Goal: Transaction & Acquisition: Purchase product/service

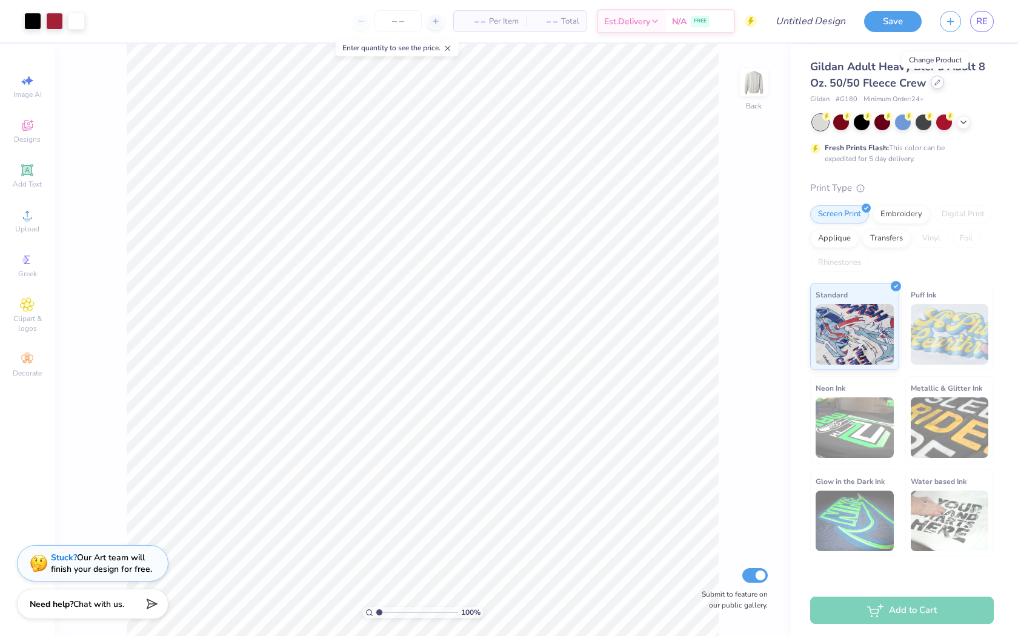
click at [935, 81] on icon at bounding box center [938, 82] width 6 height 6
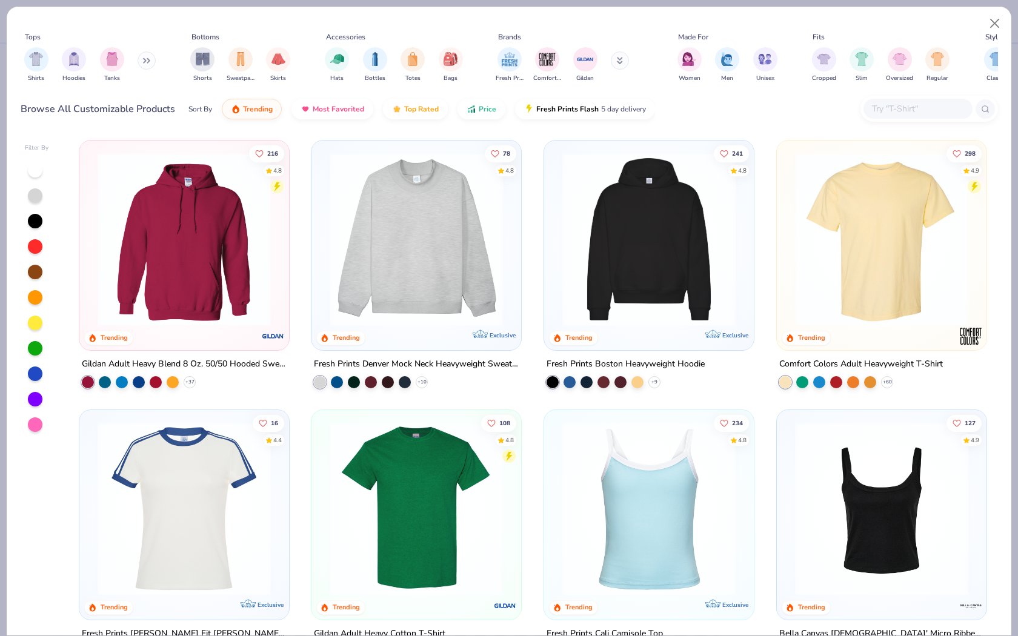
click at [940, 99] on div at bounding box center [918, 109] width 109 height 20
click at [929, 258] on img at bounding box center [881, 239] width 185 height 173
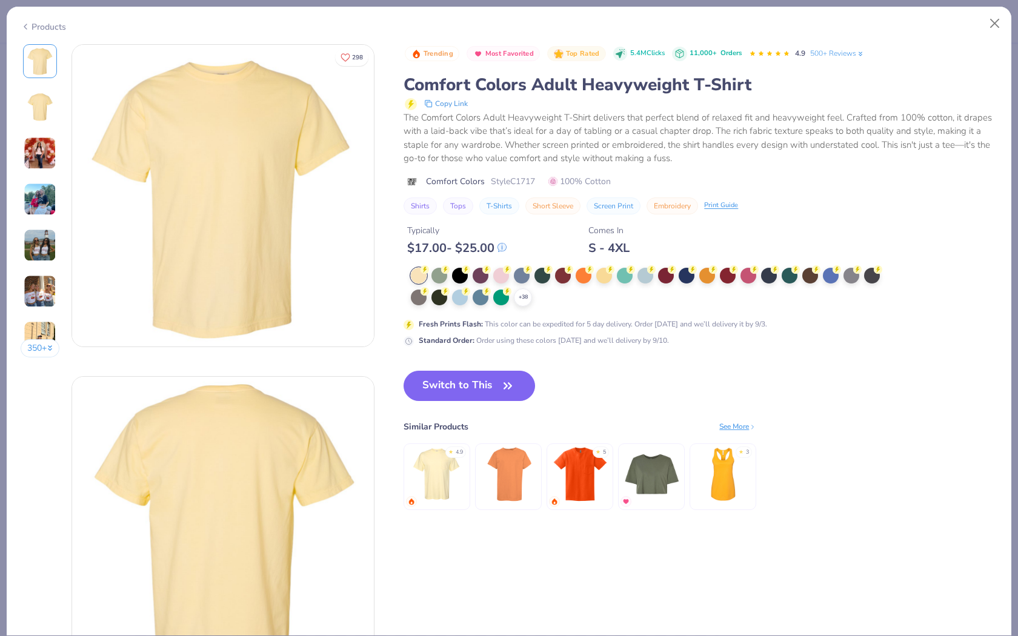
click at [412, 273] on div at bounding box center [419, 276] width 16 height 16
click at [524, 296] on icon at bounding box center [523, 298] width 10 height 10
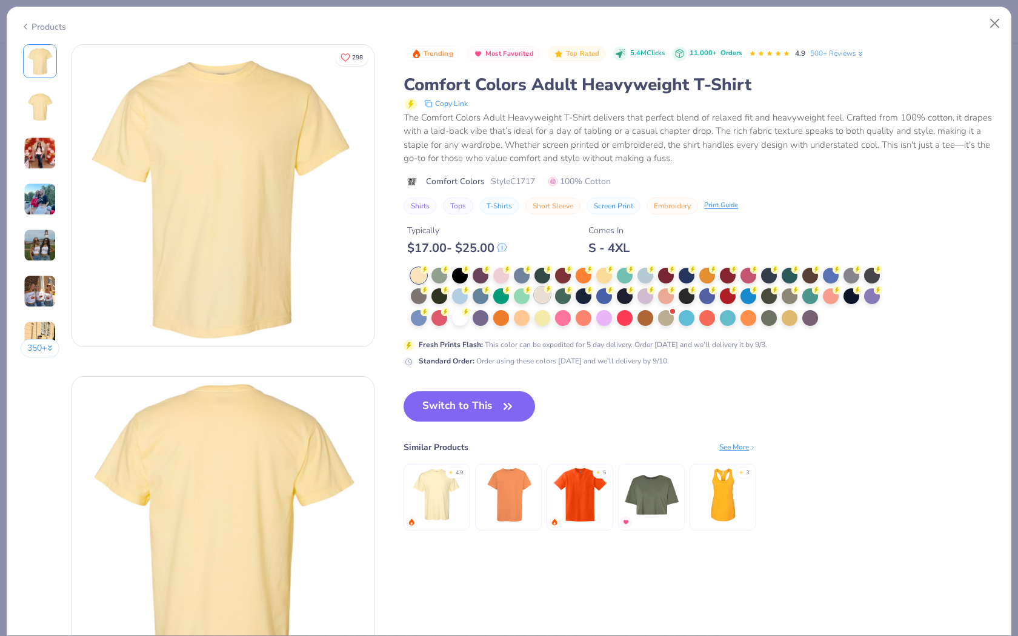
click at [545, 296] on div at bounding box center [543, 295] width 16 height 16
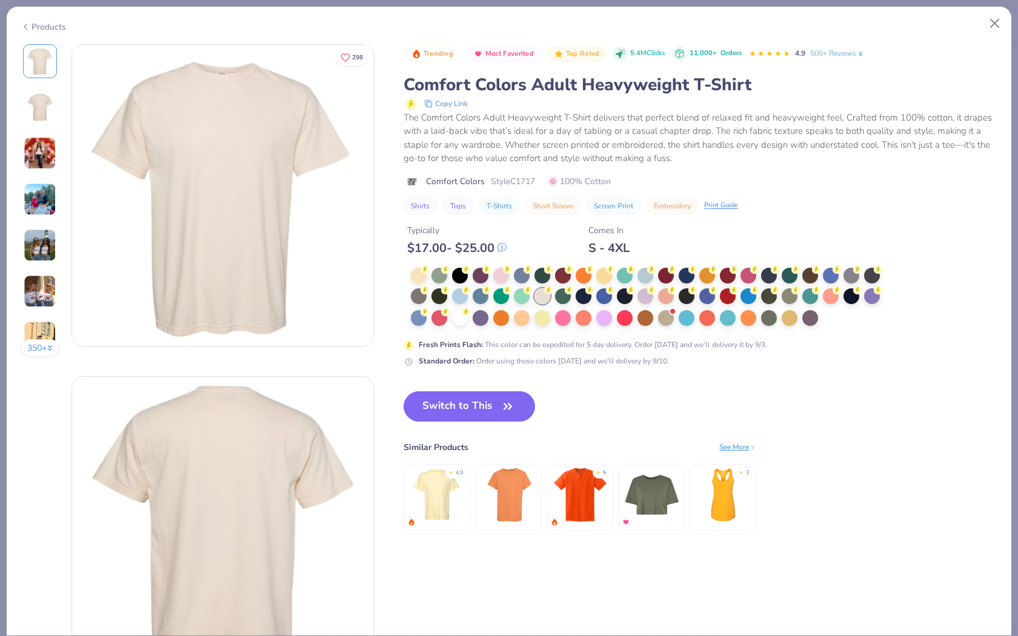
click at [407, 105] on circle at bounding box center [411, 104] width 12 height 12
click at [413, 105] on circle at bounding box center [411, 104] width 12 height 12
click at [490, 398] on button "Switch to This" at bounding box center [470, 407] width 132 height 30
click at [501, 408] on icon "button" at bounding box center [507, 406] width 17 height 17
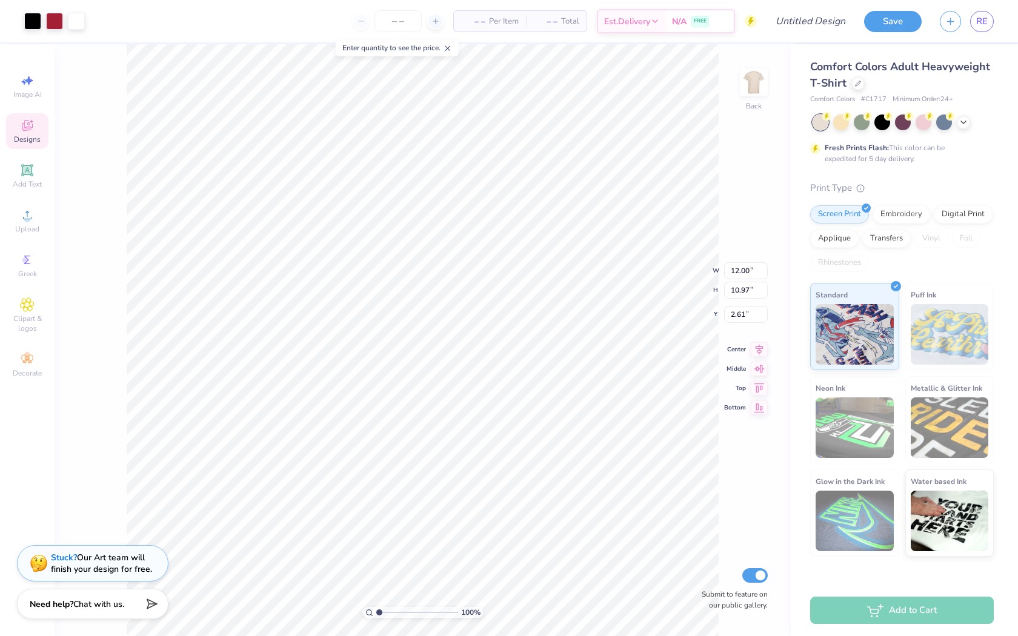
click at [491, 32] on div "– – Per Item – – Total Est. Delivery N/A FREE" at bounding box center [425, 21] width 663 height 42
click at [491, 25] on span "Per Item" at bounding box center [504, 21] width 30 height 13
click at [493, 17] on span "Per Item" at bounding box center [504, 21] width 30 height 13
click at [484, 18] on span "– –" at bounding box center [473, 21] width 24 height 13
click at [407, 26] on input "number" at bounding box center [398, 21] width 47 height 22
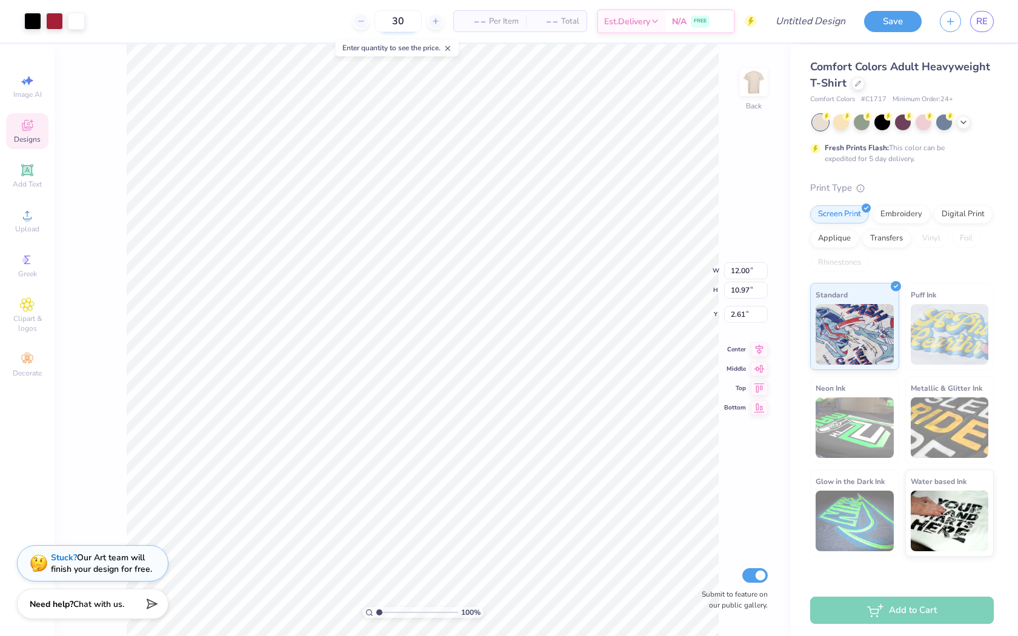
type input "30"
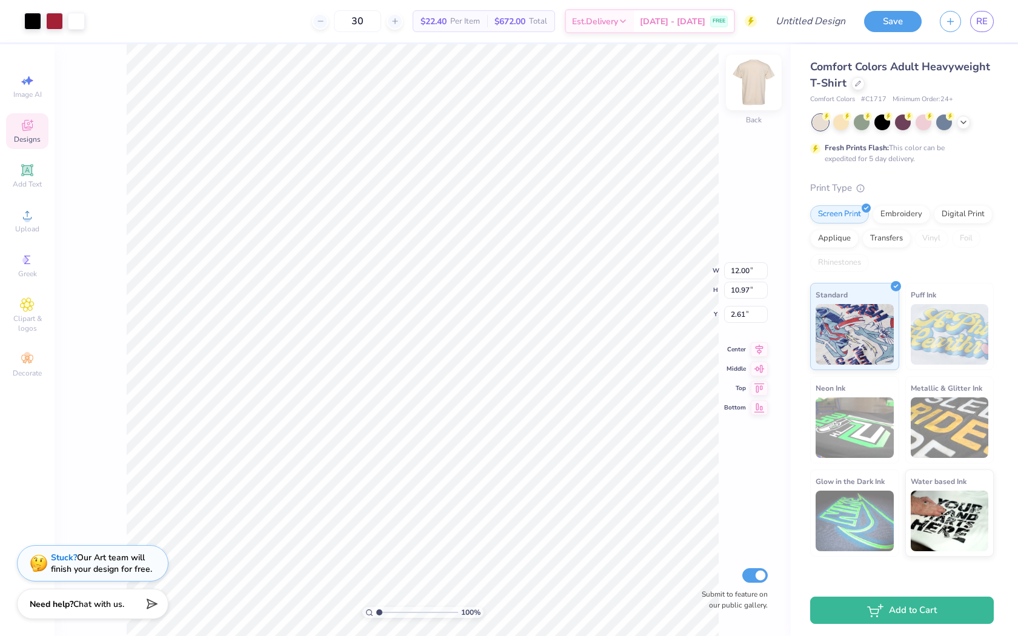
click at [755, 81] on img at bounding box center [754, 82] width 48 height 48
click at [787, 77] on div "100 % Back W 12.00 12.00 " H 10.97 10.97 " Y 2.61 2.61 " Center Middle Top Bott…" at bounding box center [423, 340] width 736 height 592
type input "5.05"
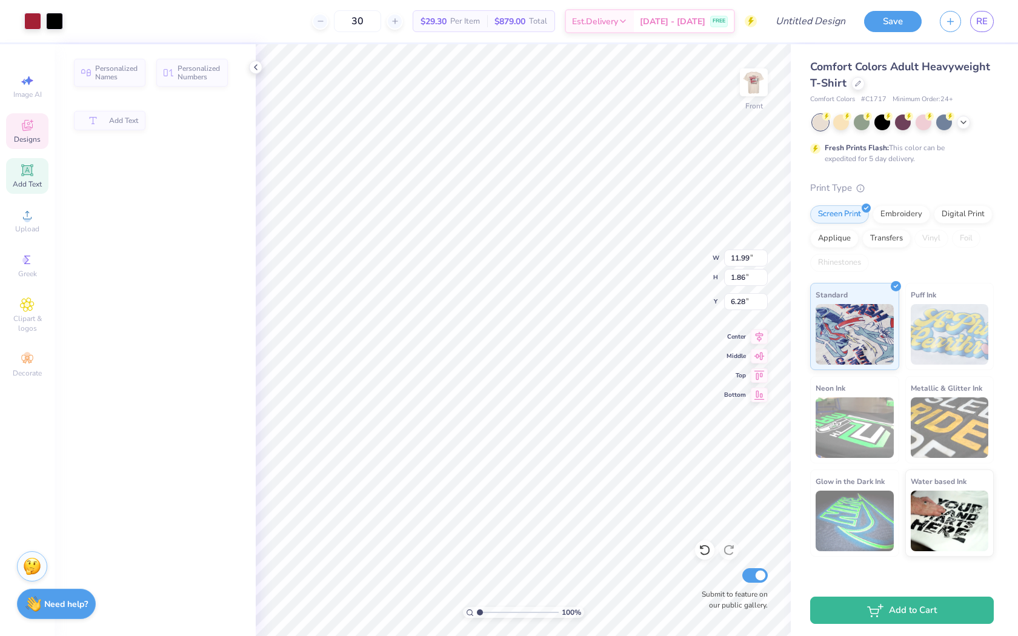
type input "11.99"
type input "1.86"
type input "6.28"
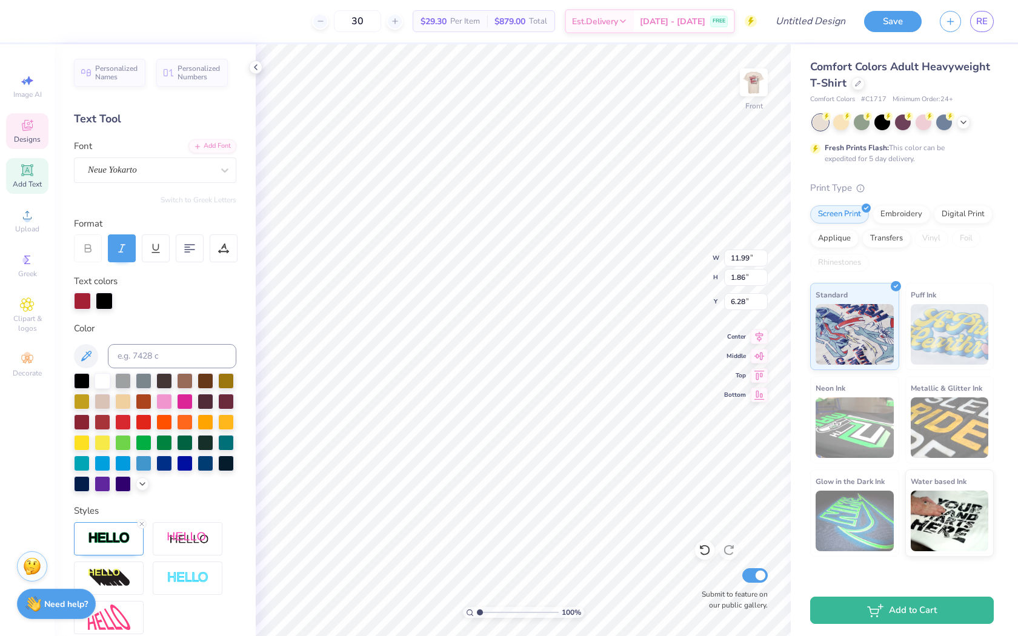
scroll to position [0, 1]
type textarea "Family Weekend"
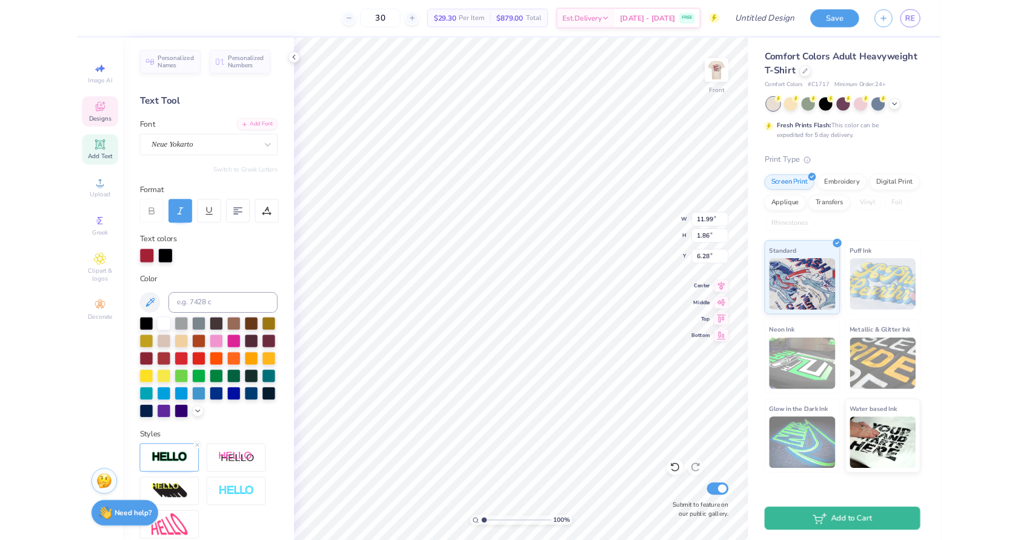
scroll to position [0, 3]
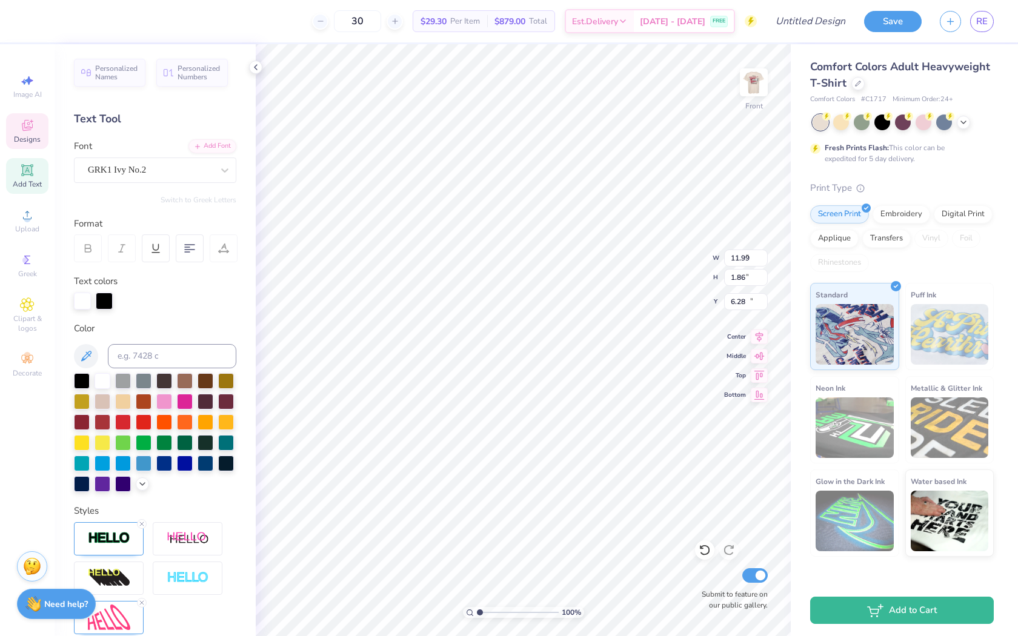
type input "3.12"
type input "1.79"
type input "11.96"
type textarea "KD"
click at [53, 21] on div at bounding box center [54, 20] width 17 height 17
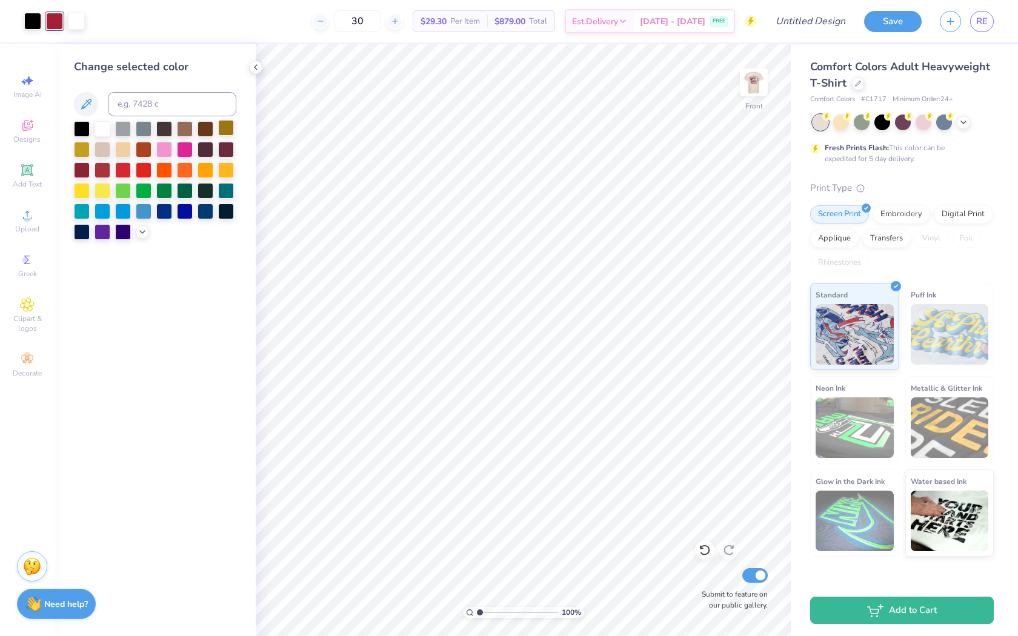
click at [225, 127] on div at bounding box center [226, 128] width 16 height 16
click at [38, 19] on div at bounding box center [32, 20] width 17 height 17
click at [219, 122] on div at bounding box center [226, 128] width 16 height 16
click at [31, 24] on div at bounding box center [32, 20] width 17 height 17
click at [119, 127] on div at bounding box center [123, 128] width 16 height 16
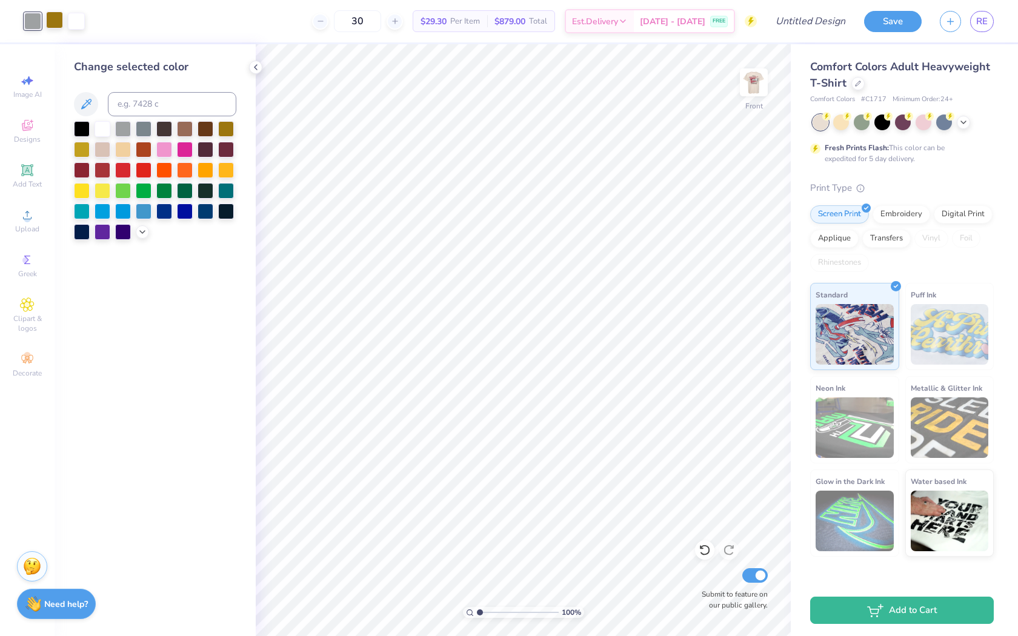
click at [52, 23] on div at bounding box center [54, 20] width 17 height 17
click at [83, 125] on div at bounding box center [82, 128] width 16 height 16
click at [38, 17] on div at bounding box center [32, 20] width 17 height 17
click at [82, 148] on div at bounding box center [82, 149] width 16 height 16
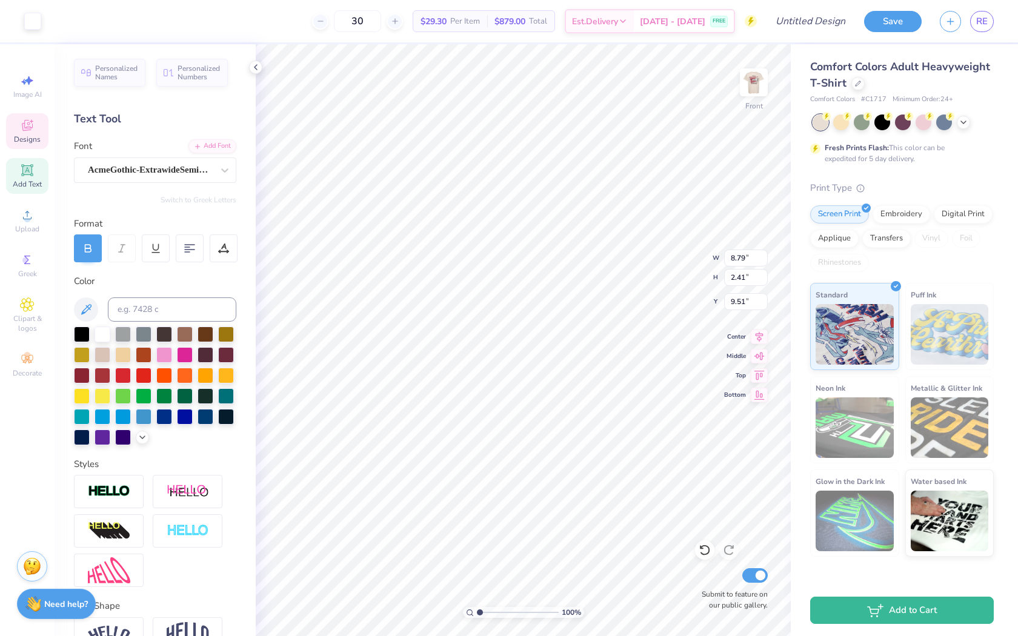
type input "5.54"
type input "2.12"
type input "9.74"
type input "4.28"
type input "2.03"
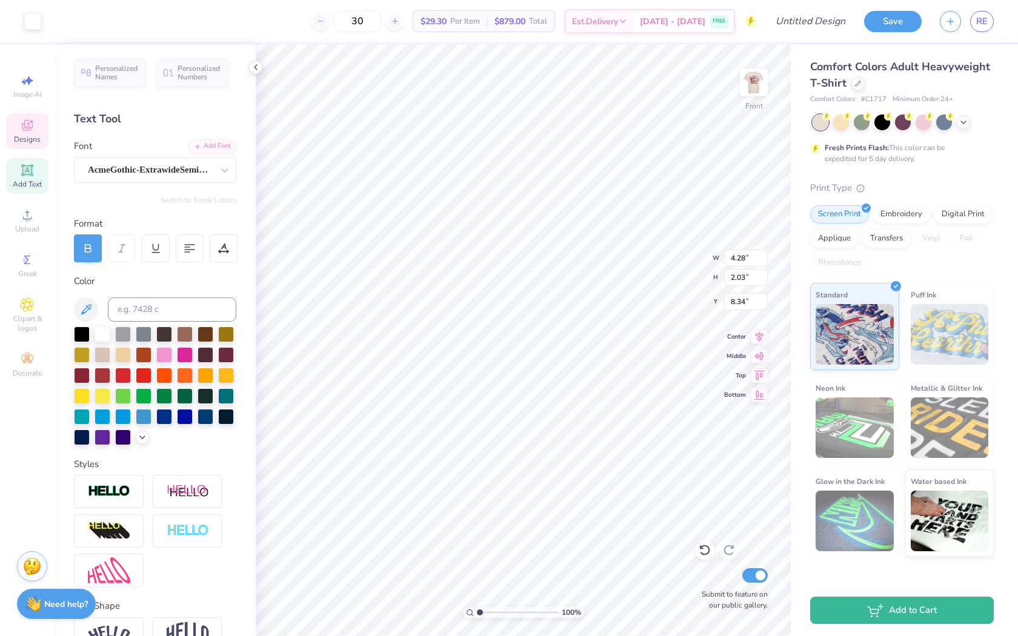
type input "8.46"
click at [31, 222] on icon at bounding box center [27, 215] width 15 height 15
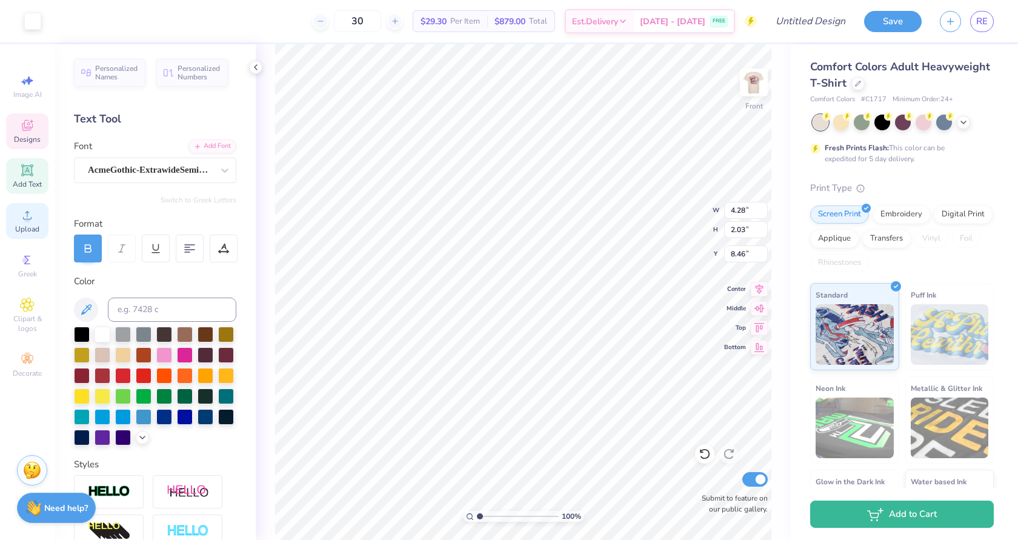
click at [31, 233] on span "Upload" at bounding box center [27, 229] width 24 height 10
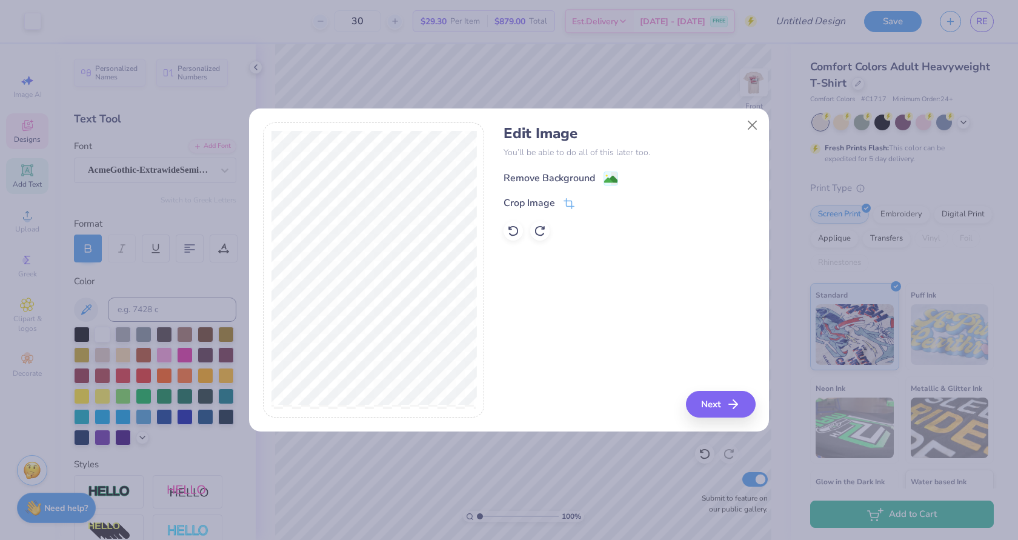
click at [609, 180] on image at bounding box center [610, 179] width 13 height 13
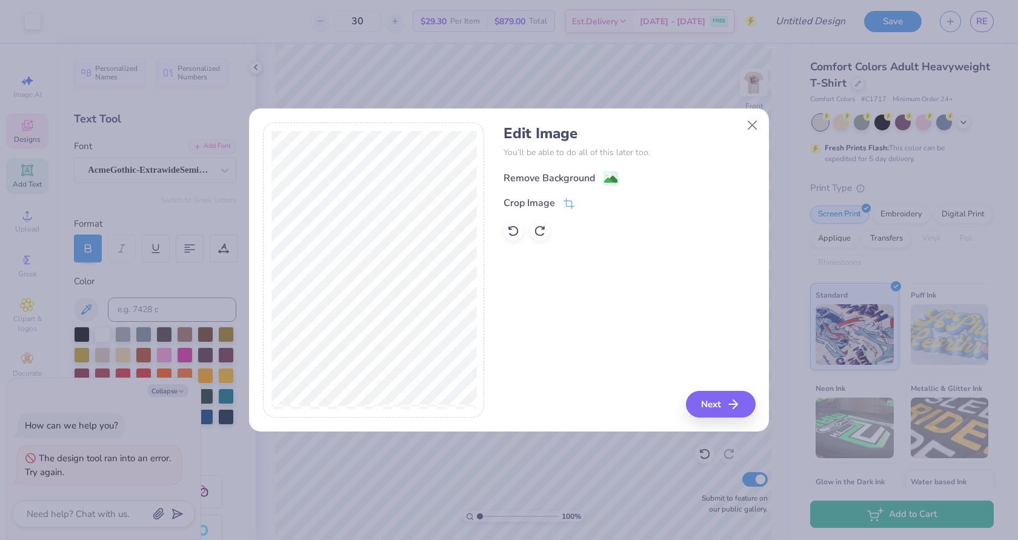
click at [605, 178] on image at bounding box center [610, 179] width 13 height 13
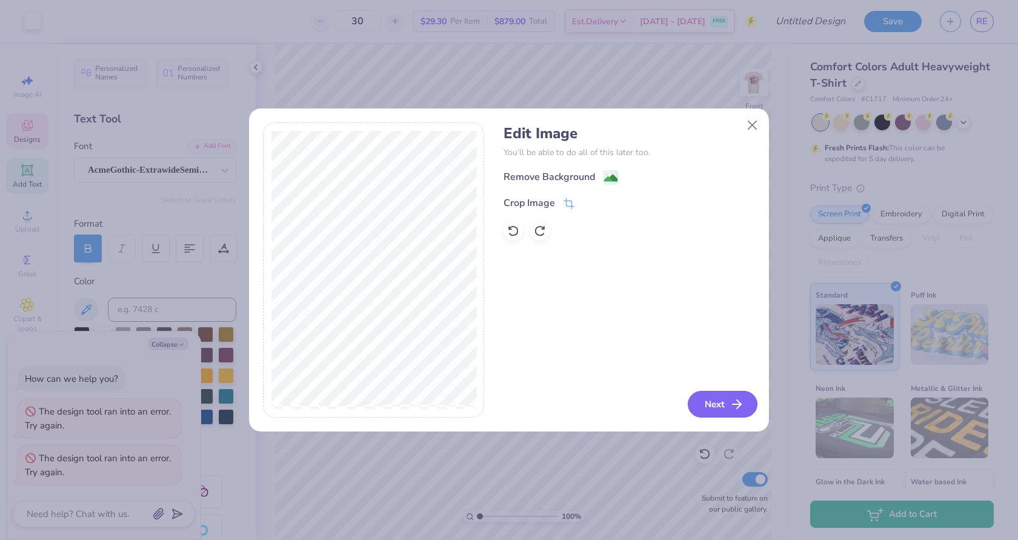
click at [714, 396] on button "Next" at bounding box center [723, 404] width 70 height 27
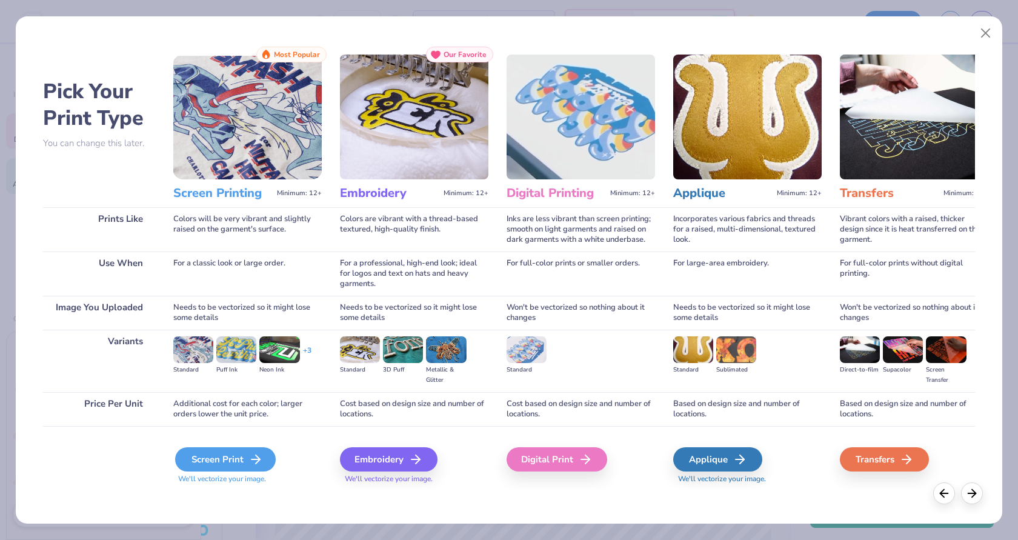
click at [246, 455] on div "Screen Print" at bounding box center [225, 459] width 101 height 24
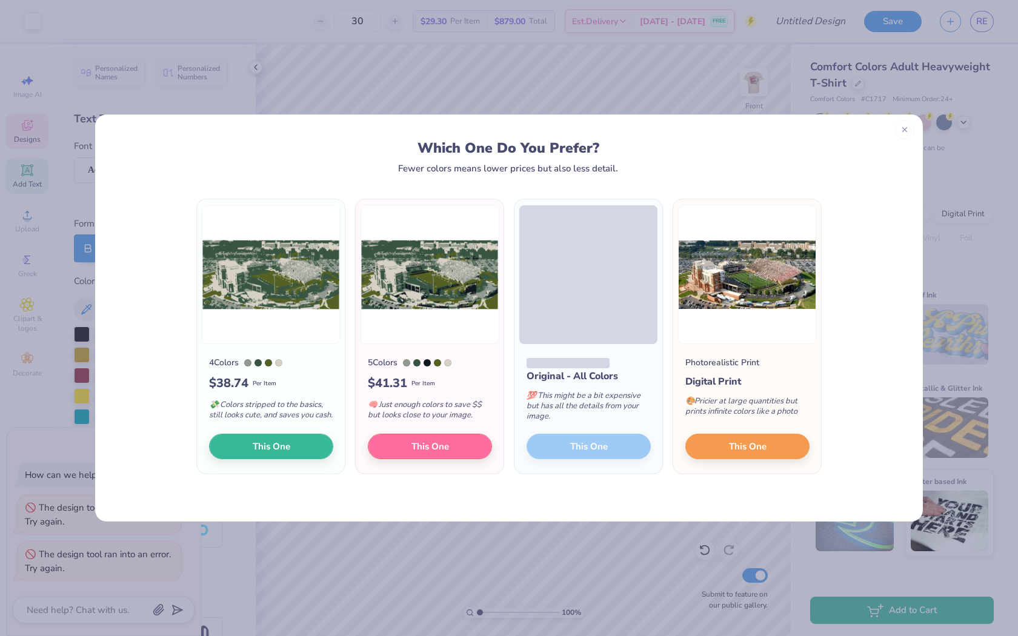
click at [911, 133] on div at bounding box center [904, 129] width 19 height 19
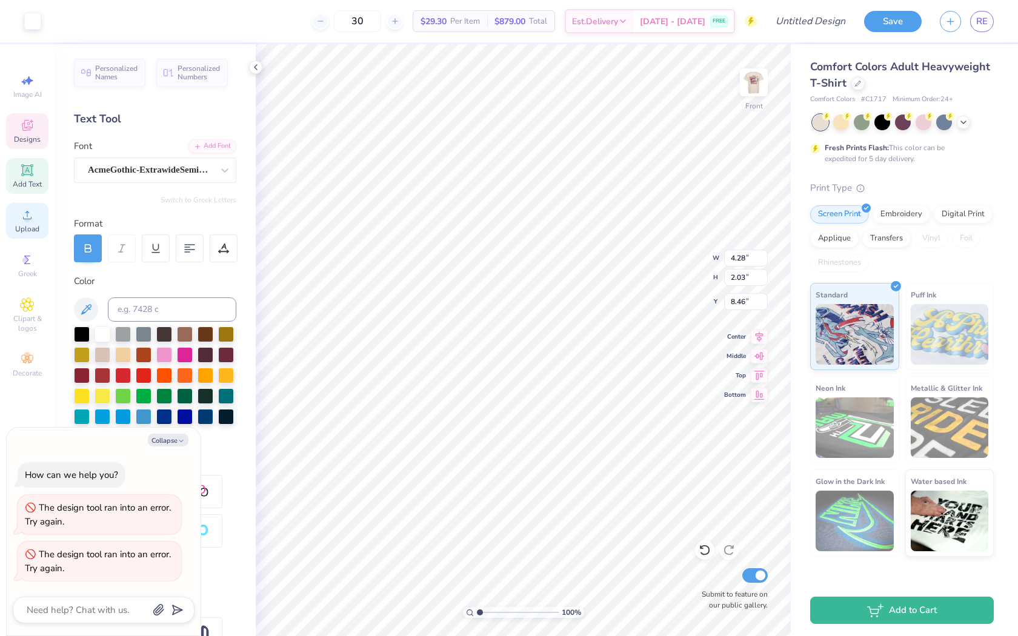
click at [27, 219] on circle at bounding box center [27, 219] width 7 height 7
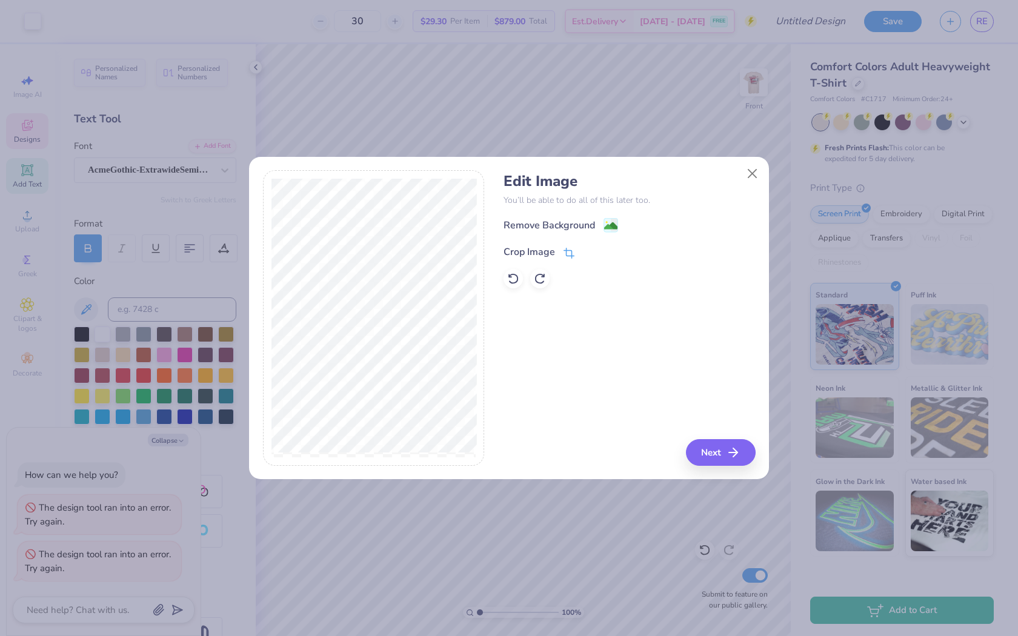
click at [567, 255] on icon at bounding box center [571, 252] width 8 height 8
click at [587, 252] on icon at bounding box center [589, 250] width 7 height 7
click at [611, 223] on image at bounding box center [610, 227] width 13 height 13
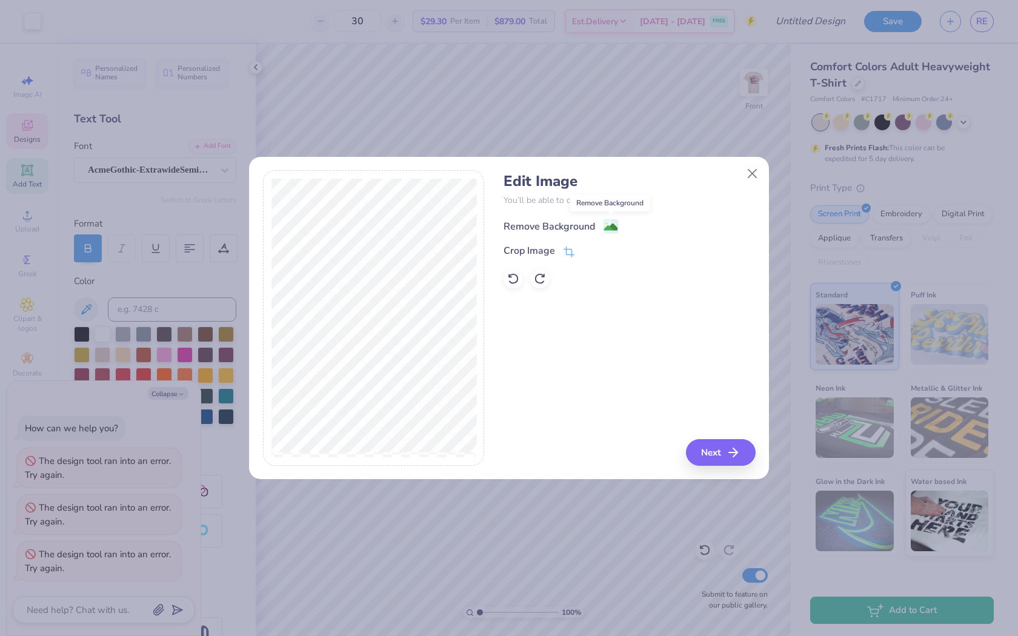
click at [611, 223] on image at bounding box center [610, 227] width 13 height 13
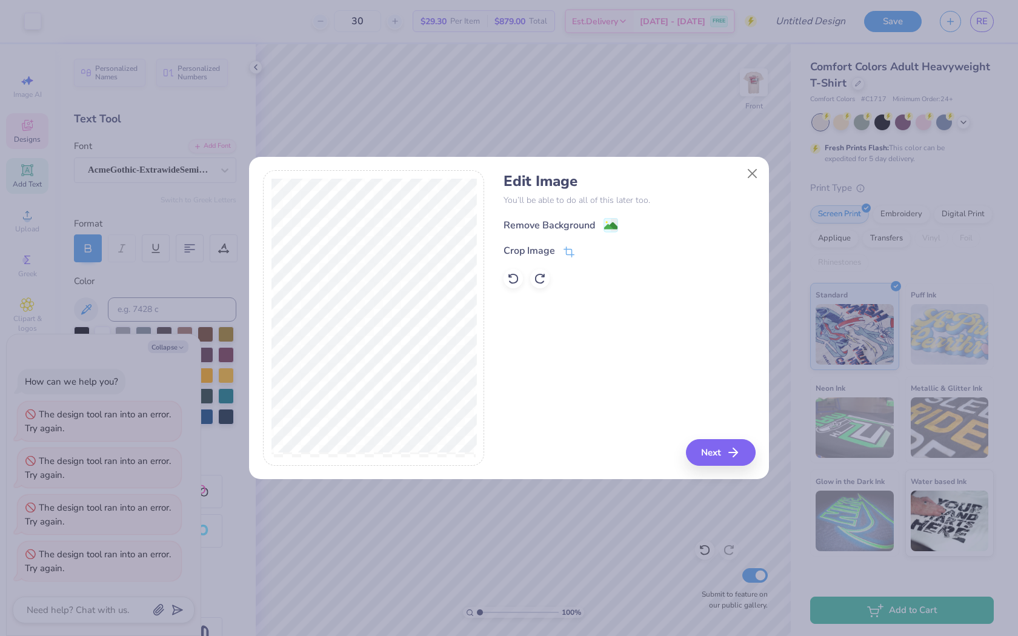
click at [615, 215] on div "Edit Image You’ll be able to do all of this later too. Remove Background Crop I…" at bounding box center [630, 231] width 252 height 116
click at [609, 229] on image at bounding box center [610, 227] width 13 height 13
click at [757, 172] on button "Close" at bounding box center [752, 173] width 23 height 23
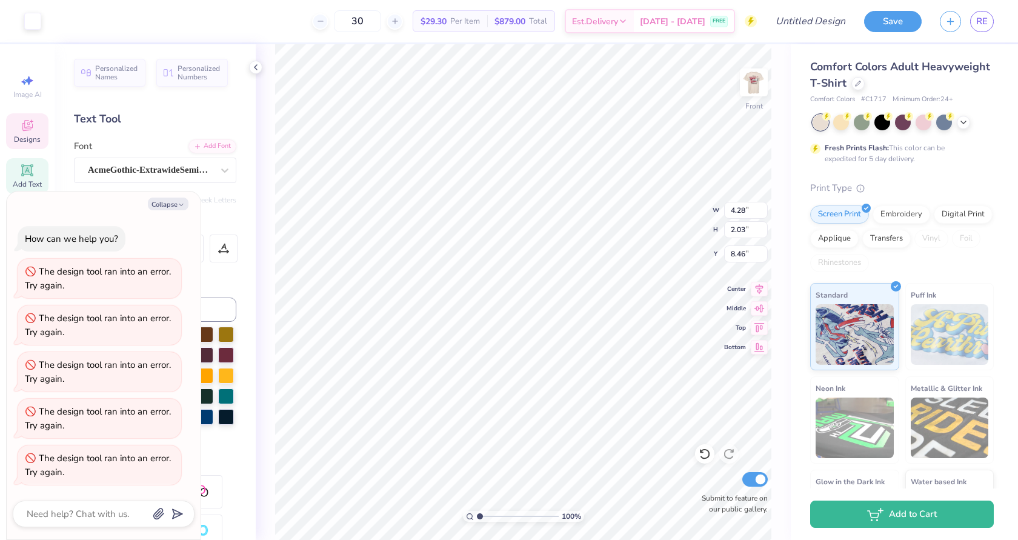
click at [164, 232] on div "How can we help you? The design tool ran into an error. Try again. The design t…" at bounding box center [104, 355] width 182 height 279
click at [182, 204] on icon "button" at bounding box center [181, 204] width 7 height 7
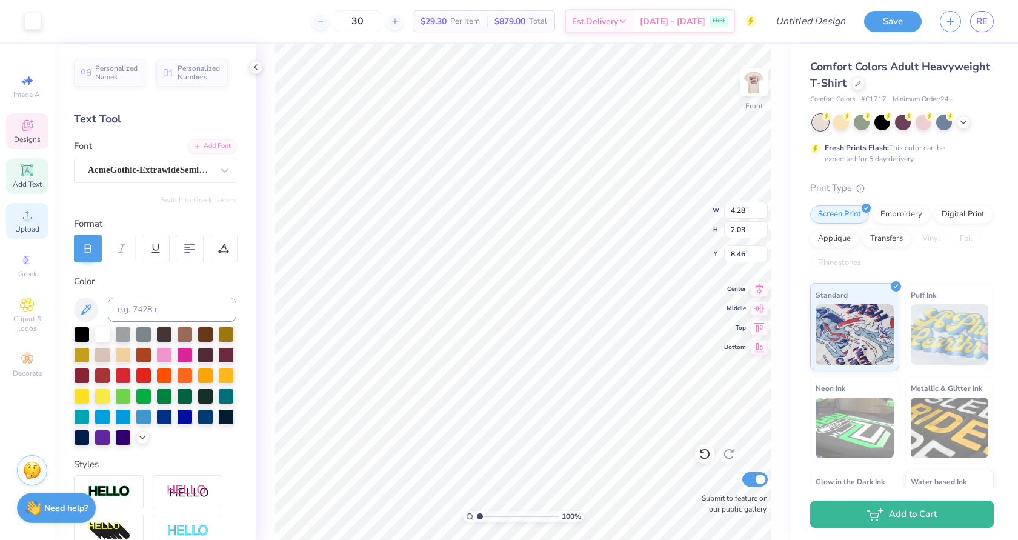
click at [16, 225] on span "Upload" at bounding box center [27, 229] width 24 height 10
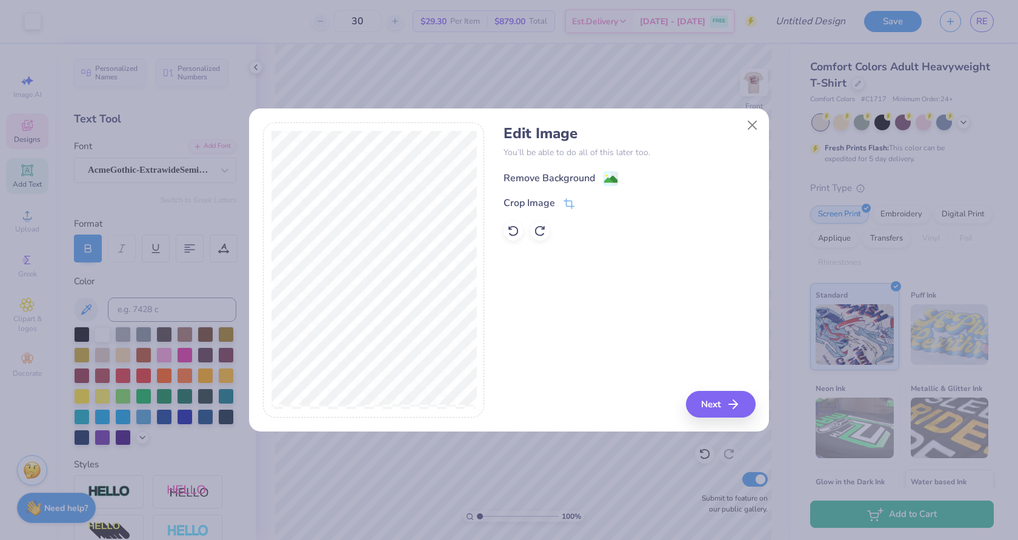
click at [610, 172] on icon at bounding box center [611, 179] width 15 height 15
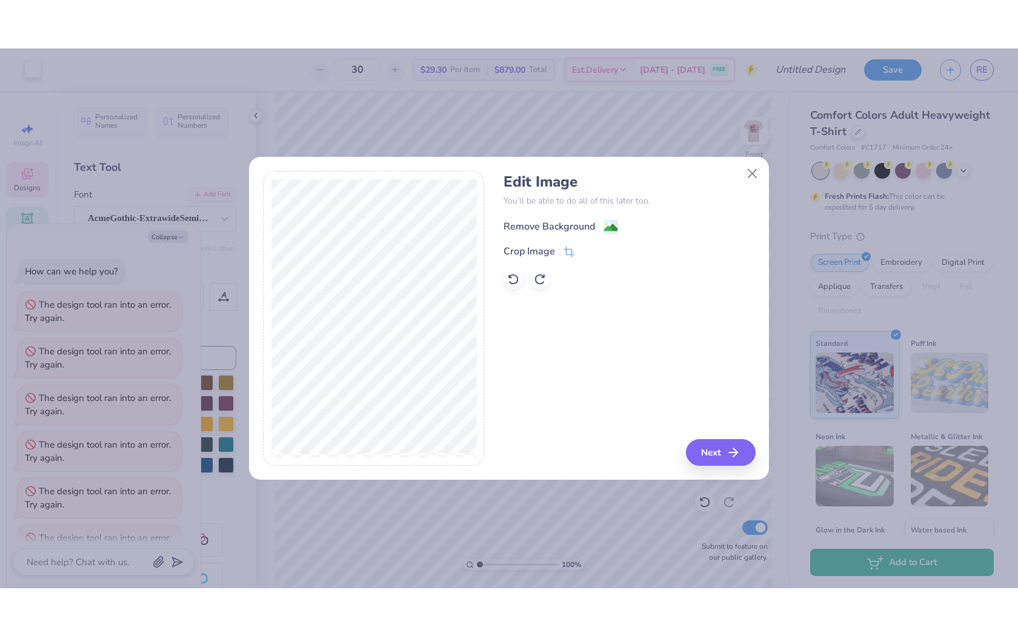
scroll to position [30, 0]
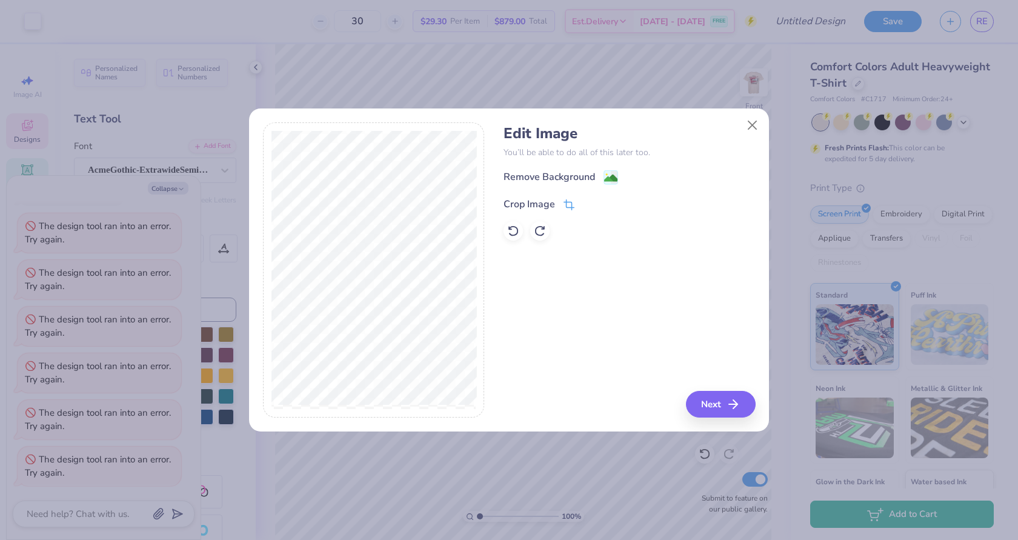
click at [567, 204] on icon at bounding box center [569, 204] width 11 height 11
click at [568, 205] on icon at bounding box center [569, 203] width 11 height 11
click at [725, 405] on div "Edit Image You’ll be able to do all of this later too. Remove Background Crop I…" at bounding box center [630, 270] width 252 height 296
click at [725, 395] on div "Edit Image You’ll be able to do all of this later too. Remove Background Crop I…" at bounding box center [630, 270] width 252 height 296
click at [596, 201] on div at bounding box center [598, 203] width 30 height 15
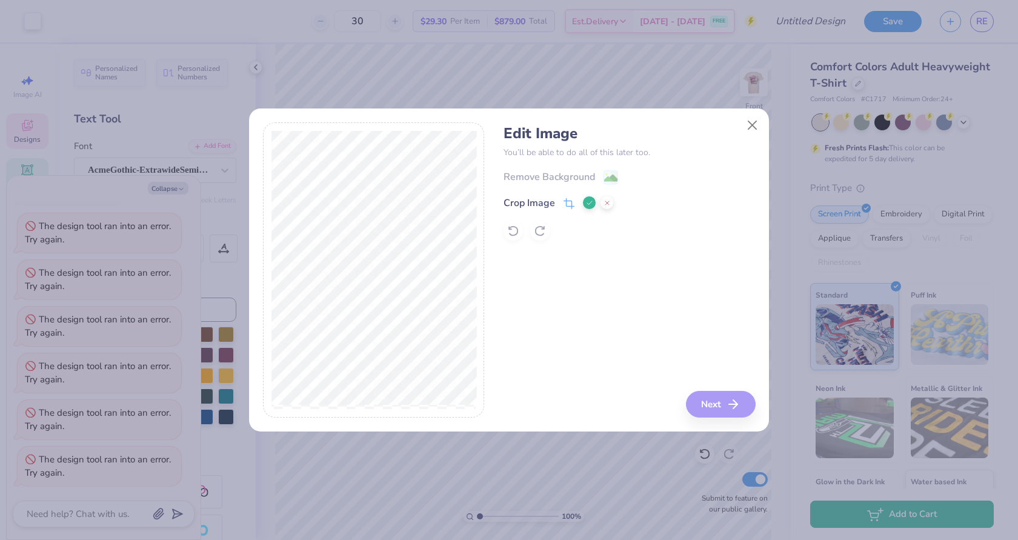
click at [587, 199] on icon at bounding box center [589, 202] width 7 height 7
click at [738, 408] on polyline "button" at bounding box center [739, 404] width 4 height 8
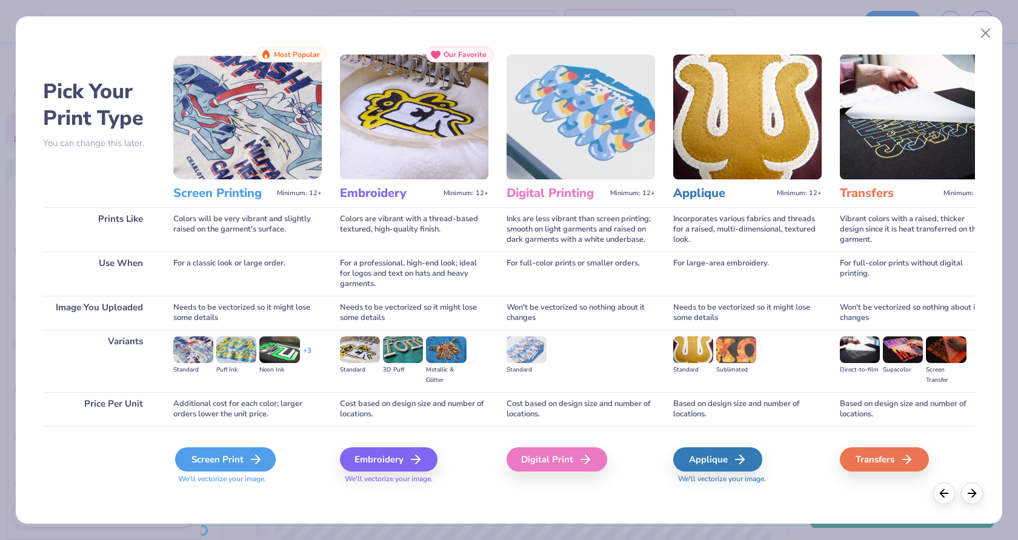
click at [244, 454] on div "Screen Print" at bounding box center [225, 459] width 101 height 24
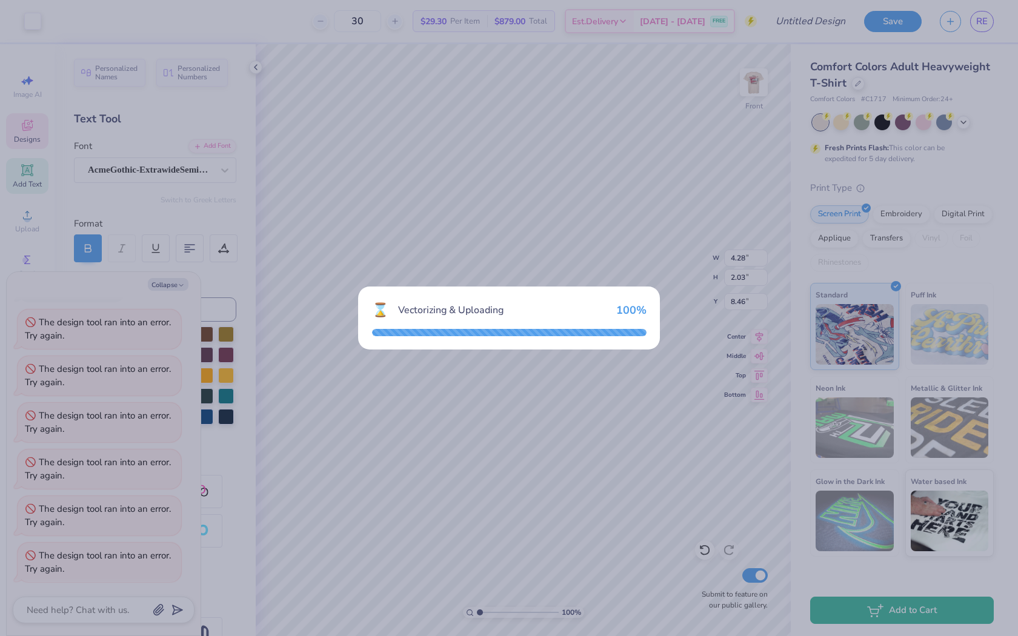
type textarea "x"
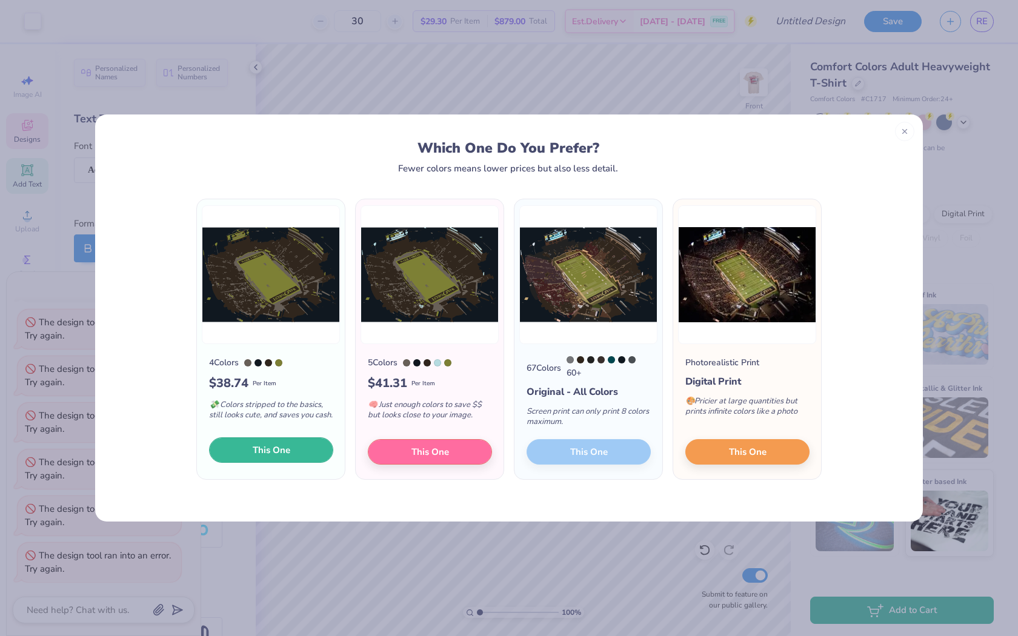
click at [299, 455] on button "This One" at bounding box center [271, 450] width 124 height 25
type input "13.70"
type input "9.52"
type input "8.99"
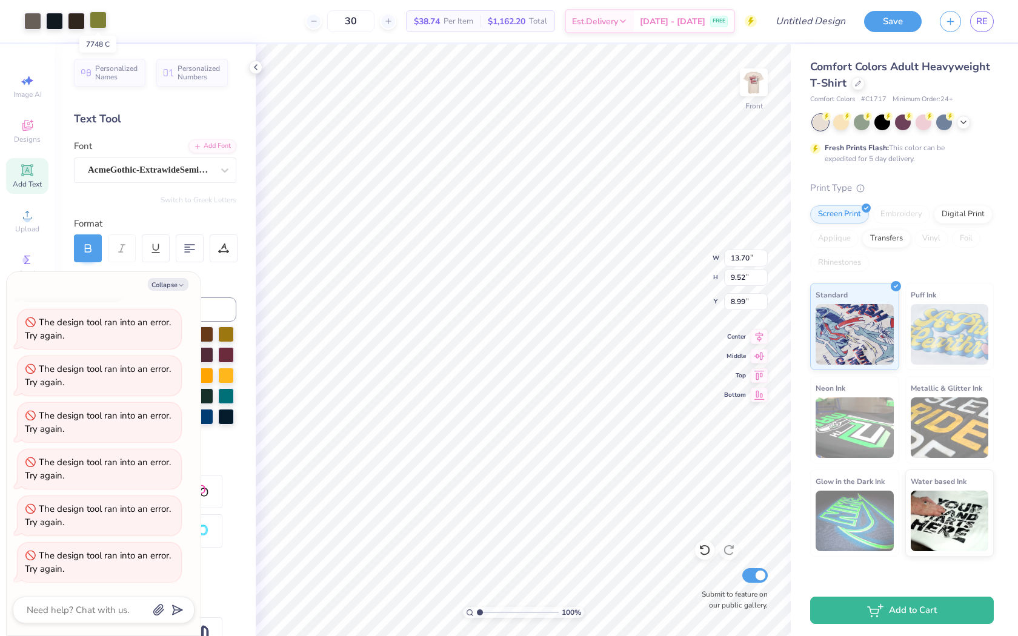
click at [101, 24] on div at bounding box center [98, 20] width 17 height 17
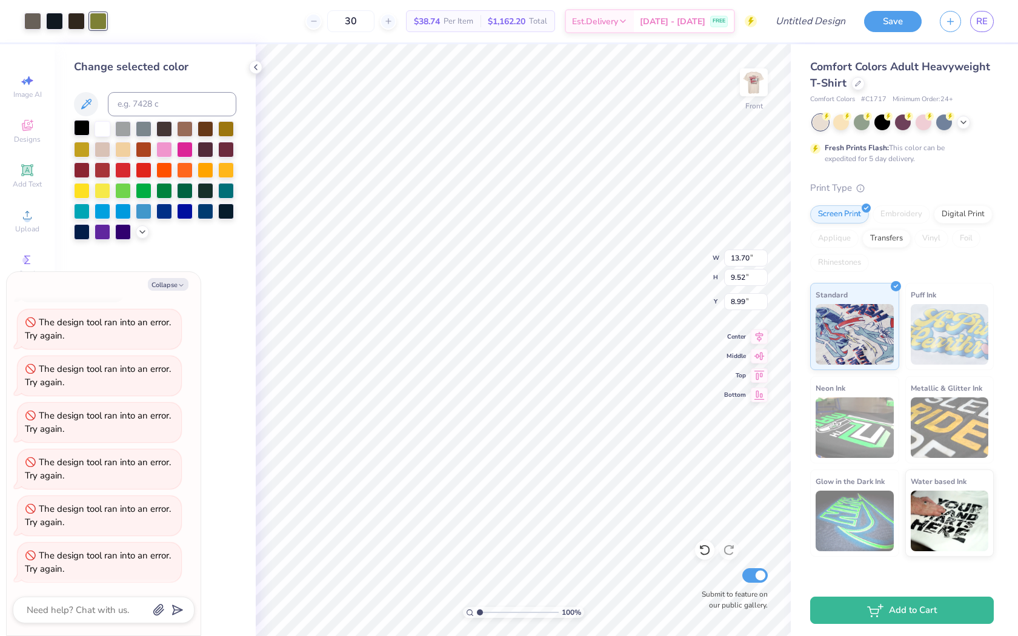
click at [82, 127] on div at bounding box center [82, 128] width 16 height 16
click at [82, 132] on div at bounding box center [82, 128] width 16 height 16
click at [33, 23] on div at bounding box center [32, 20] width 17 height 17
click at [105, 130] on div at bounding box center [103, 128] width 16 height 16
click at [58, 28] on div at bounding box center [54, 20] width 17 height 17
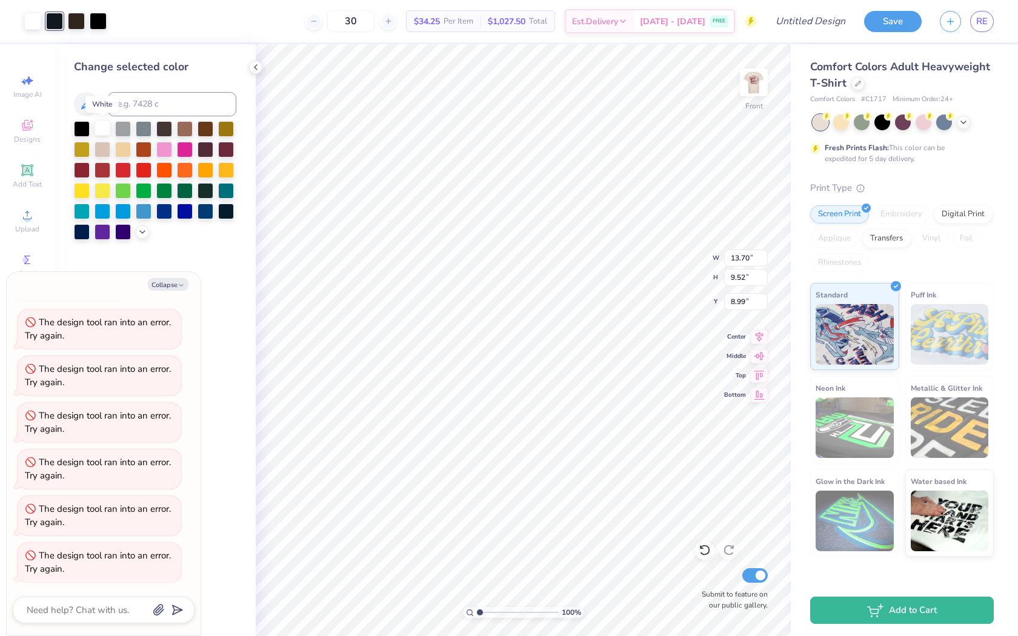
click at [106, 128] on div at bounding box center [103, 128] width 16 height 16
click at [79, 126] on div at bounding box center [82, 128] width 16 height 16
click at [55, 25] on div at bounding box center [54, 20] width 17 height 17
click at [105, 130] on div at bounding box center [103, 128] width 16 height 16
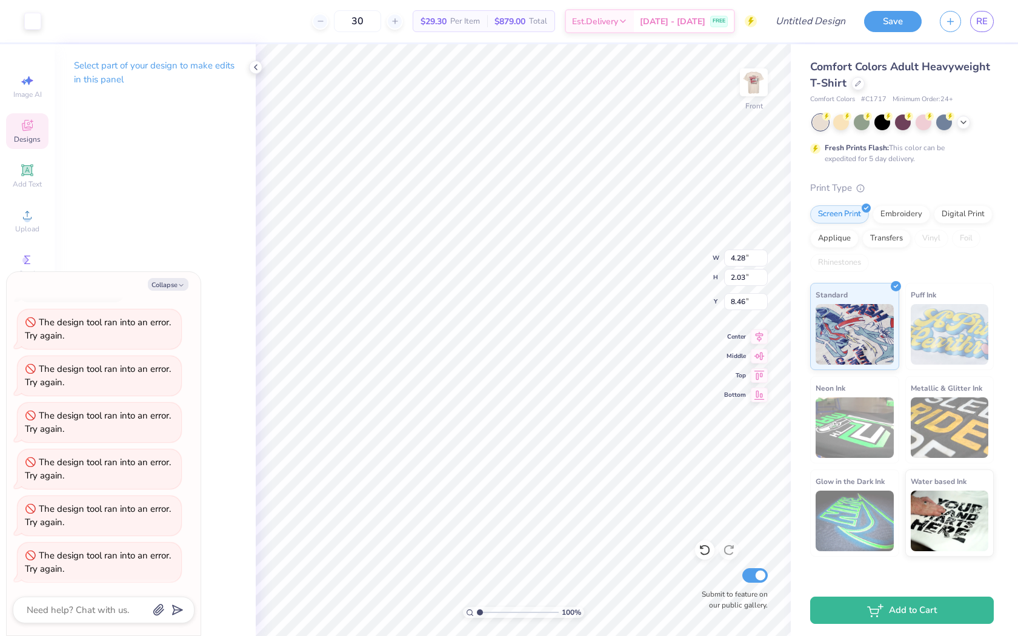
type textarea "x"
type input "23.51"
type textarea "x"
type input "20.26"
click at [21, 15] on div "Art colors" at bounding box center [20, 21] width 41 height 42
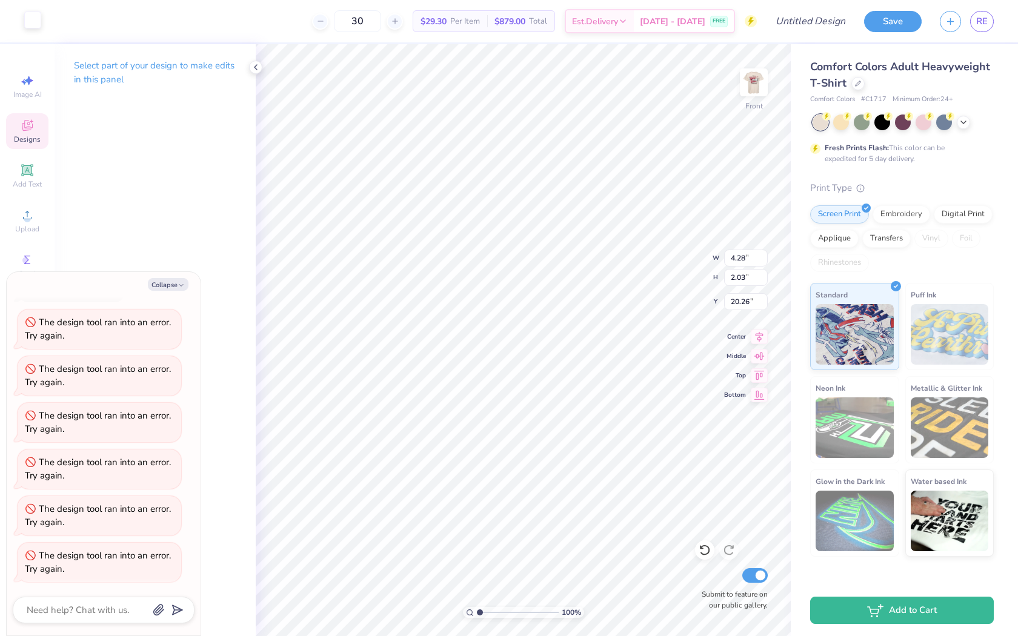
click at [32, 21] on div at bounding box center [32, 20] width 17 height 17
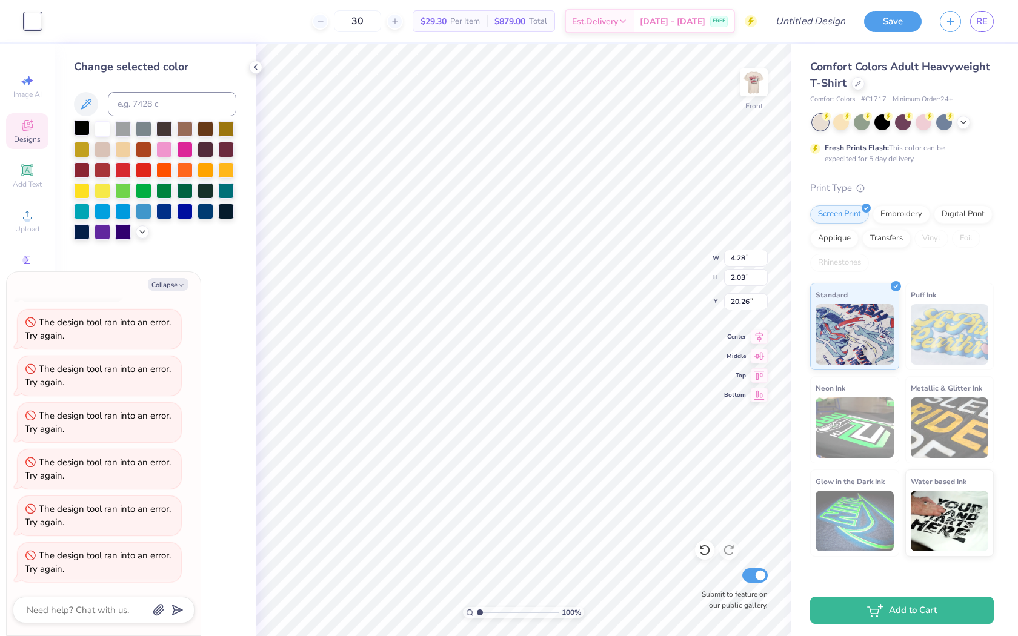
click at [85, 128] on div at bounding box center [82, 128] width 16 height 16
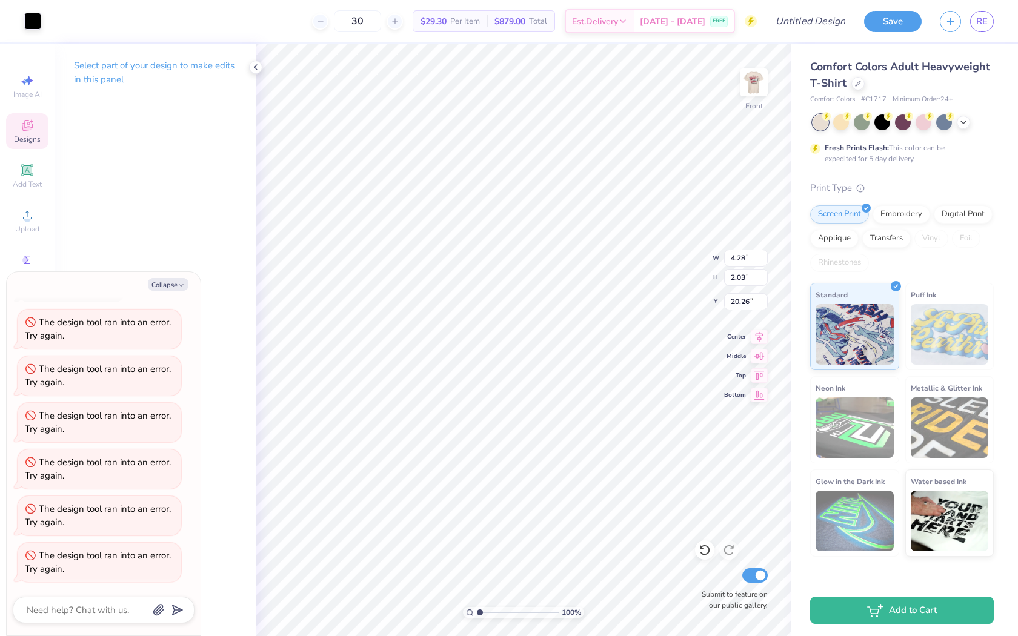
type textarea "x"
type input "20.27"
type textarea "x"
type input "20.26"
type textarea "x"
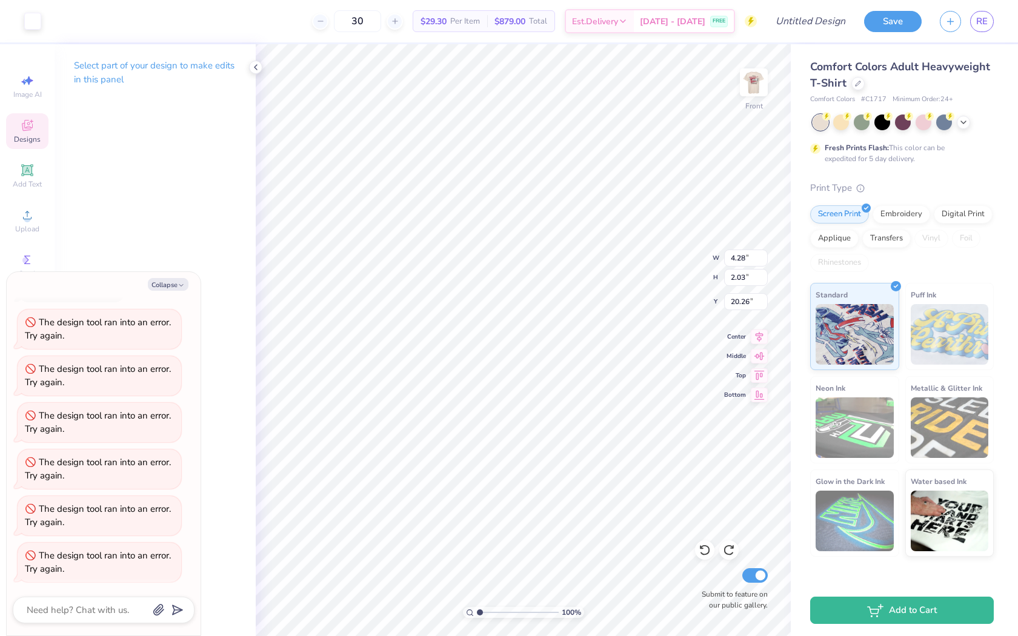
type input "23.52"
type textarea "x"
type input "23.51"
type textarea "x"
type input "8.46"
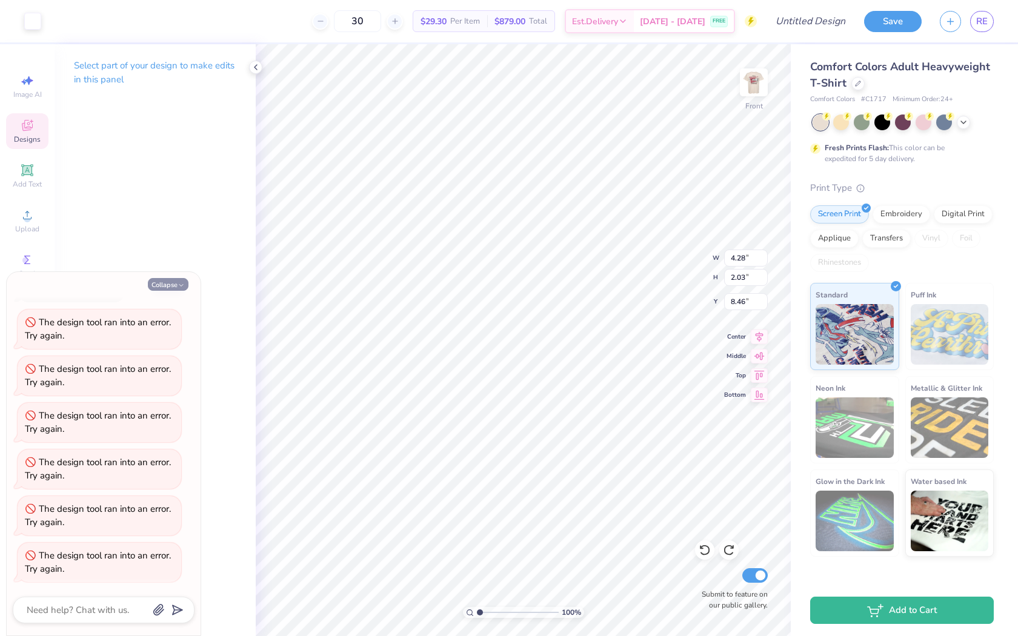
click at [172, 287] on button "Collapse" at bounding box center [168, 284] width 41 height 13
type textarea "x"
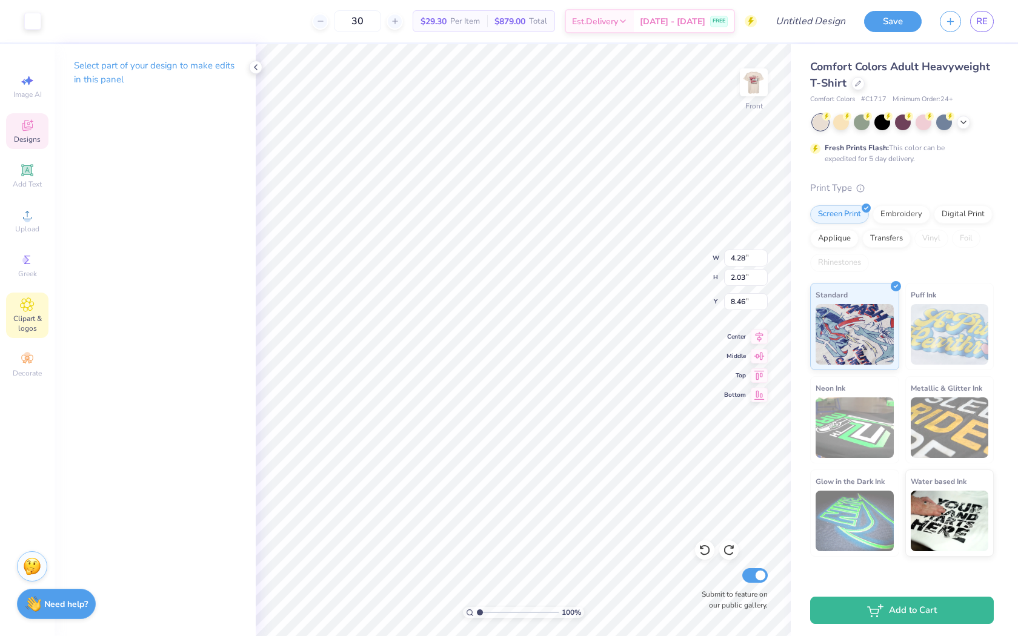
click at [25, 324] on span "Clipart & logos" at bounding box center [27, 323] width 42 height 19
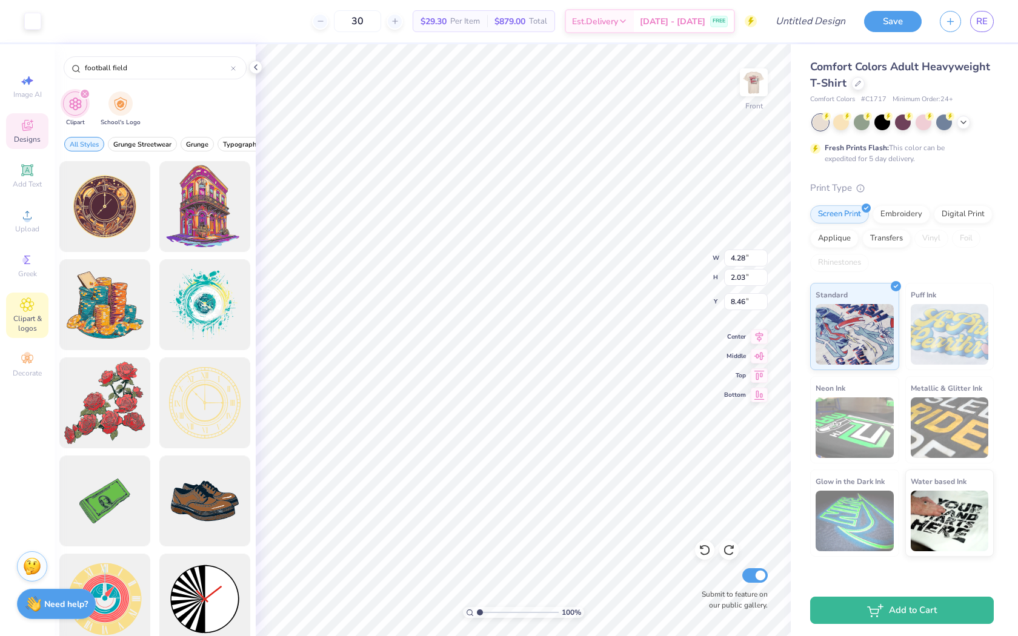
type input "football field"
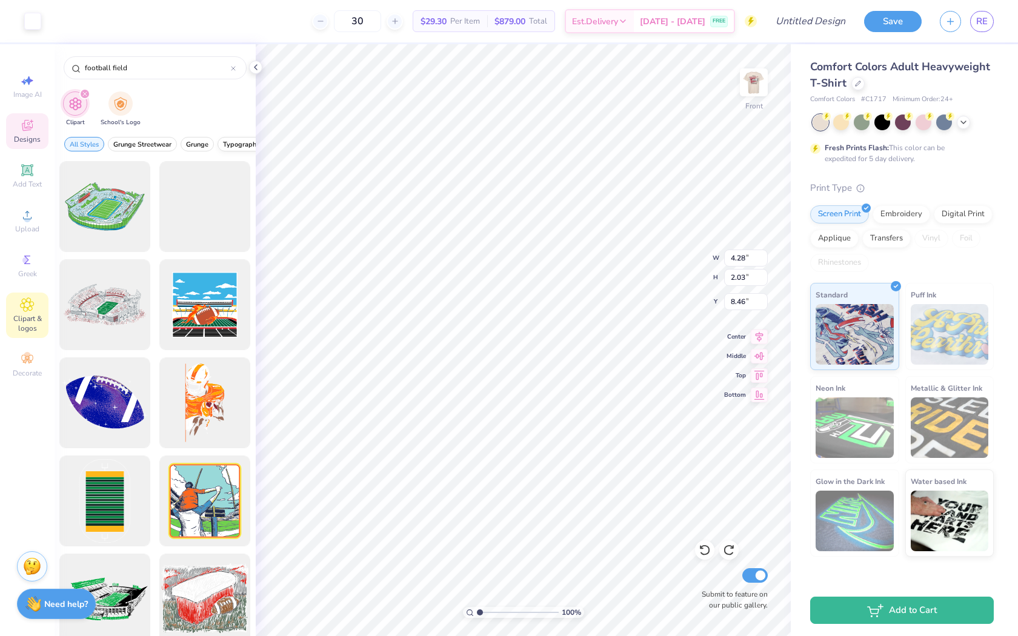
type input "5.54"
type input "2.12"
type input "9.80"
click at [261, 63] on div at bounding box center [255, 67] width 13 height 13
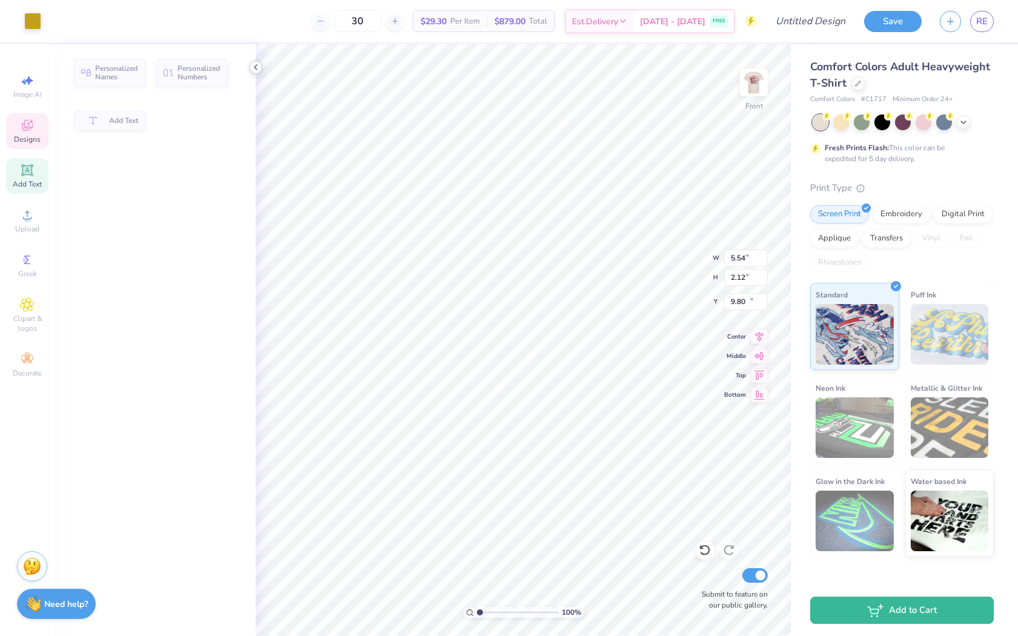
type input "7.78"
type input "1.13"
type input "14.46"
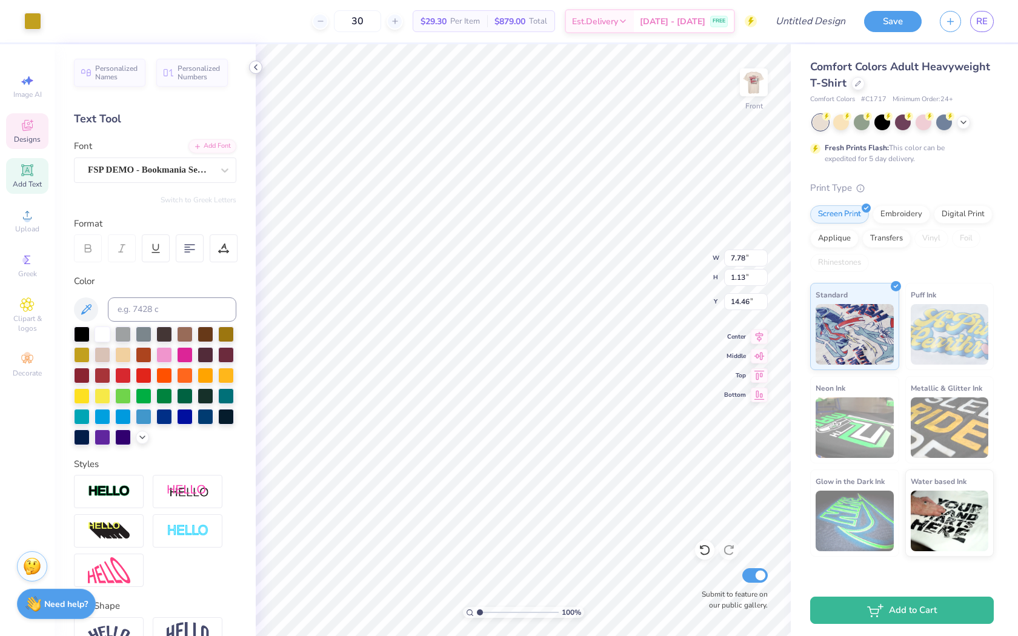
type input "8.48"
type input "3.46"
type input "11.22"
type input "5.54"
type input "2.12"
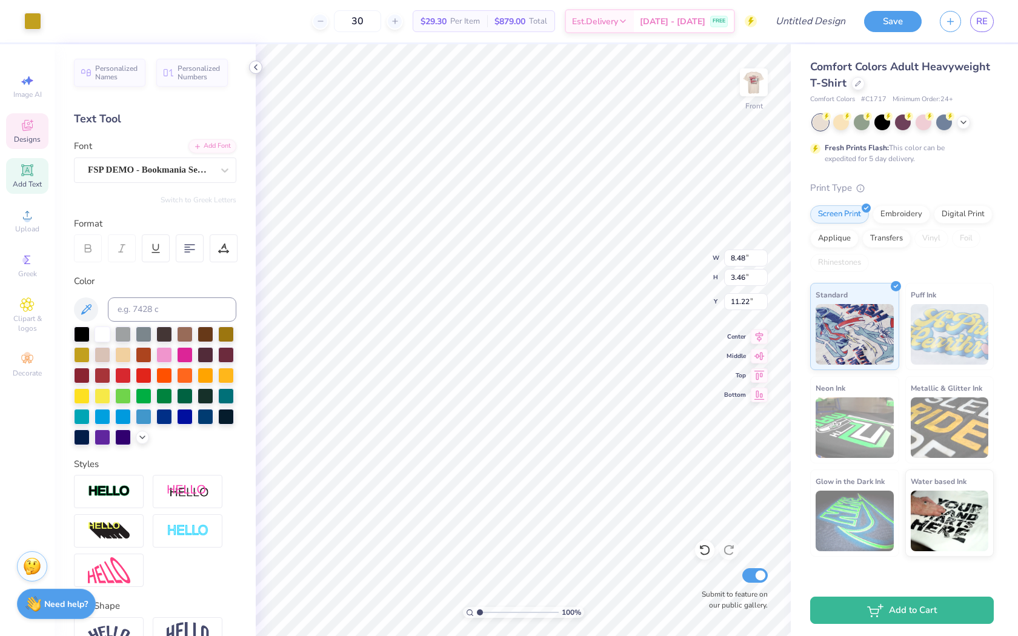
type input "9.80"
click at [252, 68] on icon at bounding box center [256, 67] width 10 height 10
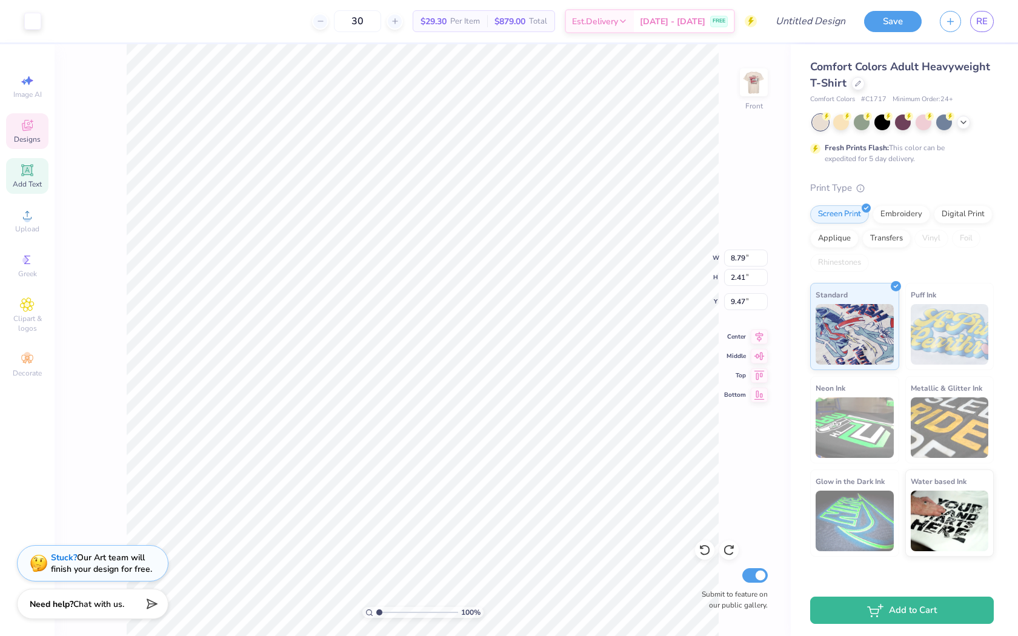
type input "5.54"
type input "2.12"
type input "18.78"
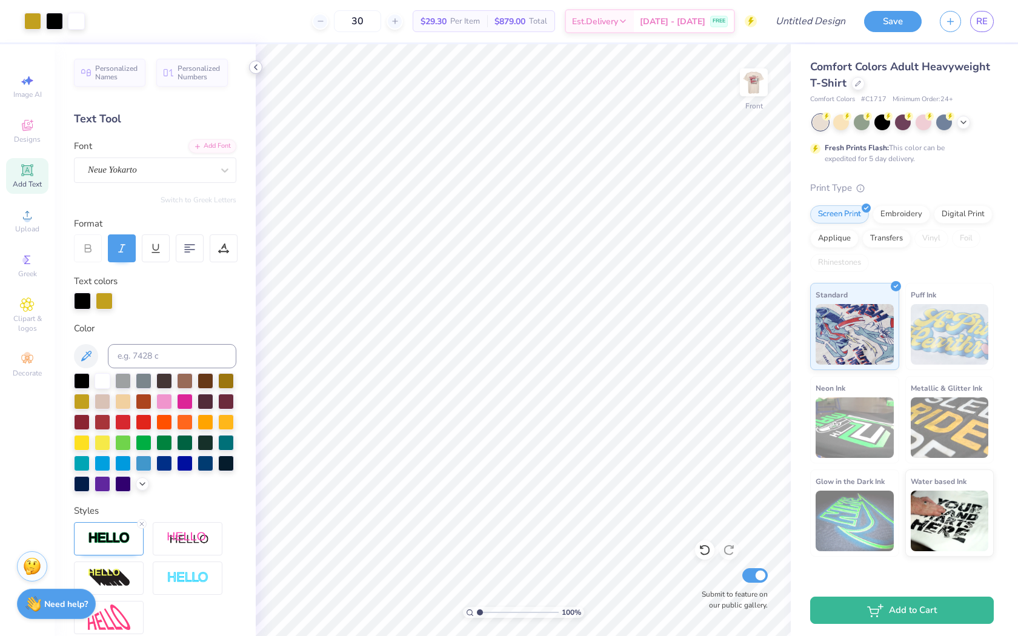
click at [255, 66] on polyline at bounding box center [256, 67] width 2 height 5
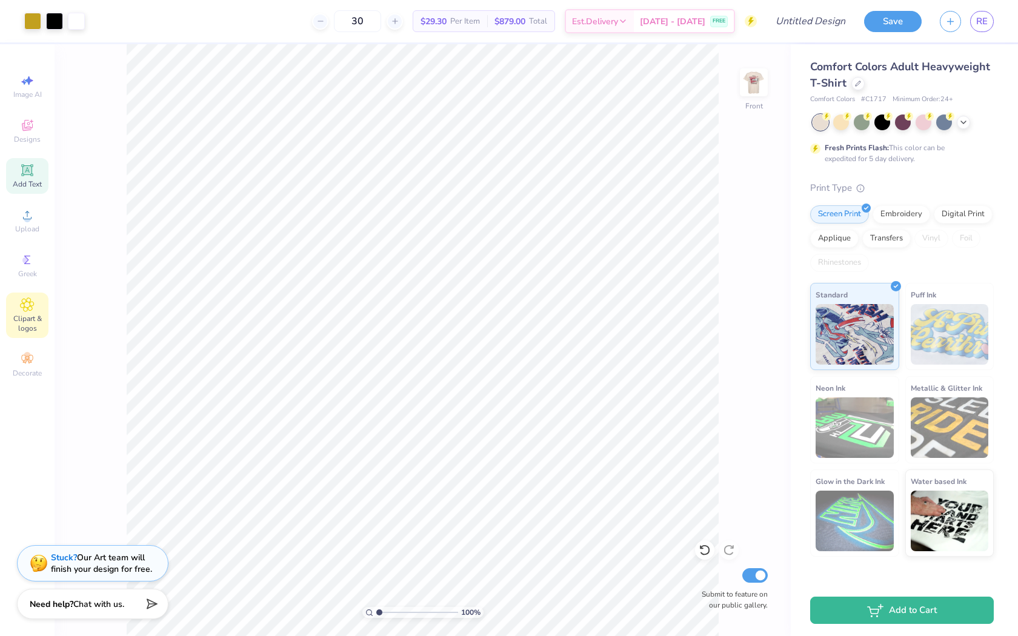
click at [24, 315] on div "Clipart & logos" at bounding box center [27, 315] width 42 height 45
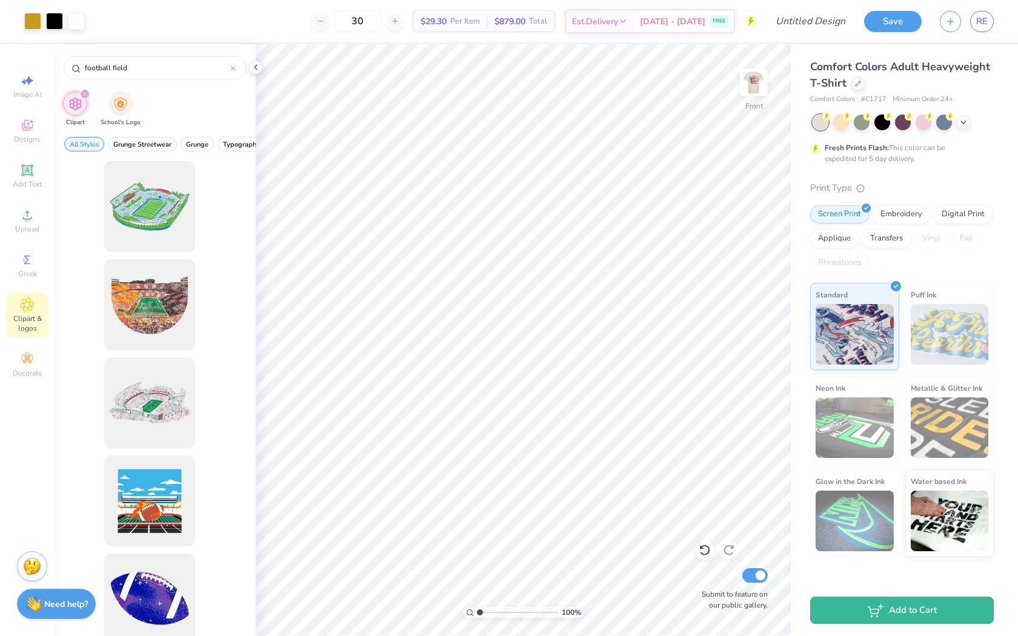
scroll to position [0, 0]
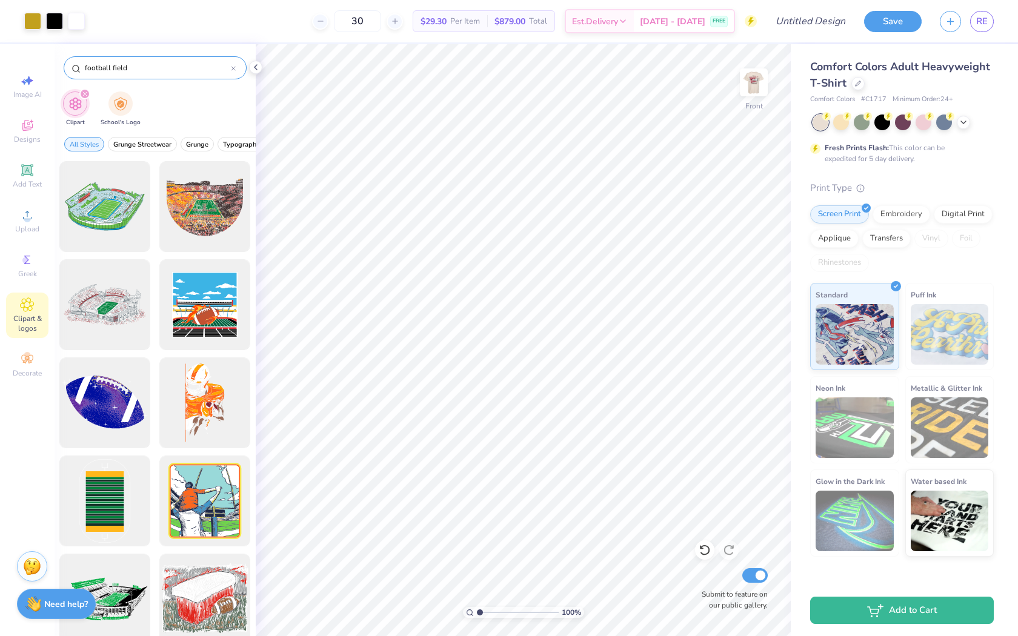
click at [210, 68] on input "football field" at bounding box center [157, 68] width 147 height 12
click at [249, 67] on div at bounding box center [255, 67] width 13 height 13
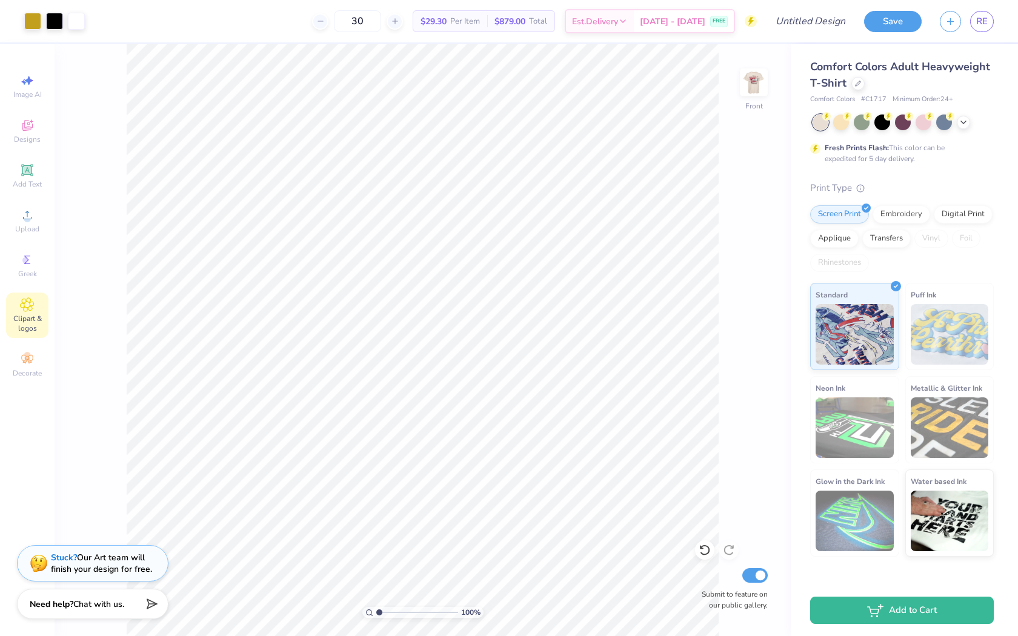
click at [32, 301] on icon at bounding box center [27, 305] width 14 height 15
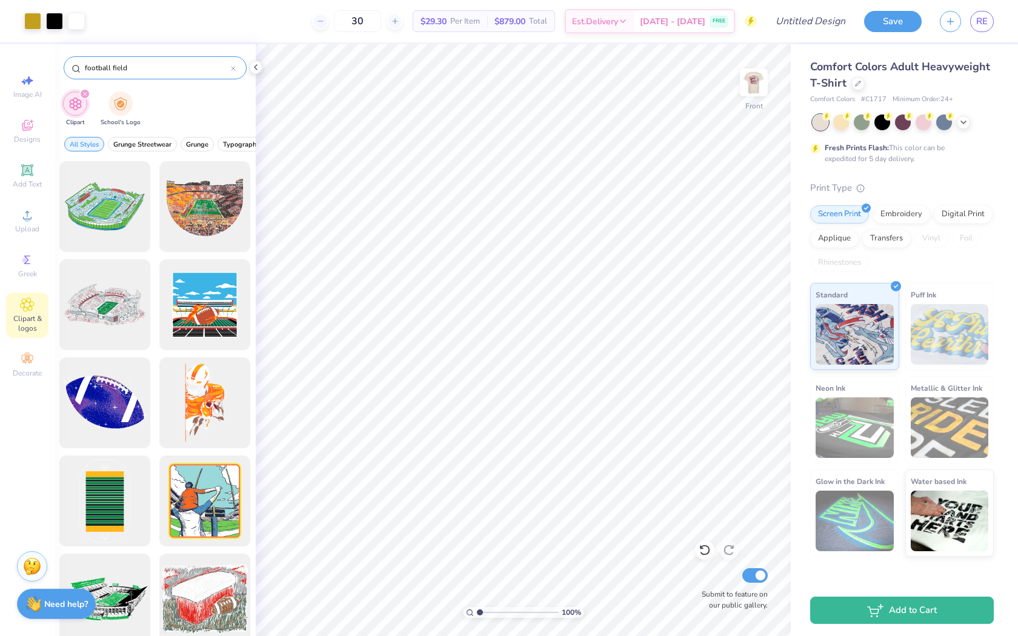
drag, startPoint x: 172, startPoint y: 68, endPoint x: 72, endPoint y: 65, distance: 99.5
click at [72, 65] on div "football field" at bounding box center [155, 67] width 183 height 23
click at [124, 105] on img "filter for School's Logo" at bounding box center [120, 103] width 13 height 14
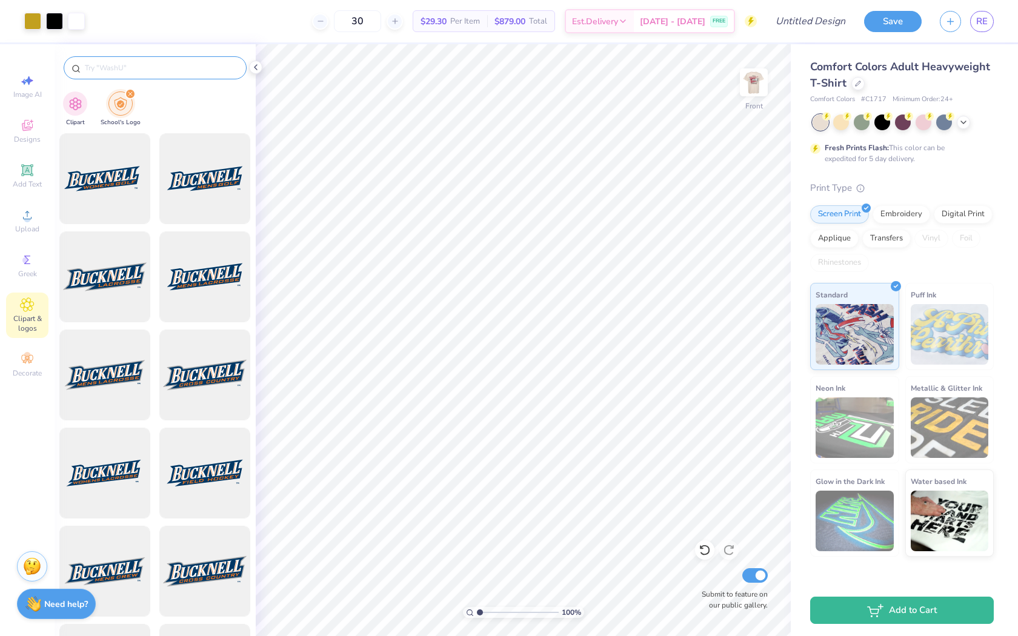
drag, startPoint x: 160, startPoint y: 64, endPoint x: 92, endPoint y: 63, distance: 67.9
click at [92, 63] on input "text" at bounding box center [161, 68] width 155 height 12
type input "wake forest"
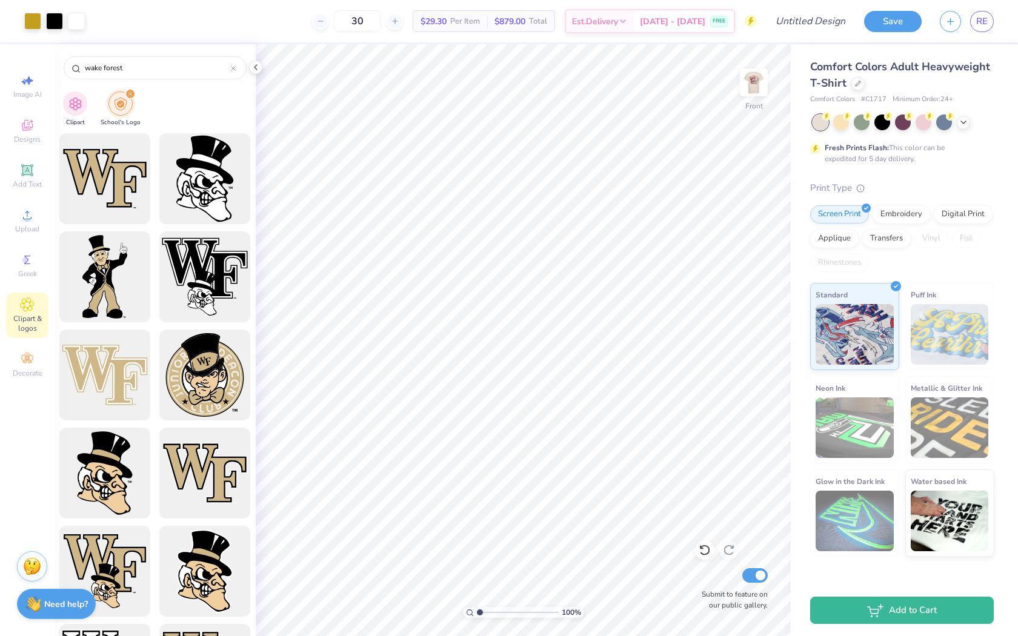
scroll to position [10, 0]
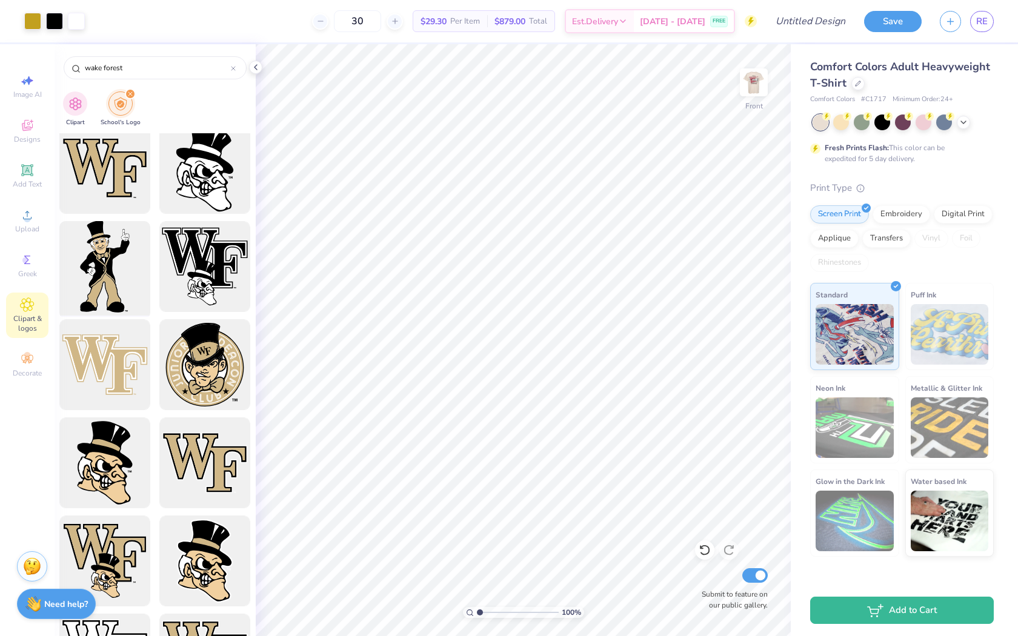
click at [113, 258] on div at bounding box center [105, 267] width 100 height 100
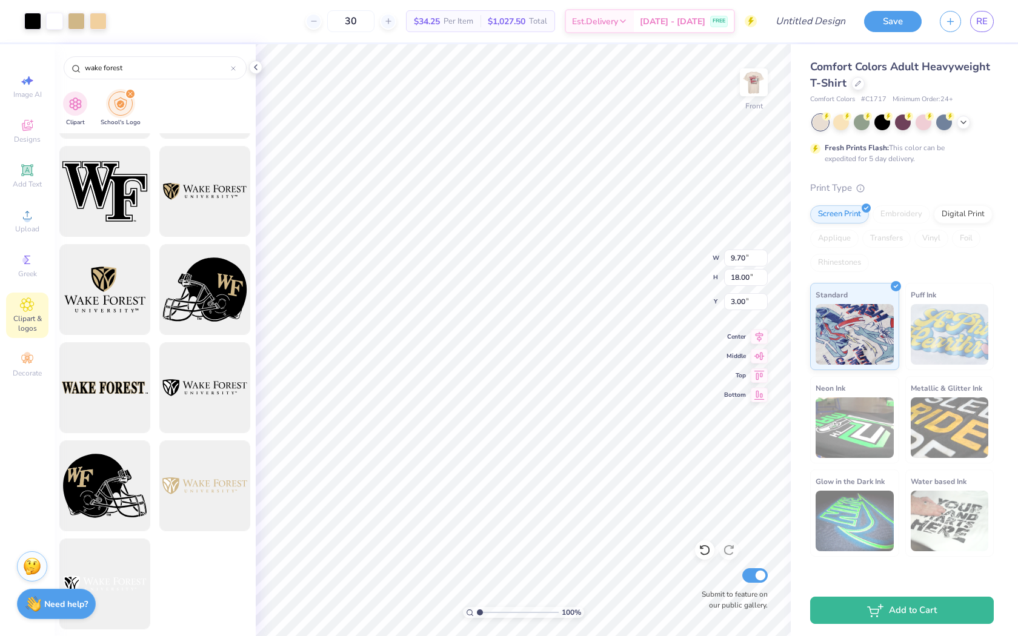
scroll to position [0, 0]
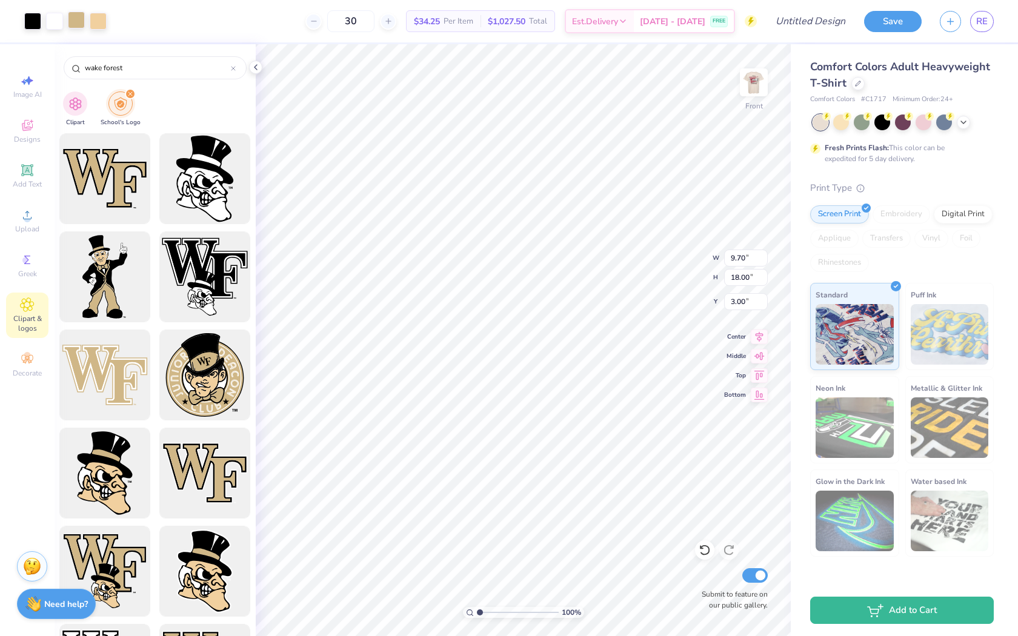
click at [77, 27] on div at bounding box center [76, 20] width 17 height 17
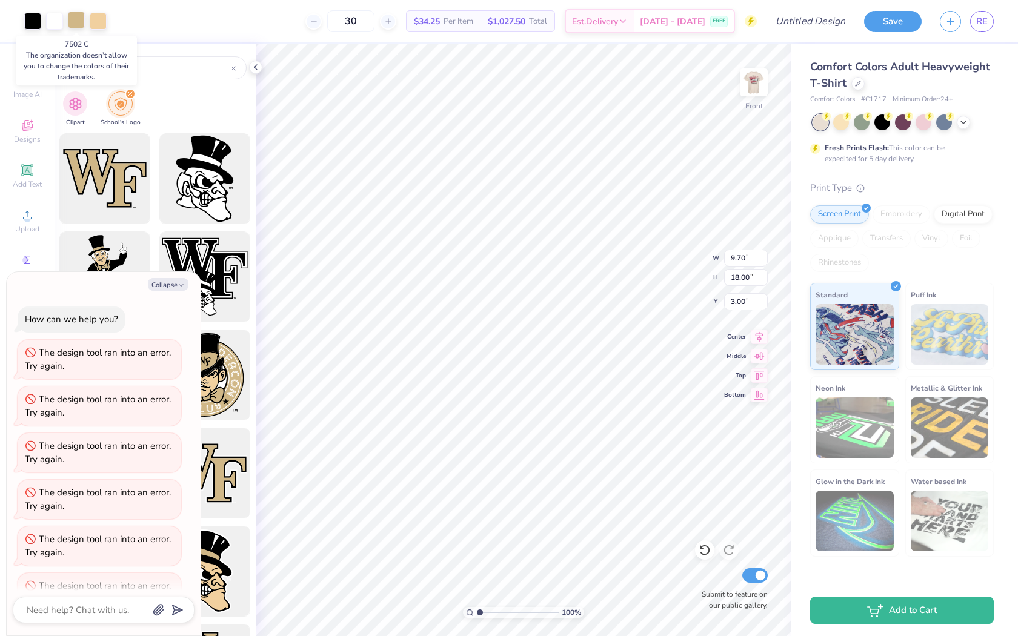
scroll to position [91, 0]
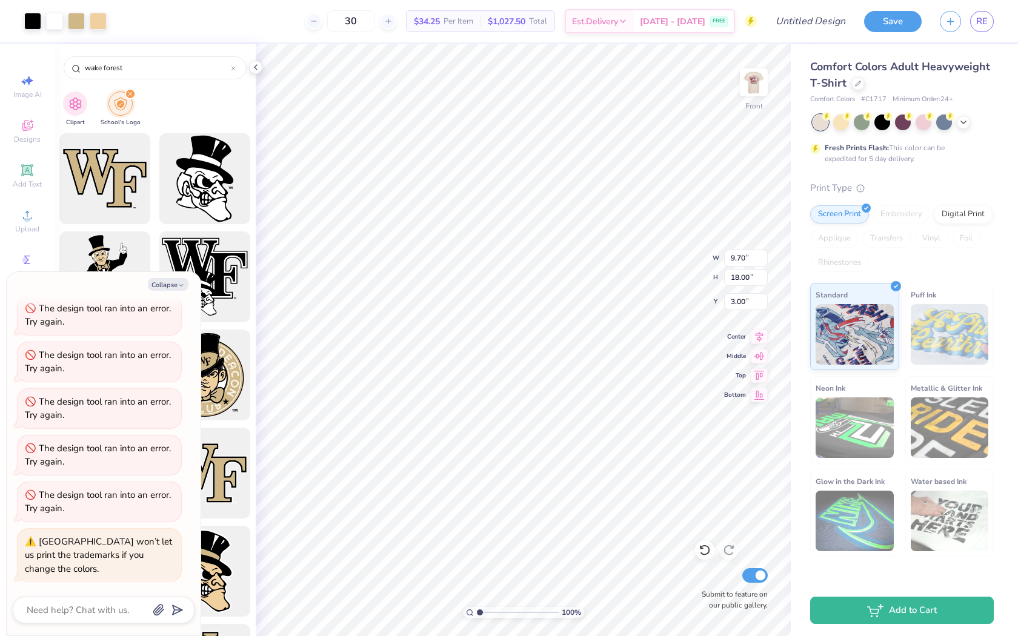
click at [72, 35] on div "Art colors" at bounding box center [53, 21] width 107 height 42
click at [72, 28] on div at bounding box center [76, 20] width 17 height 17
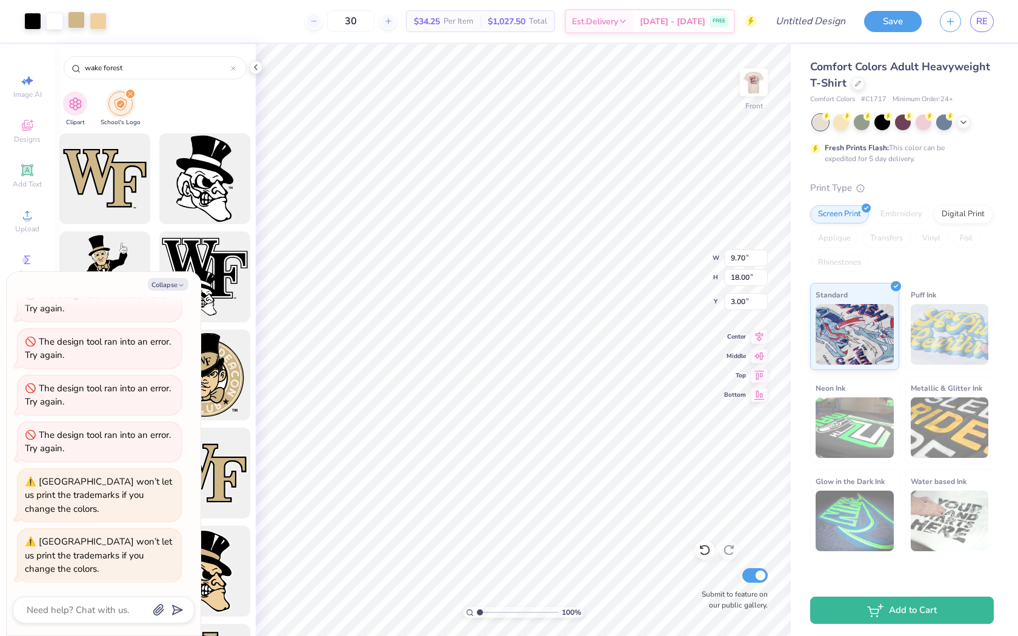
click at [79, 24] on div at bounding box center [76, 20] width 17 height 17
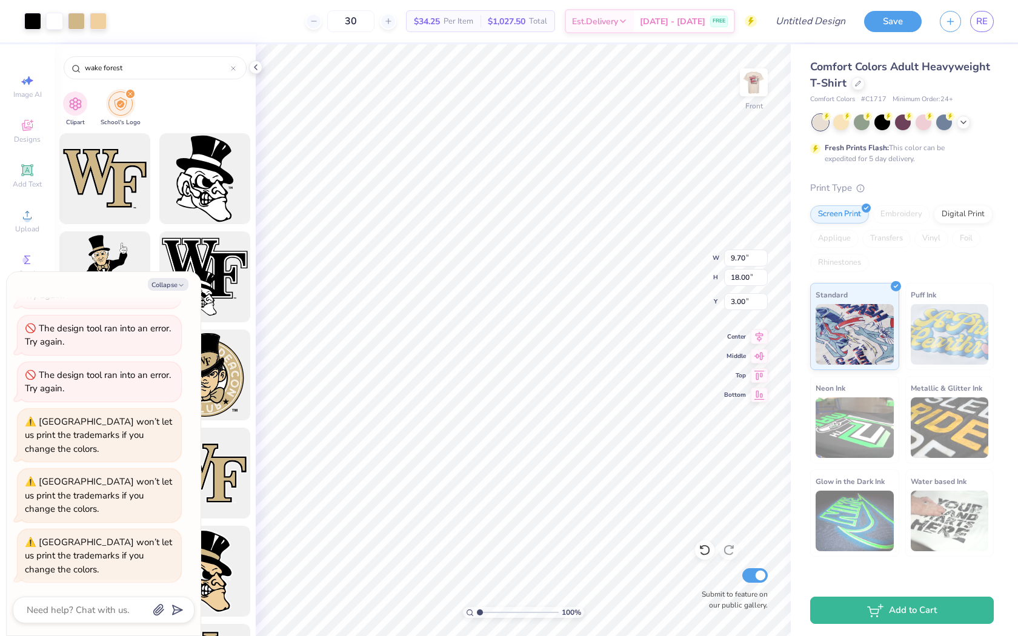
click at [164, 278] on div "Collapse How can we help you? The design tool ran into an error. Try again. The…" at bounding box center [104, 454] width 194 height 364
click at [167, 282] on button "Collapse" at bounding box center [168, 284] width 41 height 13
type textarea "x"
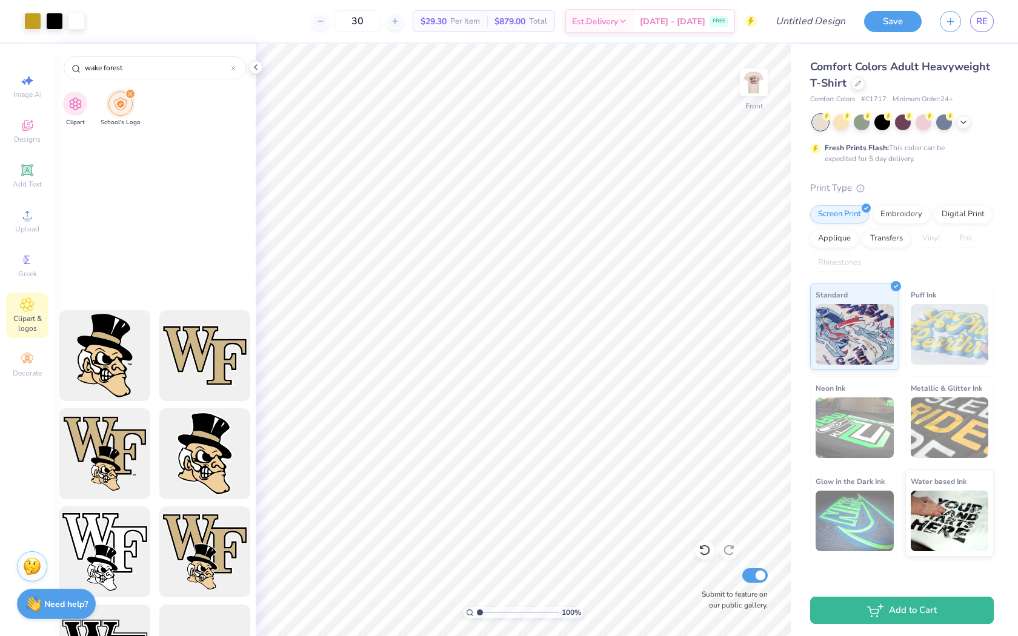
scroll to position [0, 0]
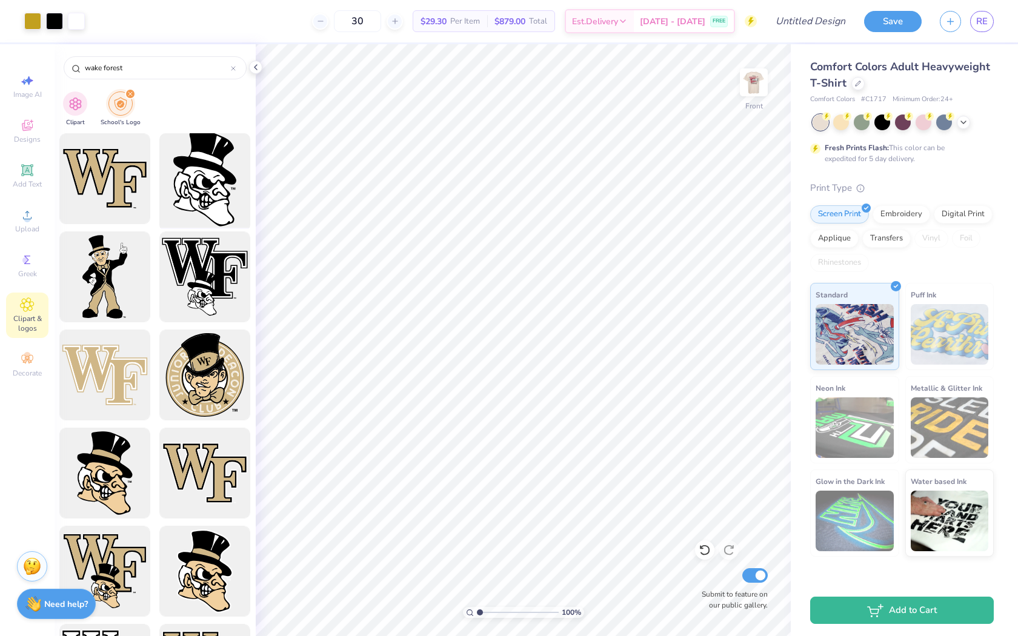
click at [207, 192] on div at bounding box center [205, 179] width 100 height 100
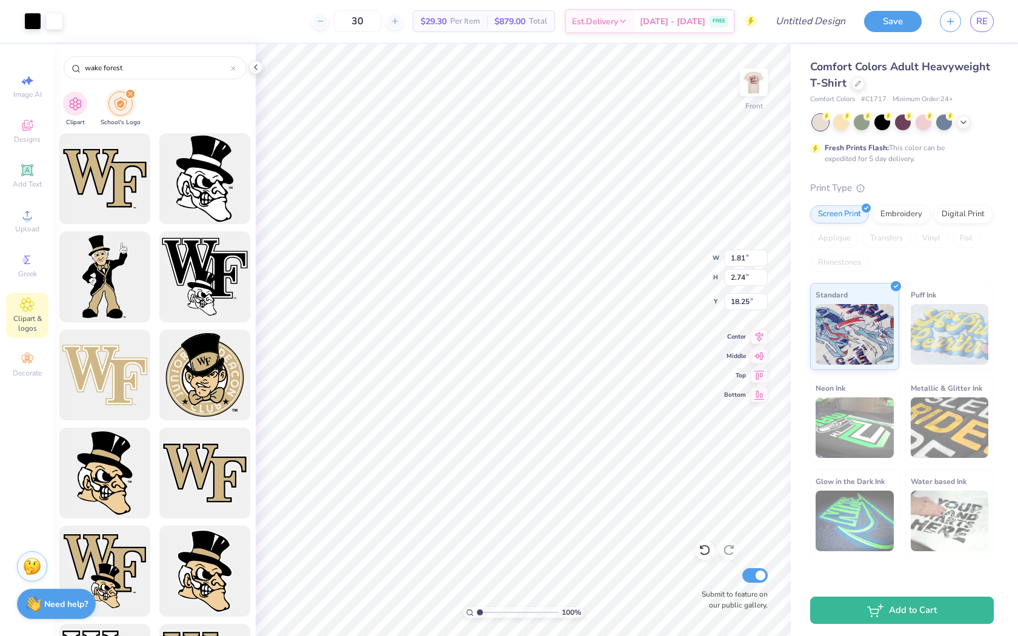
type input "1.81"
type input "2.74"
type input "9.17"
type input "1.25"
type input "1.88"
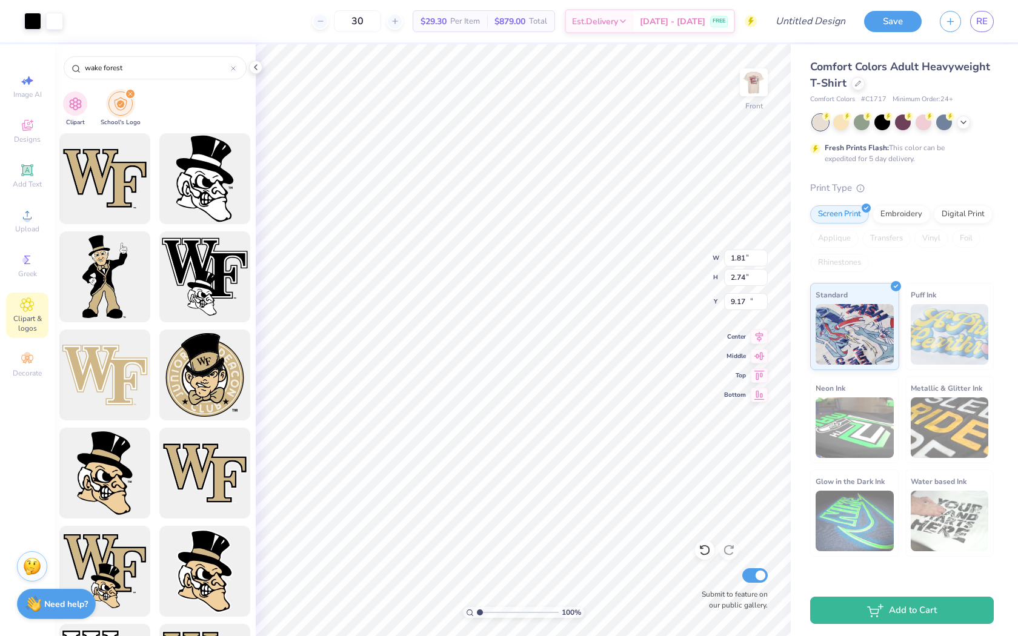
type input "10.03"
type input "8.79"
type input "2.41"
type input "9.47"
click at [232, 71] on div at bounding box center [233, 67] width 5 height 11
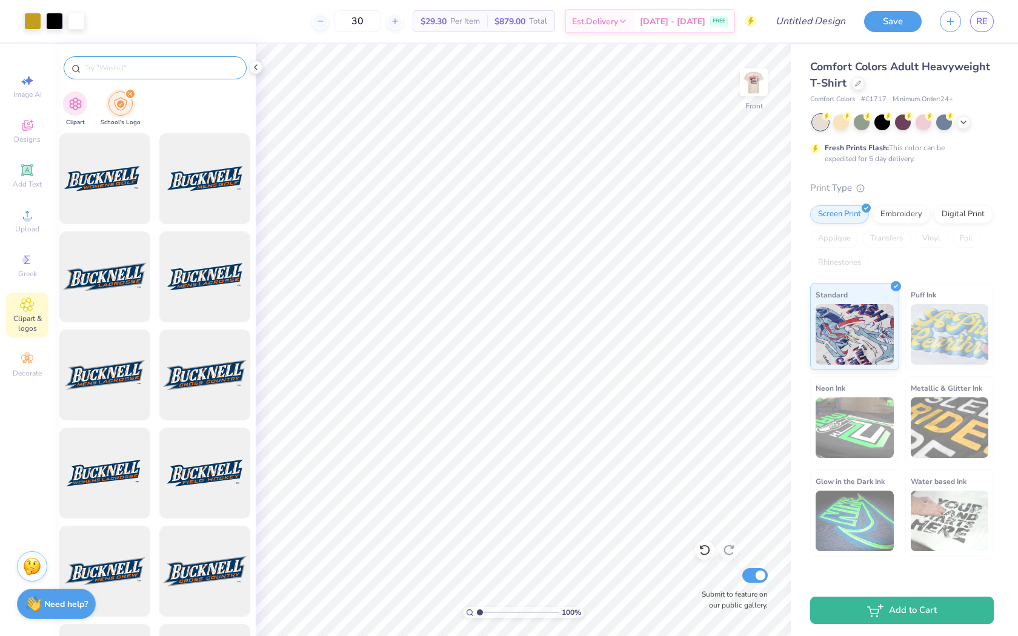
click at [232, 71] on input "text" at bounding box center [161, 68] width 155 height 12
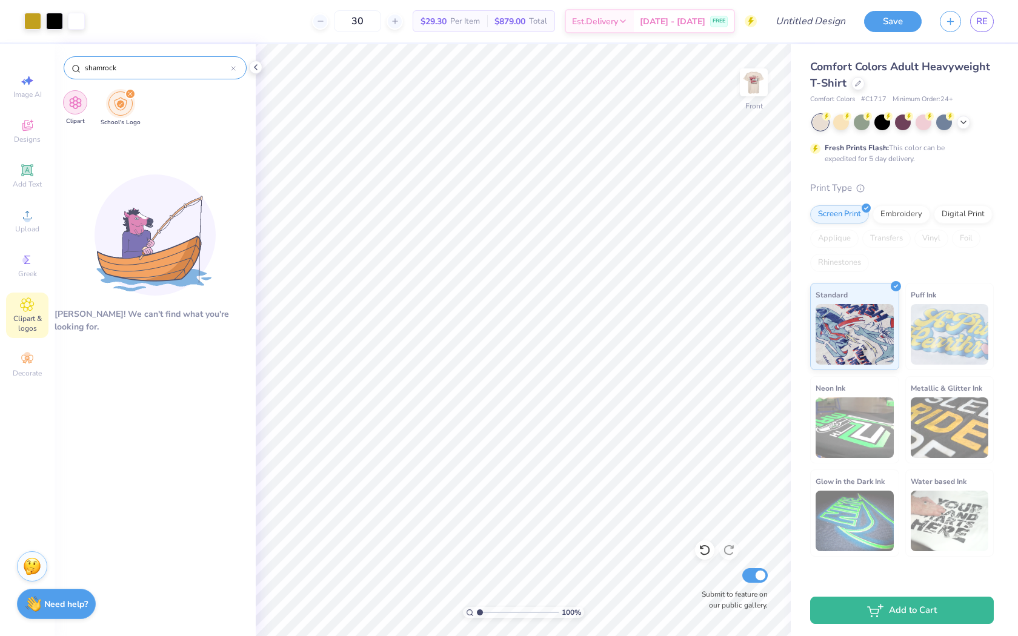
click at [71, 105] on img "filter for Clipart" at bounding box center [75, 103] width 14 height 14
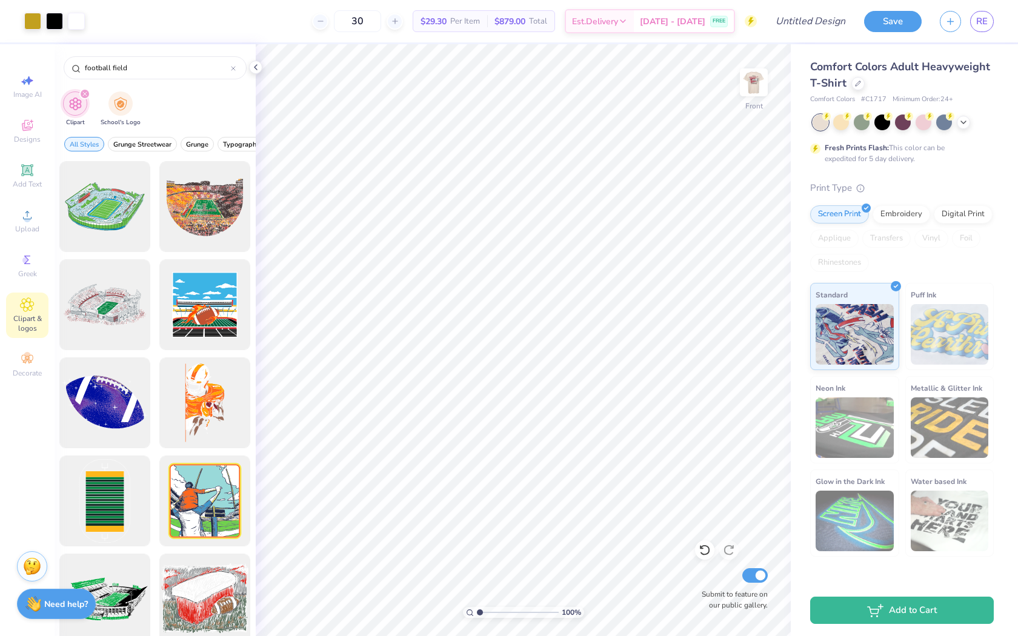
drag, startPoint x: 144, startPoint y: 72, endPoint x: 59, endPoint y: 72, distance: 84.2
click at [59, 72] on div "football field" at bounding box center [155, 64] width 201 height 41
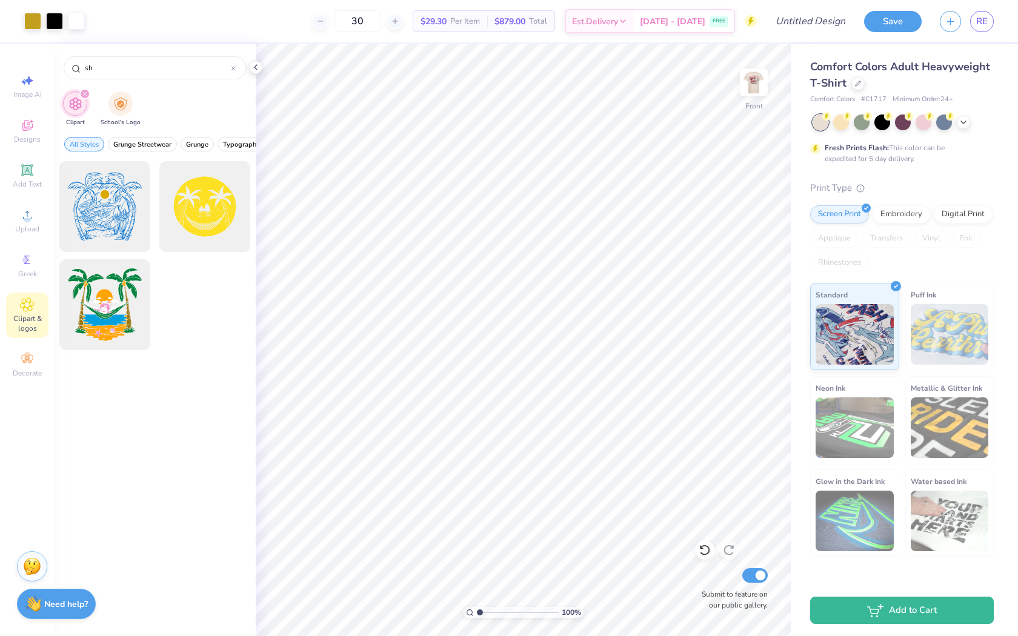
type input "s"
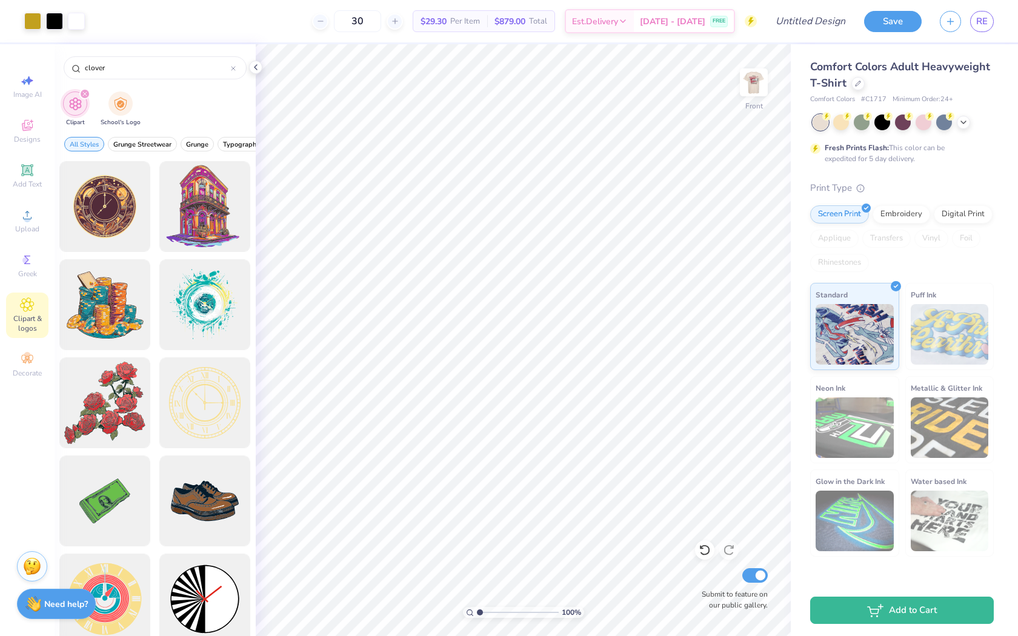
type input "clover"
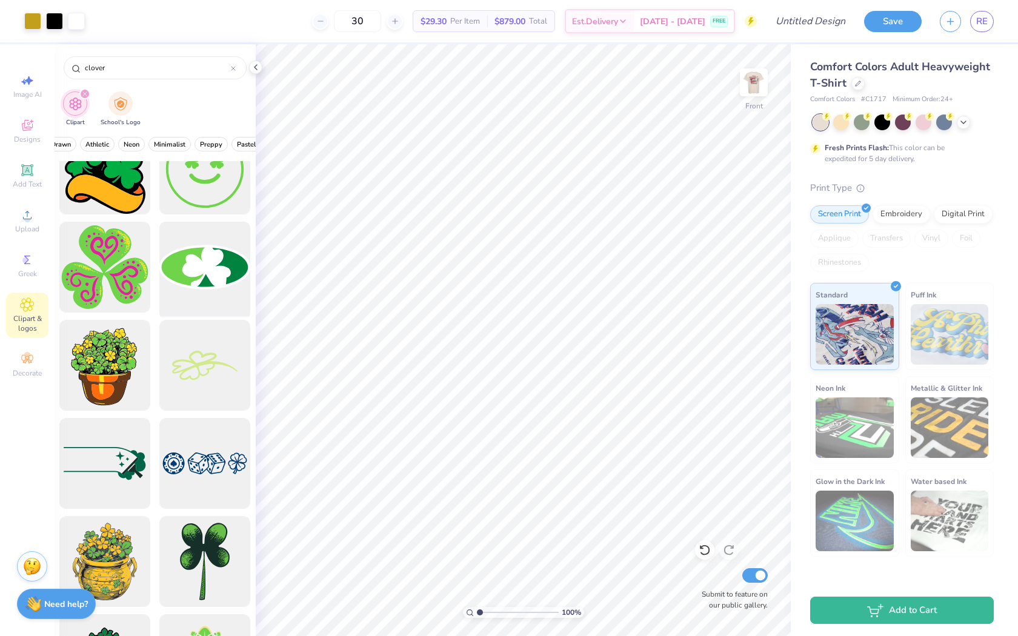
scroll to position [39, 0]
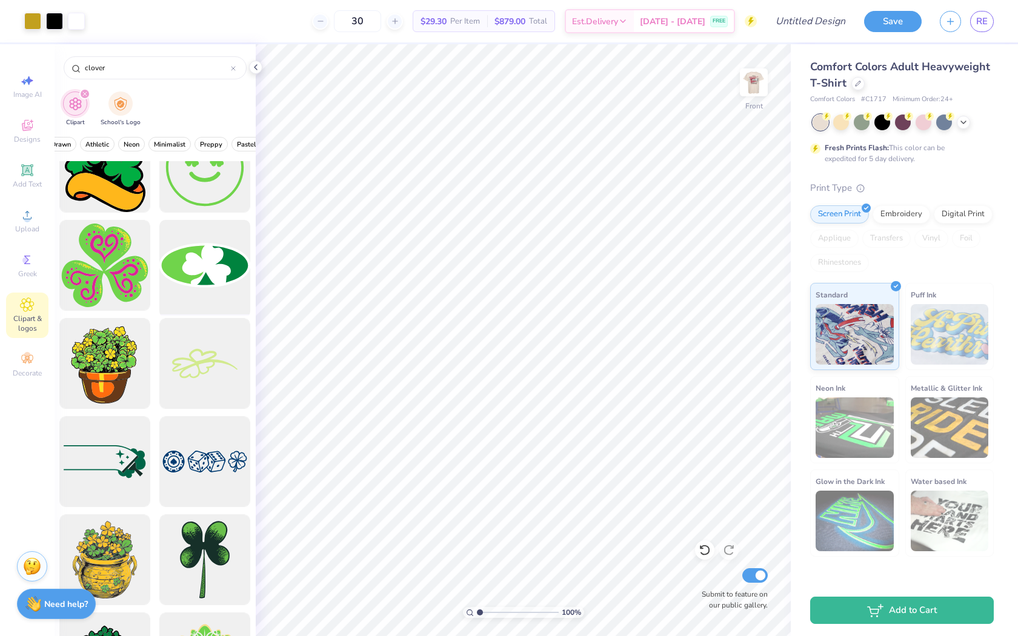
click at [201, 287] on div at bounding box center [205, 266] width 100 height 100
type input "6.88"
type input "6.12"
type input "3.39"
type input "3.42"
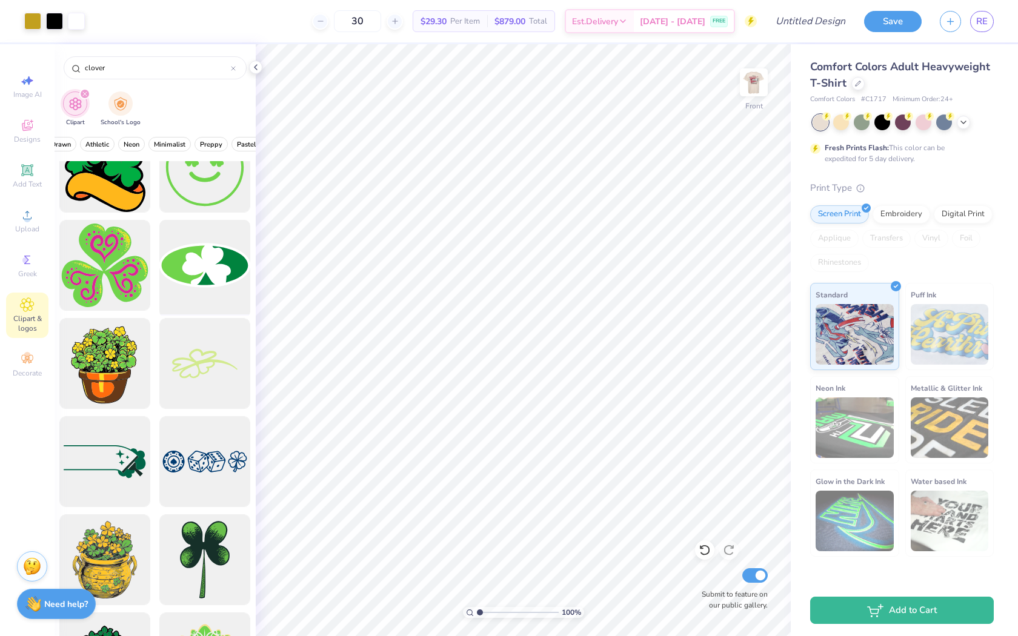
scroll to position [0, 0]
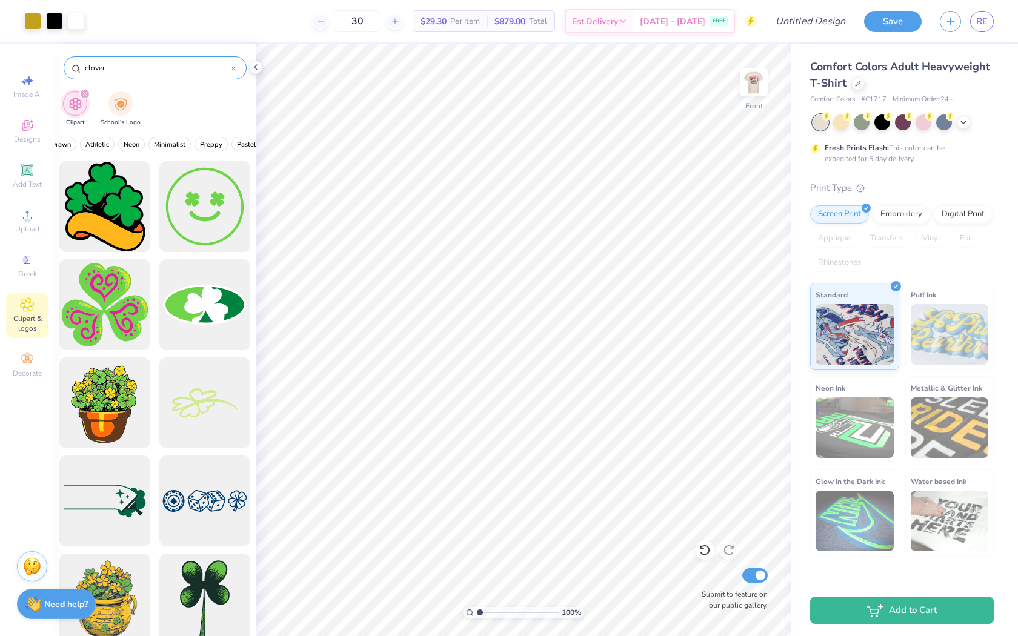
click at [139, 66] on input "clover" at bounding box center [157, 68] width 147 height 12
drag, startPoint x: 139, startPoint y: 66, endPoint x: 71, endPoint y: 59, distance: 68.2
click at [71, 59] on div "clover" at bounding box center [155, 67] width 183 height 23
type input "a"
type input "shamrock"
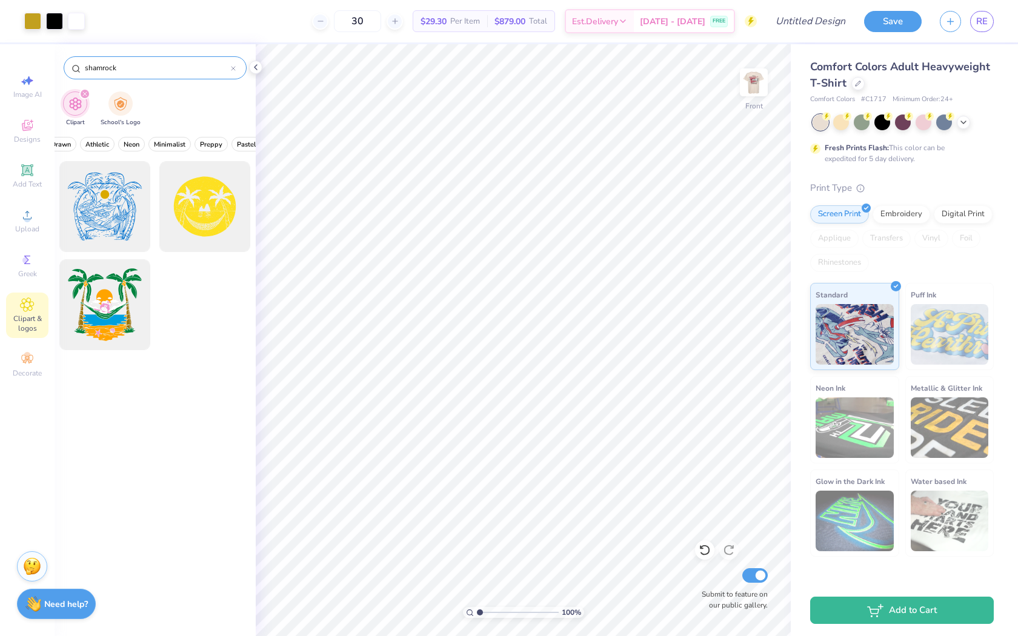
click at [236, 68] on div "shamrock" at bounding box center [155, 67] width 183 height 23
click at [232, 68] on icon at bounding box center [233, 68] width 5 height 5
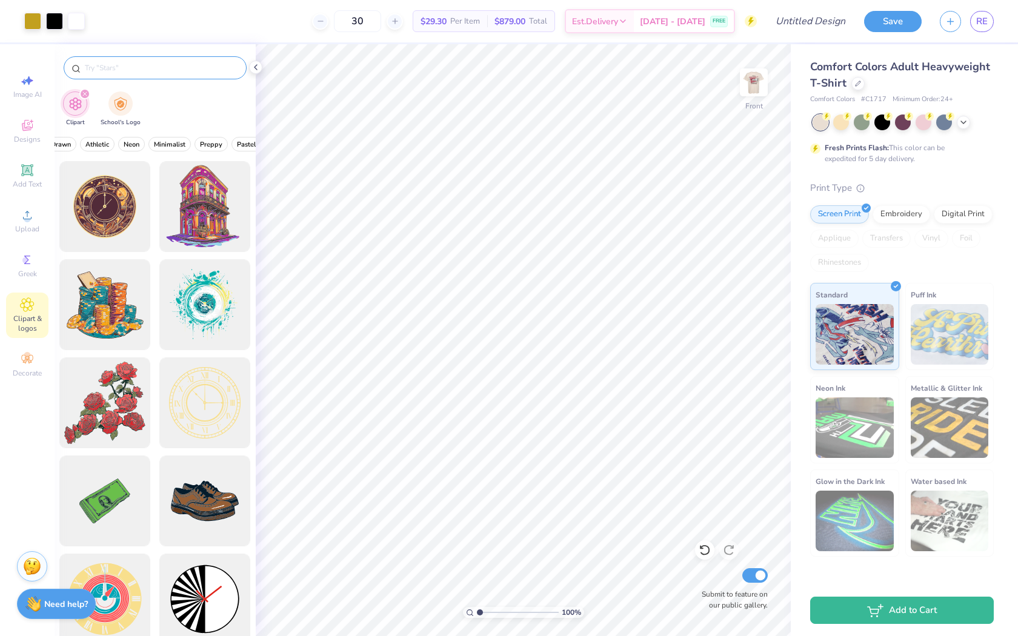
click at [226, 67] on input "text" at bounding box center [161, 68] width 155 height 12
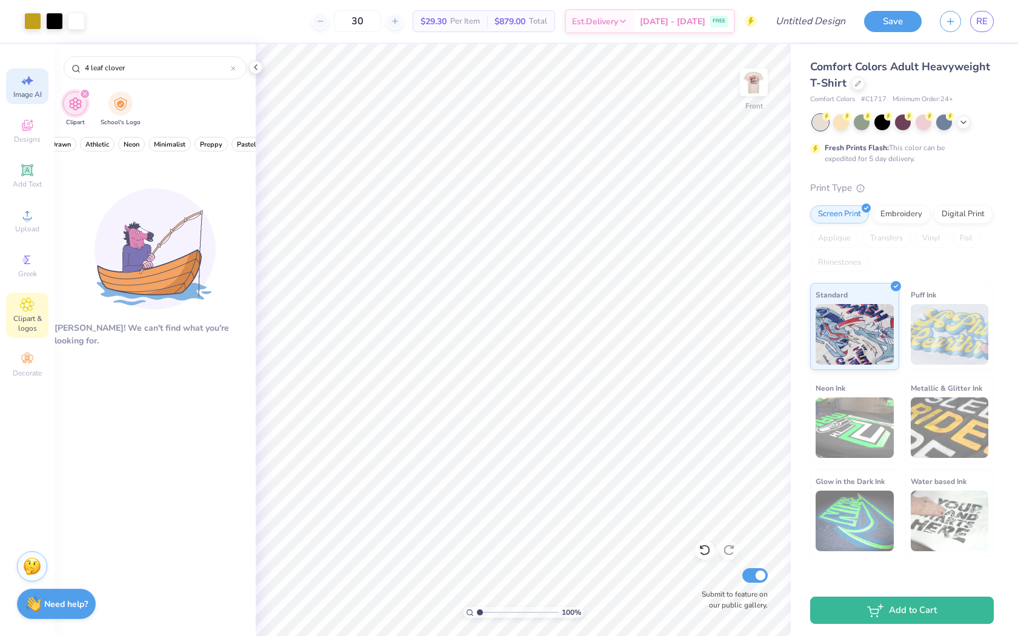
drag, startPoint x: 157, startPoint y: 70, endPoint x: 29, endPoint y: 68, distance: 127.9
click at [29, 68] on div "Art colors 30 $29.30 Per Item $879.00 Total Est. Delivery Sep 8 - 11 FREE Desig…" at bounding box center [509, 318] width 1018 height 636
type input "clover"
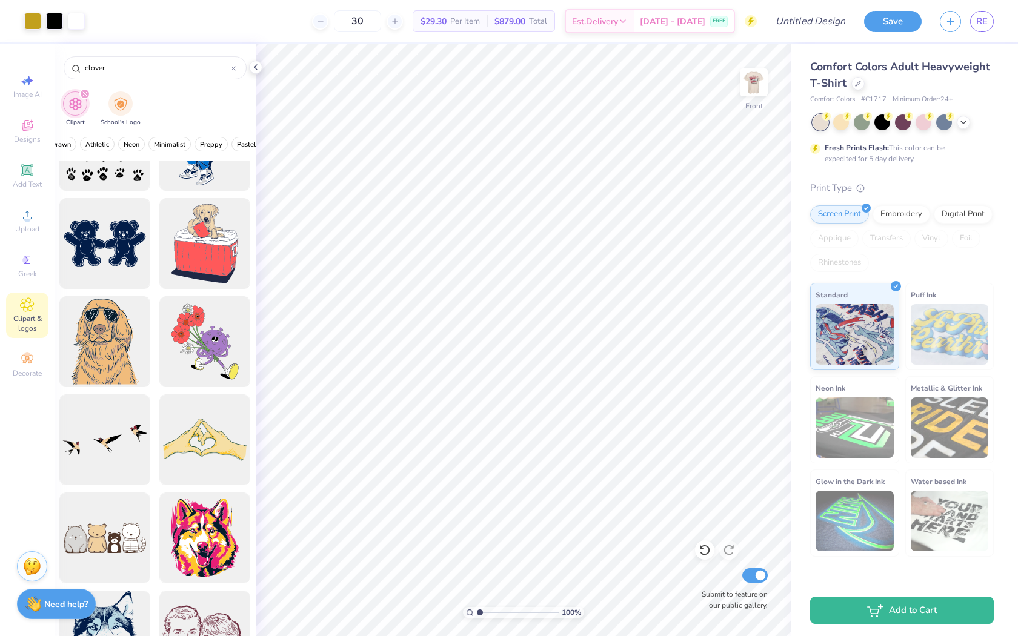
scroll to position [1488, 0]
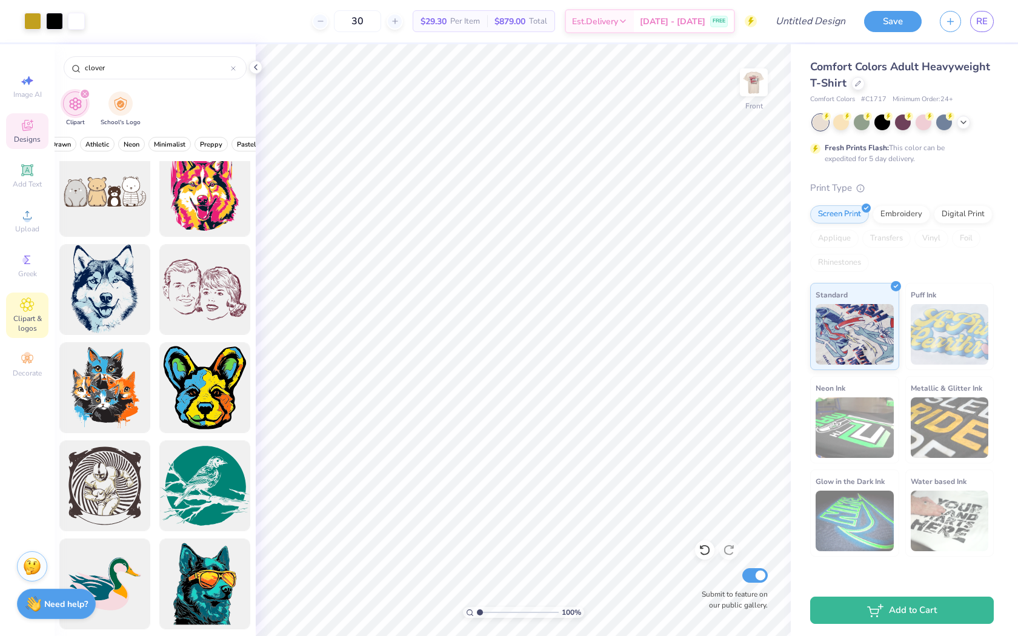
click at [24, 127] on icon at bounding box center [27, 125] width 15 height 15
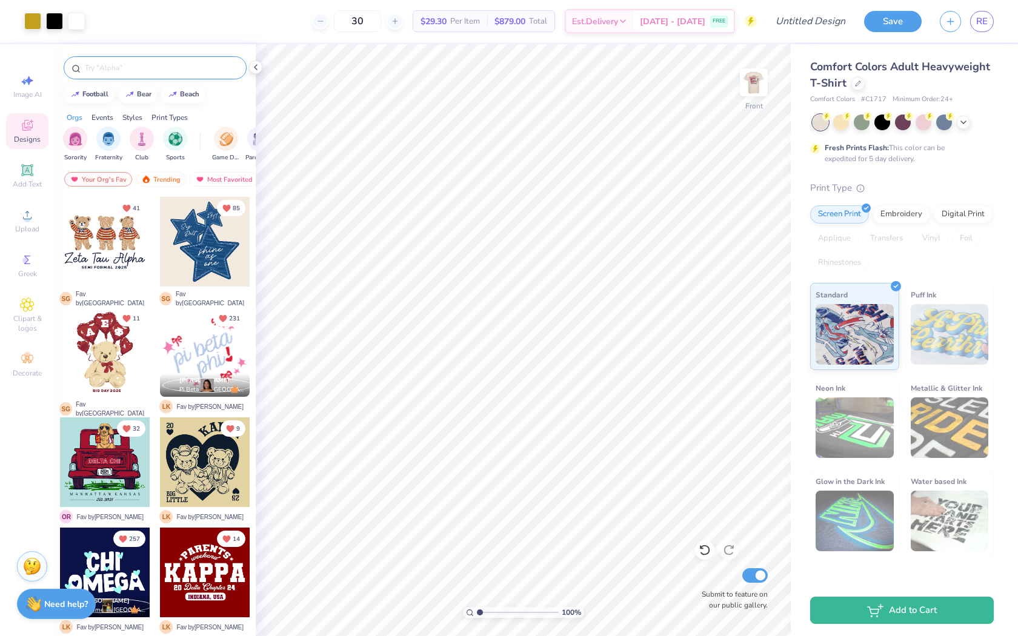
click at [115, 64] on input "text" at bounding box center [161, 68] width 155 height 12
type input "c"
type input "shamrock"
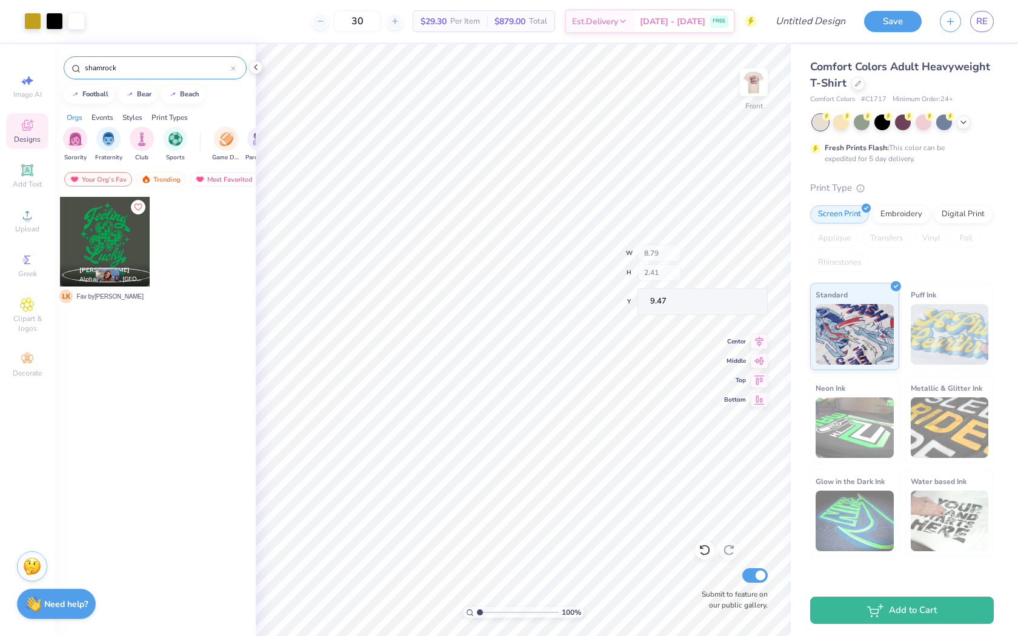
type input "8.79"
type input "2.41"
type input "9.47"
drag, startPoint x: 128, startPoint y: 68, endPoint x: 40, endPoint y: 65, distance: 88.5
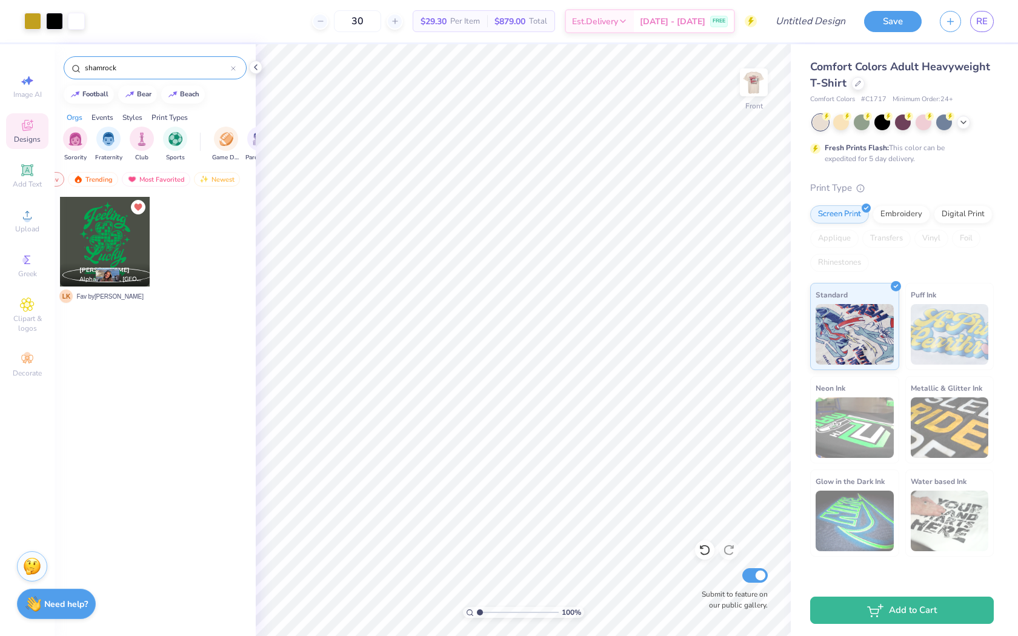
click at [40, 65] on div "Art colors 30 $29.30 Per Item $879.00 Total Est. Delivery Sep 8 - 11 FREE Desig…" at bounding box center [509, 318] width 1018 height 636
type input "clover"
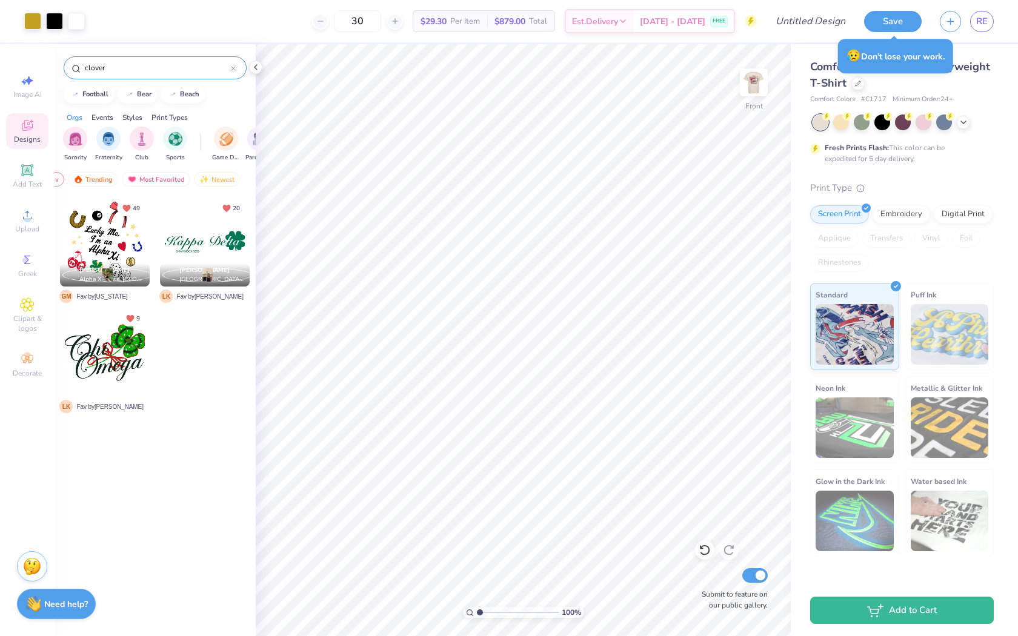
click at [233, 239] on div at bounding box center [205, 242] width 90 height 90
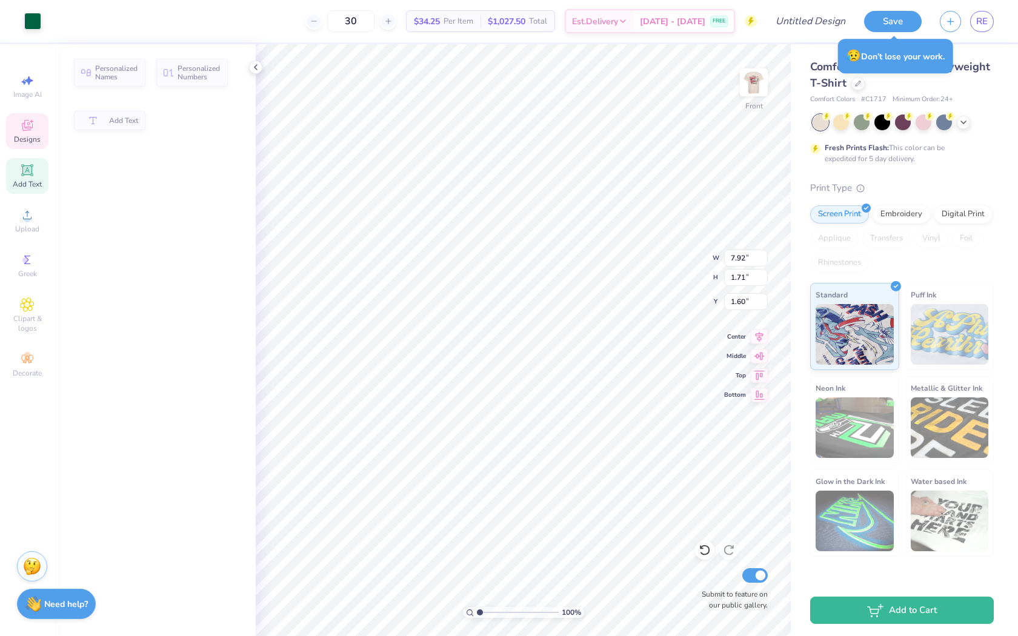
type input "7.92"
type input "1.71"
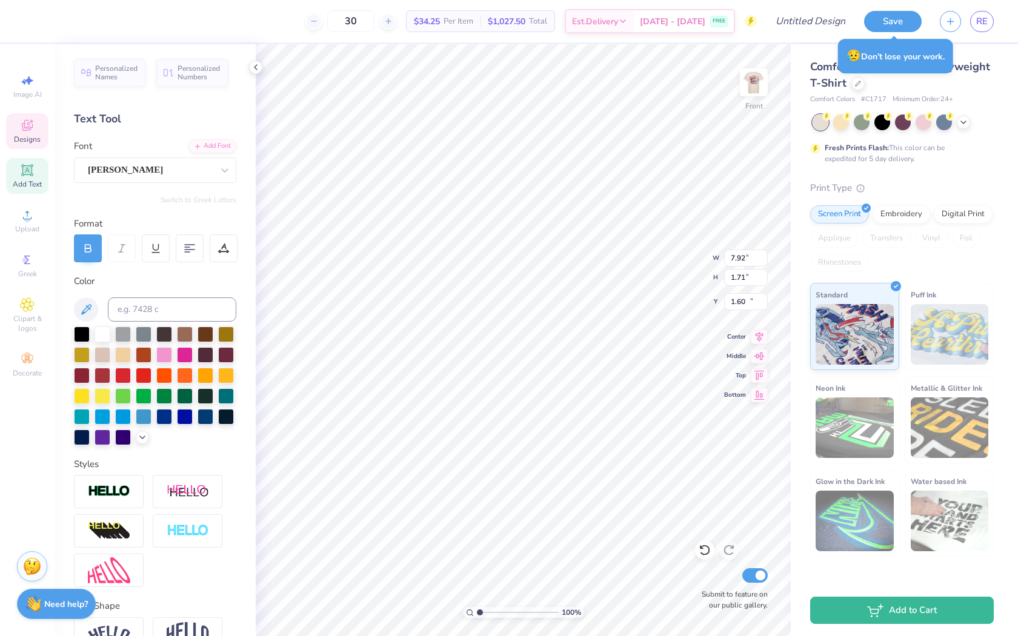
type input "17.08"
click at [37, 21] on div at bounding box center [32, 20] width 17 height 17
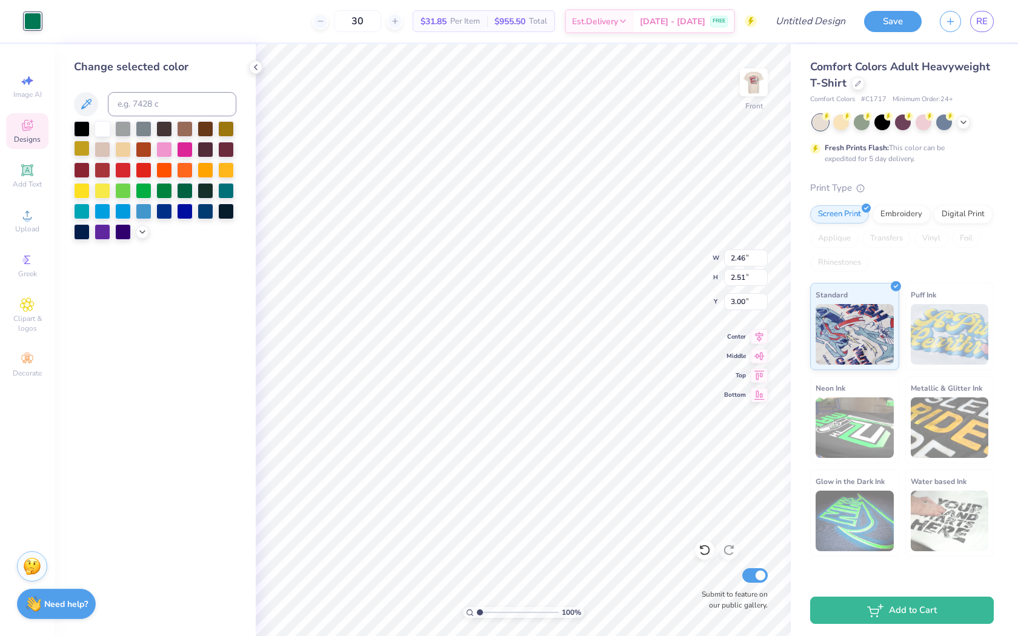
click at [84, 147] on div at bounding box center [82, 149] width 16 height 16
type input "1.50"
type input "1.53"
type input "9.65"
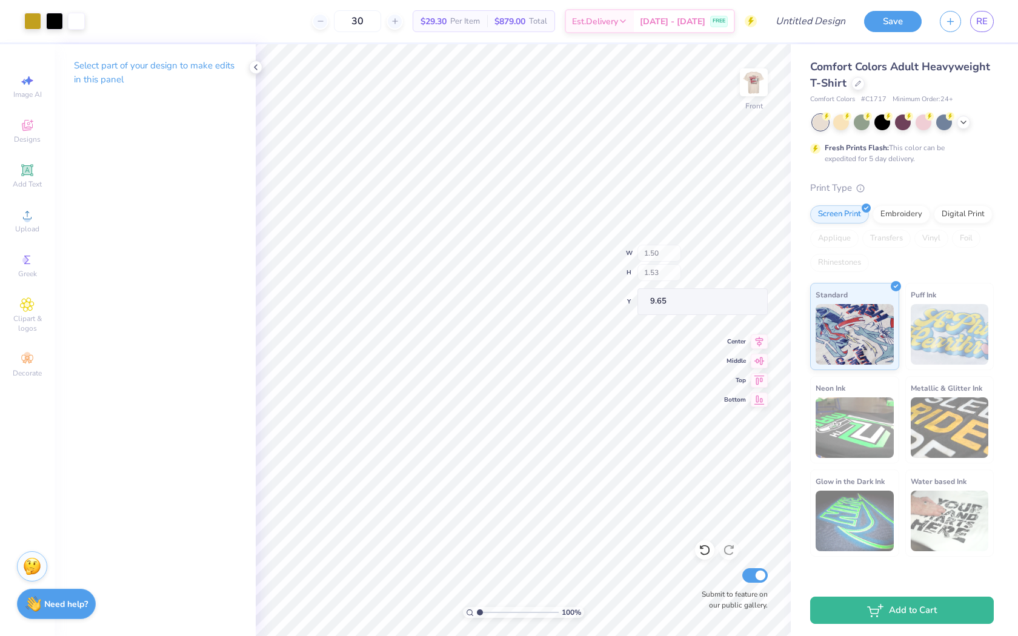
type input "8.79"
type input "2.41"
type input "9.39"
type input "9.47"
type input "9.39"
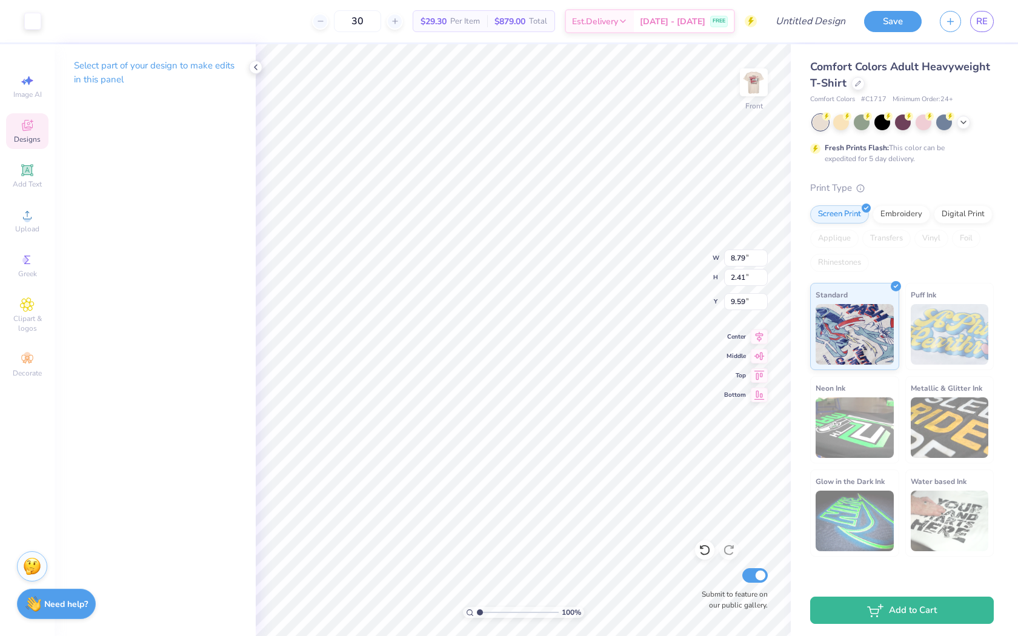
type input "9.47"
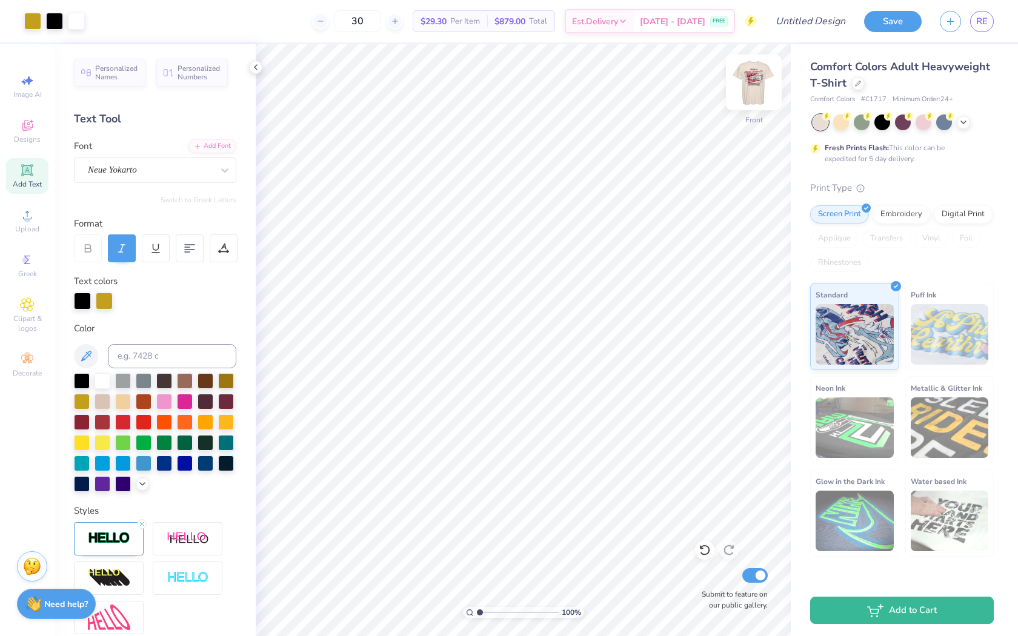
click at [757, 91] on img at bounding box center [754, 82] width 48 height 48
click at [756, 95] on img at bounding box center [754, 82] width 24 height 24
click at [762, 84] on img at bounding box center [754, 82] width 48 height 48
type input "5.91"
type input "11.29"
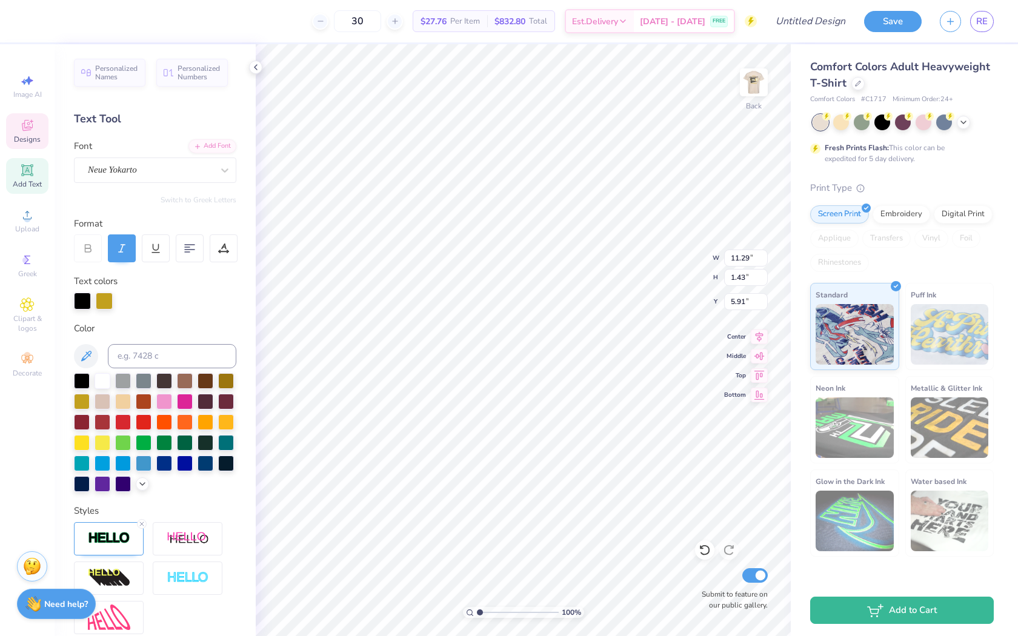
type input "1.43"
type input "5.95"
type input "4.48"
type input "0.57"
type input "3.89"
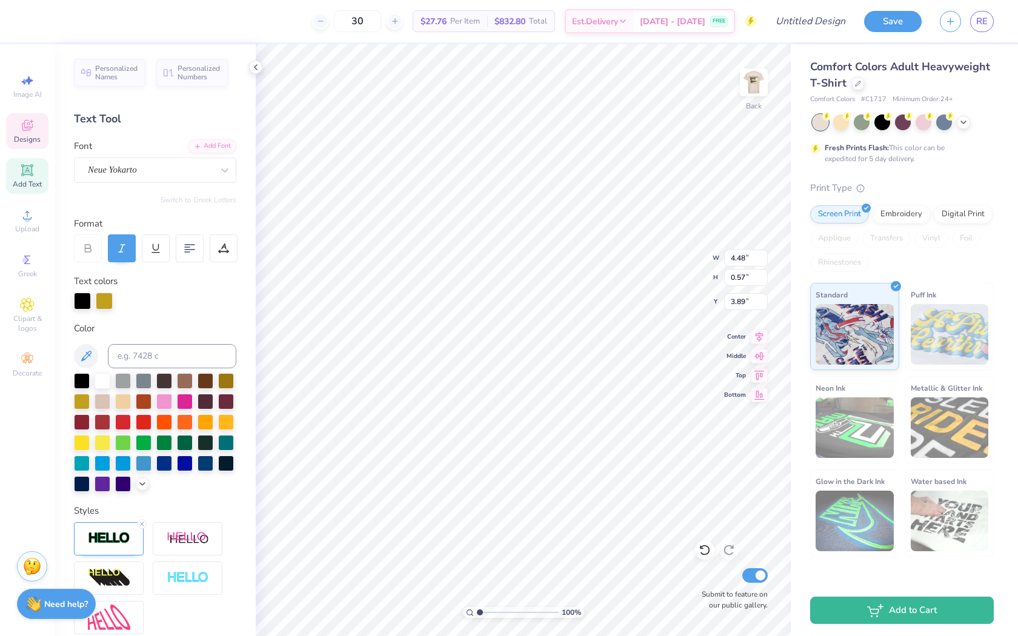
type input "11.27"
type input "1.68"
type input "4.02"
type input "4.87"
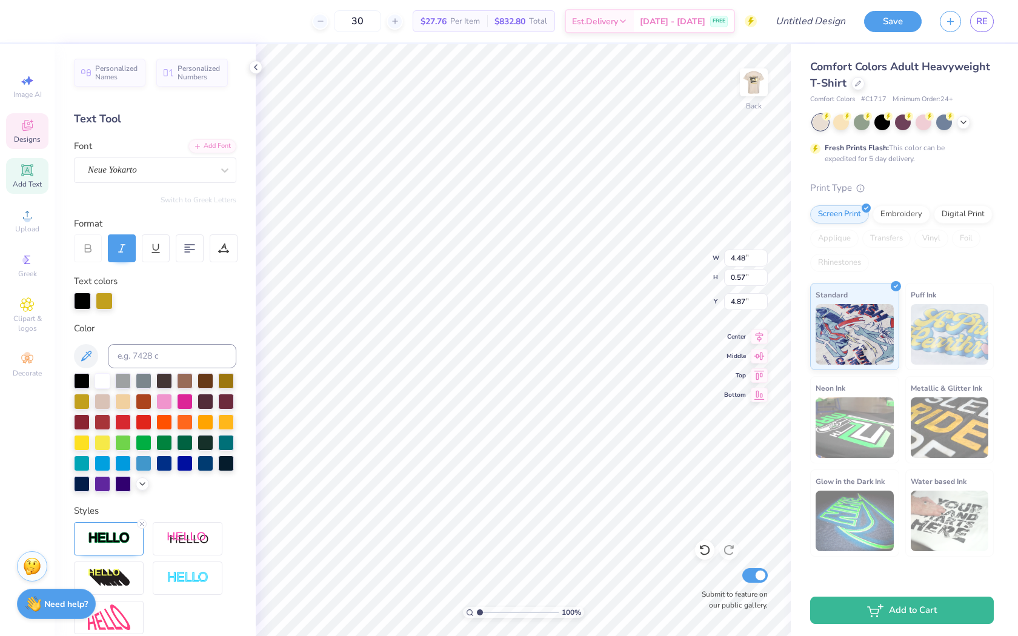
type textarea "F"
type textarea "2025"
click at [802, 135] on div "Comfort Colors Adult Heavyweight T-Shirt Comfort Colors # C1717 Minimum Order: …" at bounding box center [904, 300] width 227 height 513
type input "0.91"
type input "0.35"
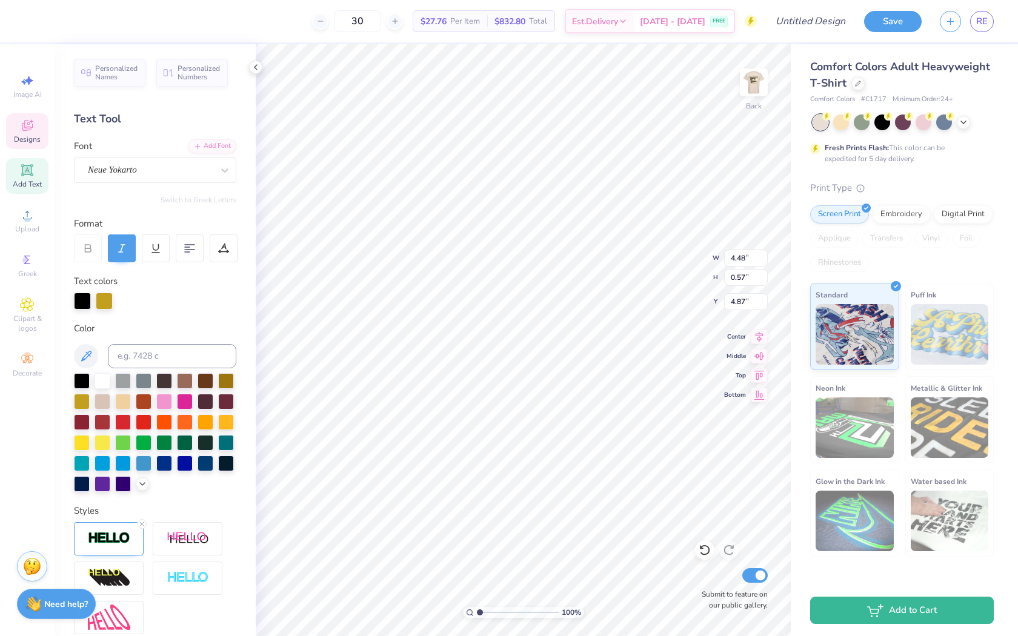
type input "4.98"
type input "4.62"
click at [749, 92] on img at bounding box center [754, 82] width 48 height 48
click at [381, 21] on input "30" at bounding box center [357, 21] width 47 height 22
click at [399, 19] on icon at bounding box center [395, 21] width 8 height 8
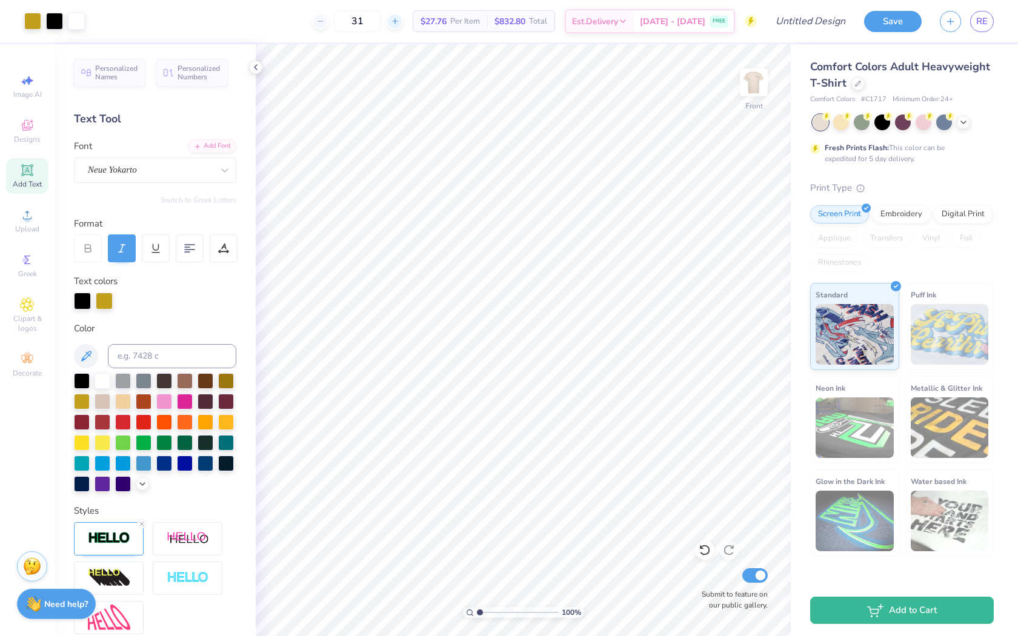
click at [403, 19] on div "31" at bounding box center [357, 21] width 91 height 22
drag, startPoint x: 406, startPoint y: 21, endPoint x: 342, endPoint y: 21, distance: 64.2
click at [342, 21] on div "31" at bounding box center [357, 21] width 91 height 22
click at [381, 21] on input "31" at bounding box center [357, 21] width 47 height 22
type input "3"
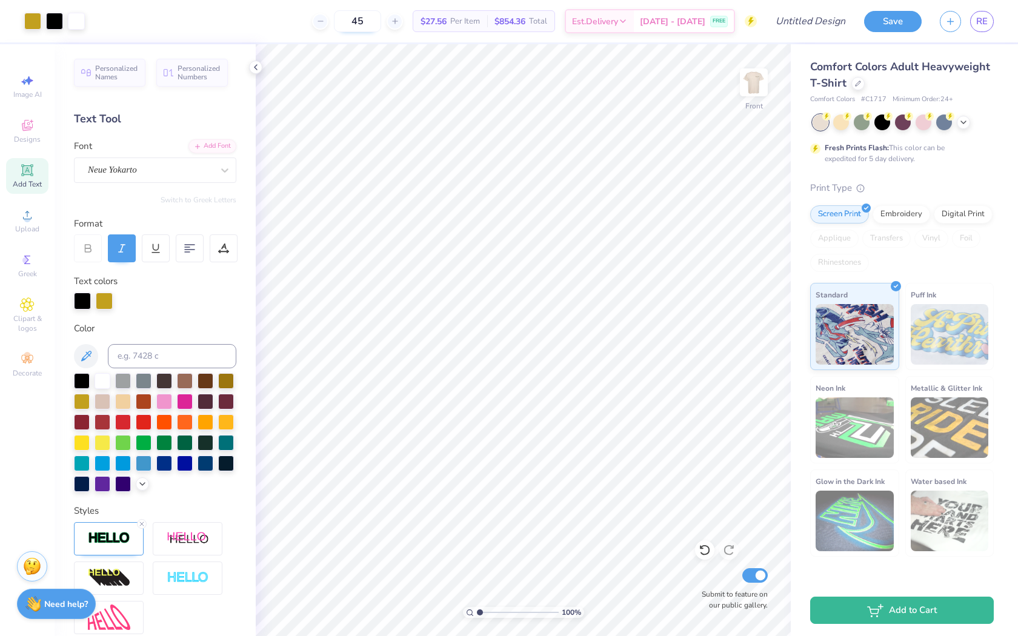
type input "45"
drag, startPoint x: 370, startPoint y: 16, endPoint x: 335, endPoint y: 15, distance: 35.8
click at [335, 15] on div "45" at bounding box center [350, 21] width 91 height 22
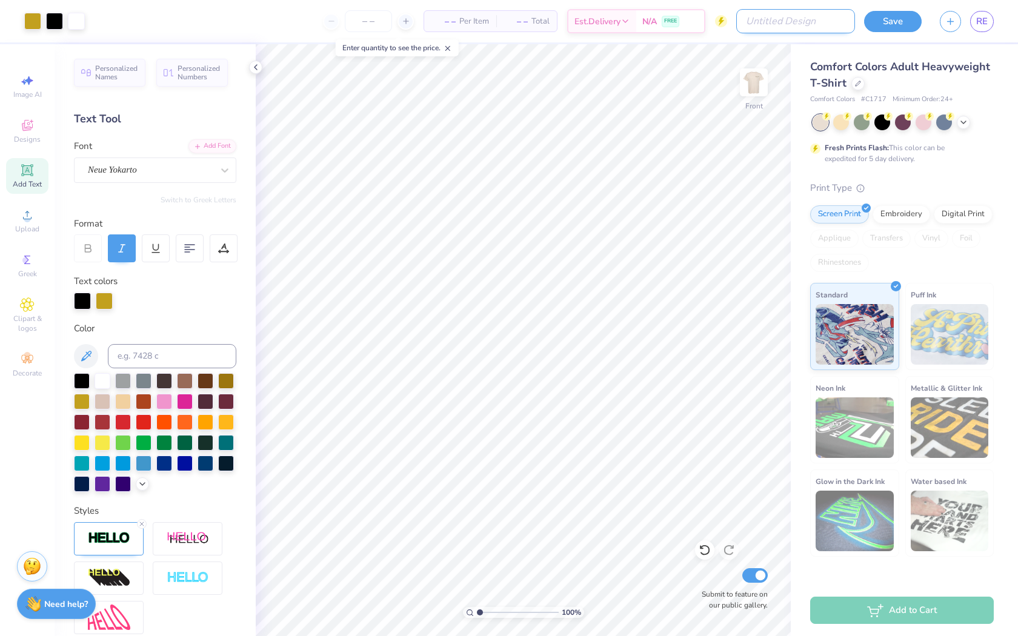
click at [817, 25] on input "Design Title" at bounding box center [795, 21] width 119 height 24
drag, startPoint x: 832, startPoint y: 24, endPoint x: 742, endPoint y: 19, distance: 89.8
click at [742, 19] on input "Design Title" at bounding box center [795, 21] width 119 height 24
type input "family weekend 1"
click at [904, 24] on button "Save" at bounding box center [893, 19] width 58 height 21
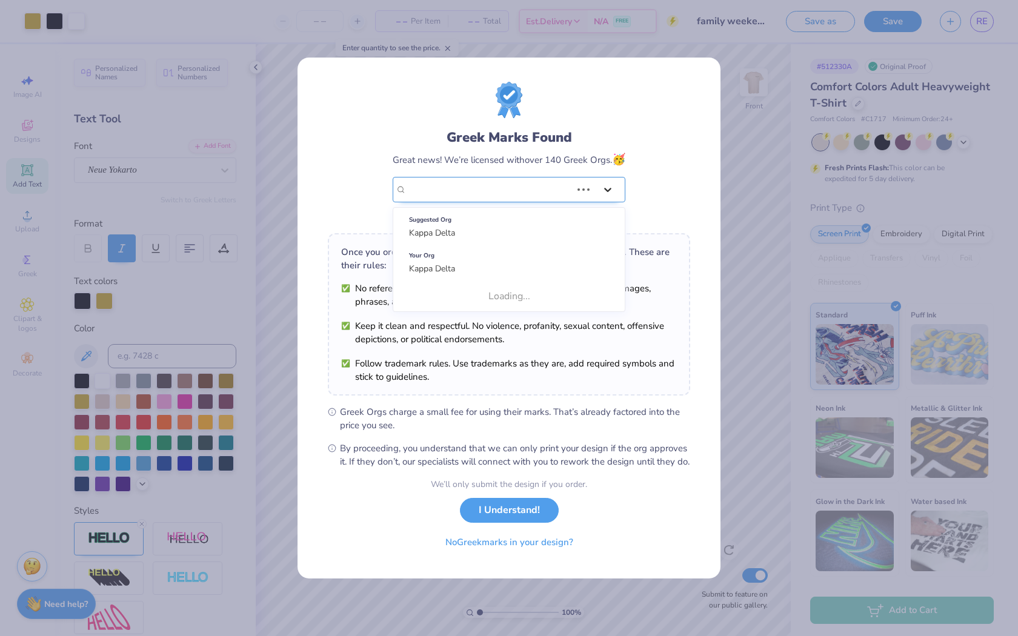
click at [599, 186] on div at bounding box center [608, 190] width 22 height 22
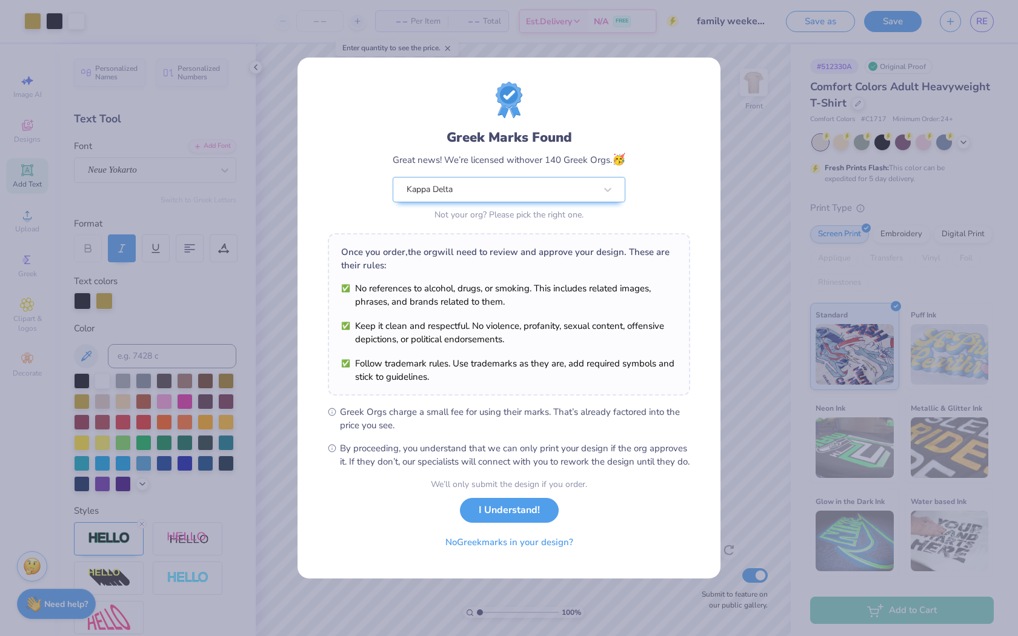
click at [611, 152] on div "Great news! We’re licensed with over 140 Greek Orgs. 🥳" at bounding box center [509, 160] width 233 height 16
click at [542, 510] on button "I Understand!" at bounding box center [509, 507] width 99 height 25
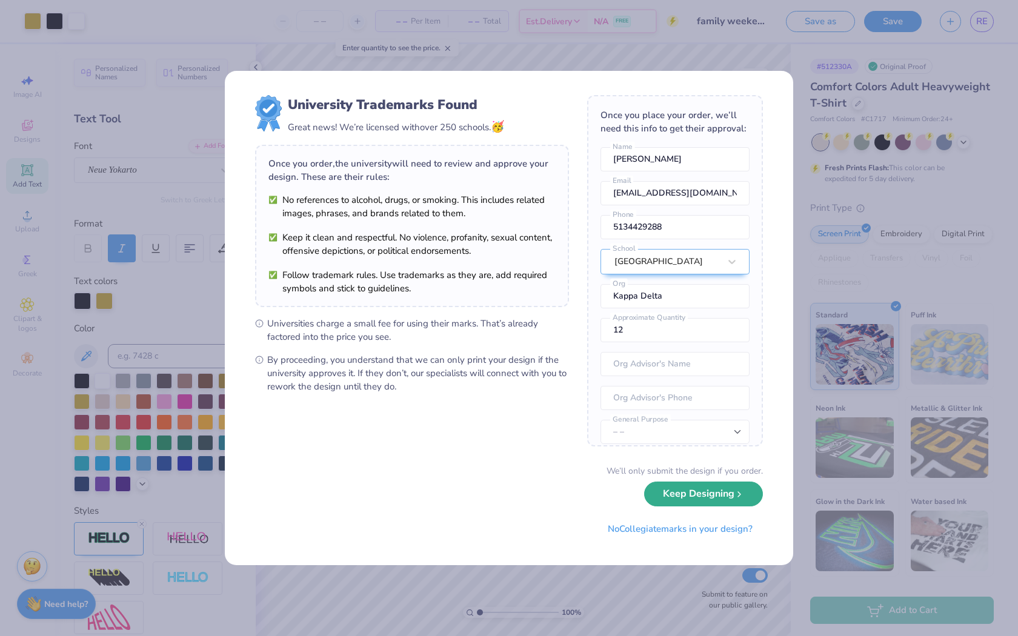
click at [705, 492] on button "Keep Designing" at bounding box center [703, 494] width 119 height 25
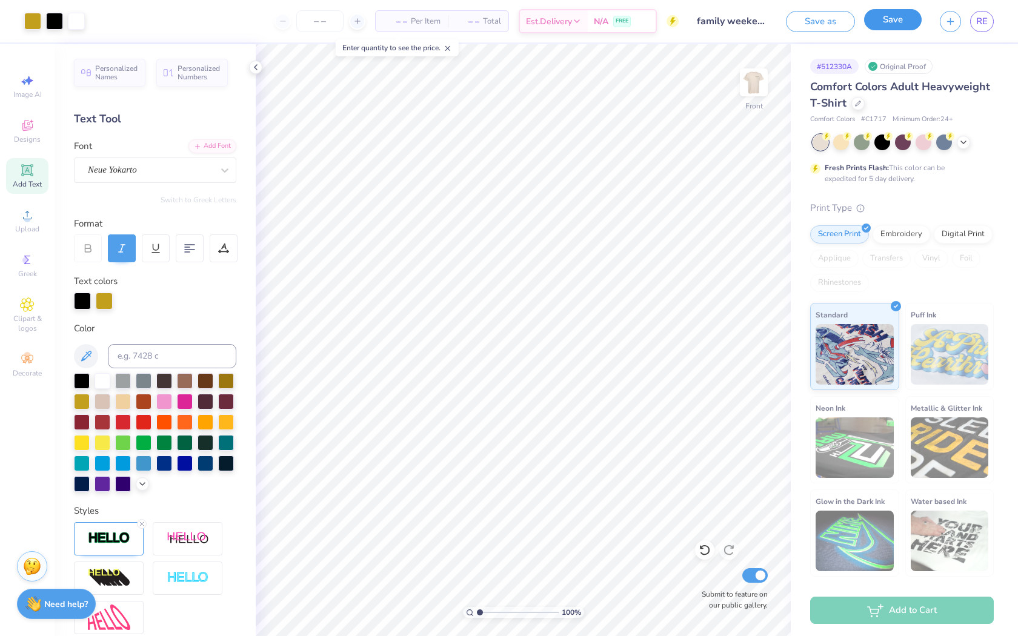
click at [897, 25] on button "Save" at bounding box center [893, 19] width 58 height 21
click at [984, 19] on span "RE" at bounding box center [982, 22] width 12 height 14
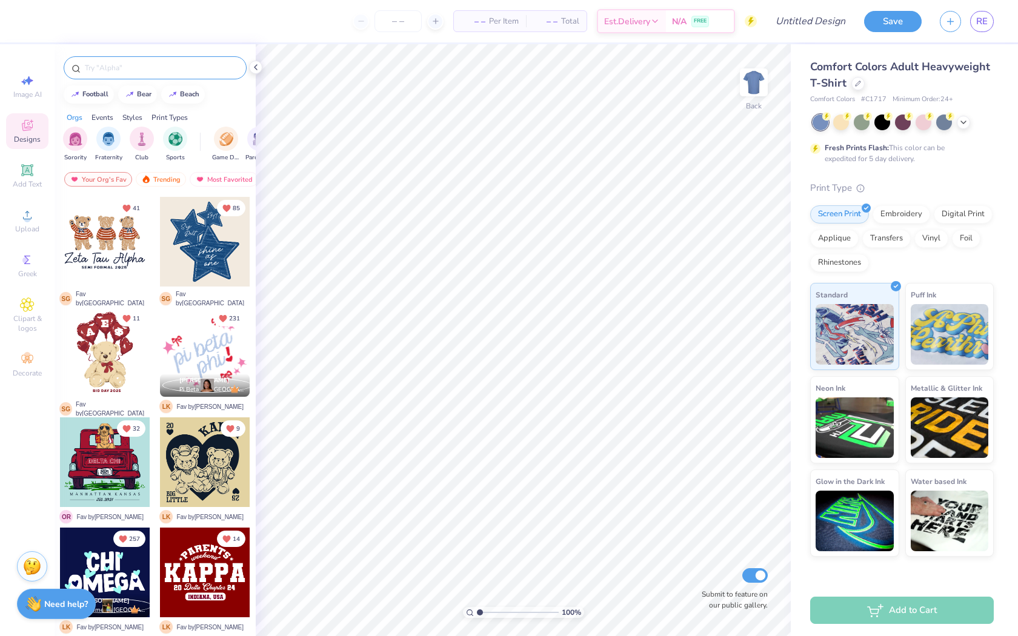
click at [103, 73] on div at bounding box center [155, 67] width 183 height 23
click at [114, 73] on div at bounding box center [155, 67] width 183 height 23
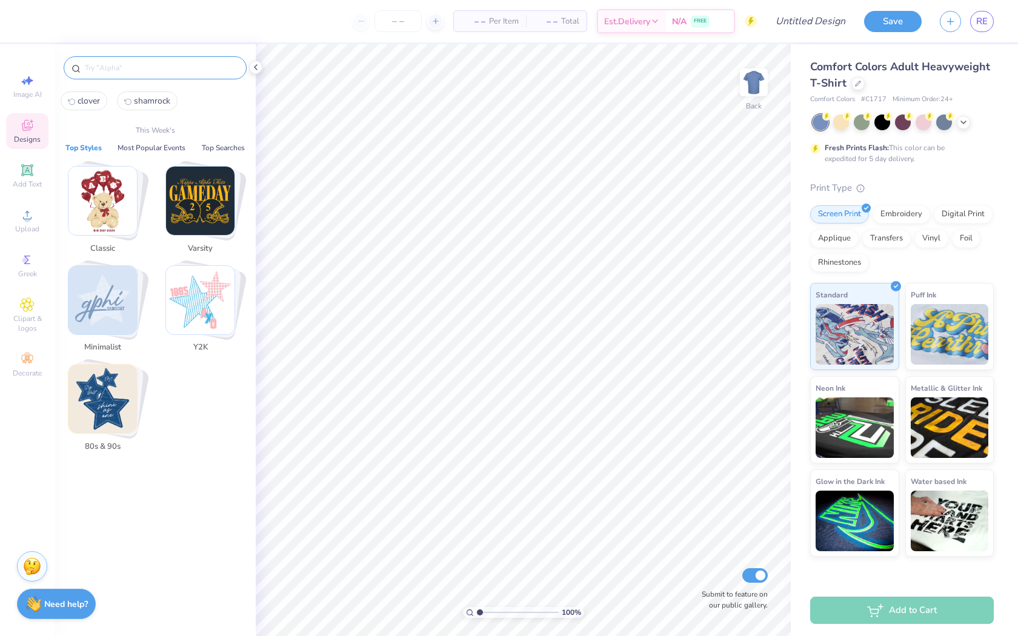
click at [114, 70] on input "text" at bounding box center [161, 68] width 155 height 12
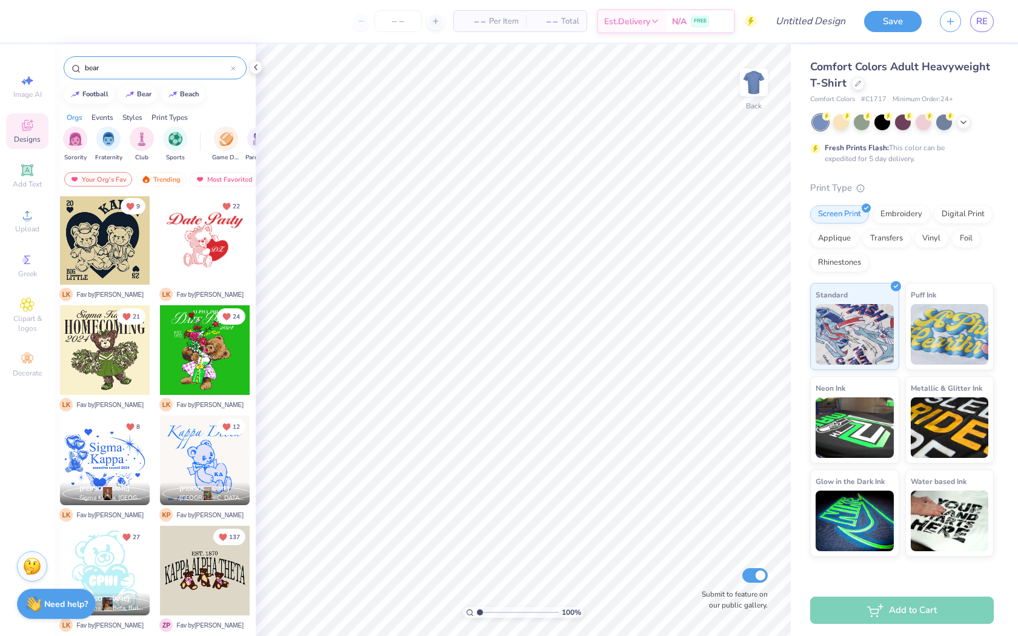
scroll to position [116, 0]
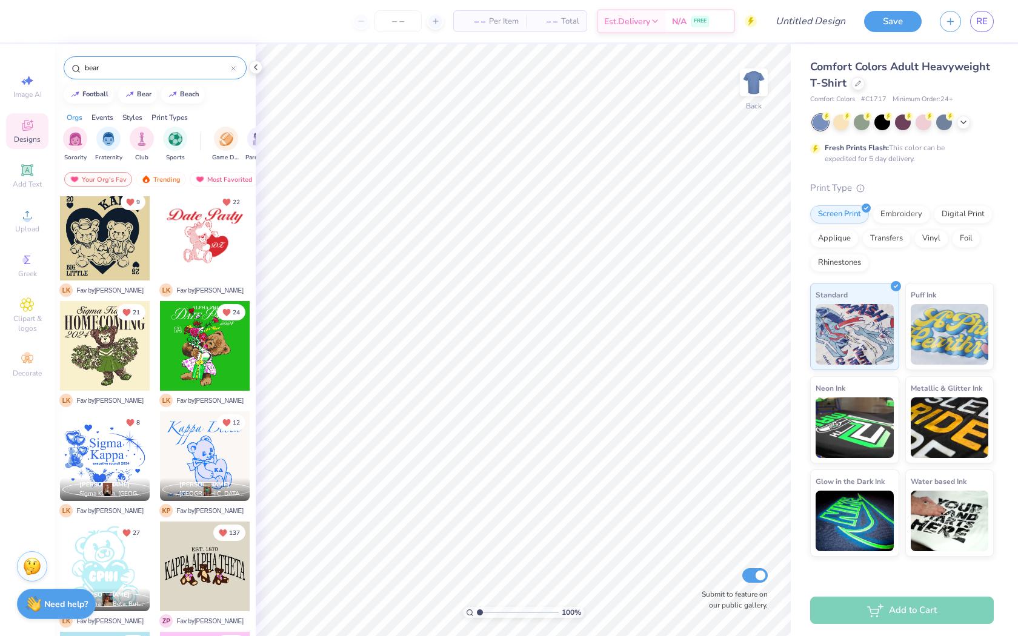
click at [114, 351] on div at bounding box center [105, 346] width 90 height 90
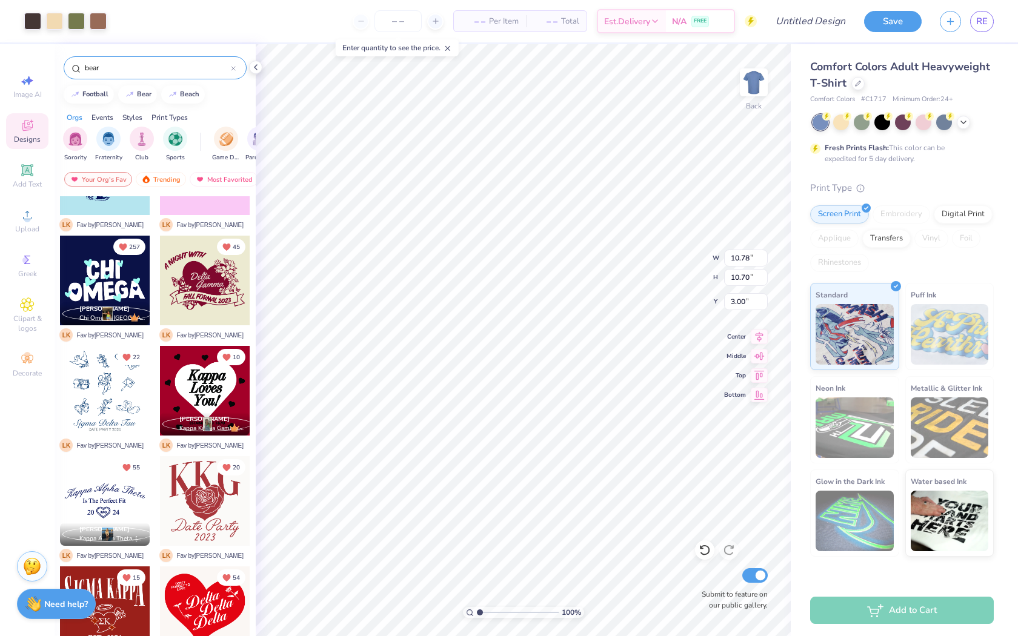
scroll to position [629, 0]
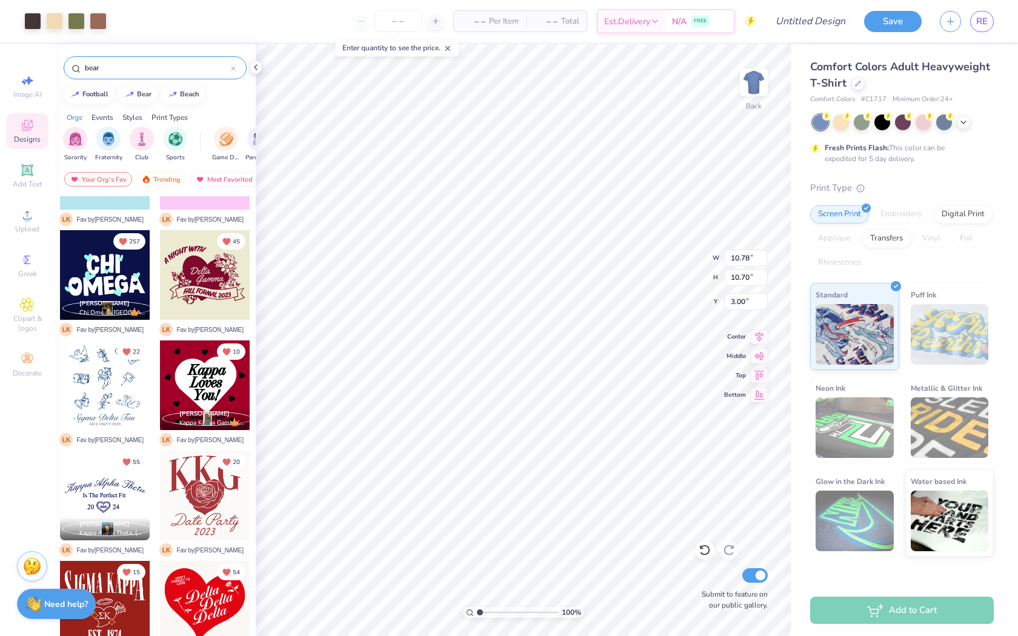
drag, startPoint x: 147, startPoint y: 65, endPoint x: 69, endPoint y: 63, distance: 77.6
click at [69, 63] on div "bear" at bounding box center [155, 67] width 183 height 23
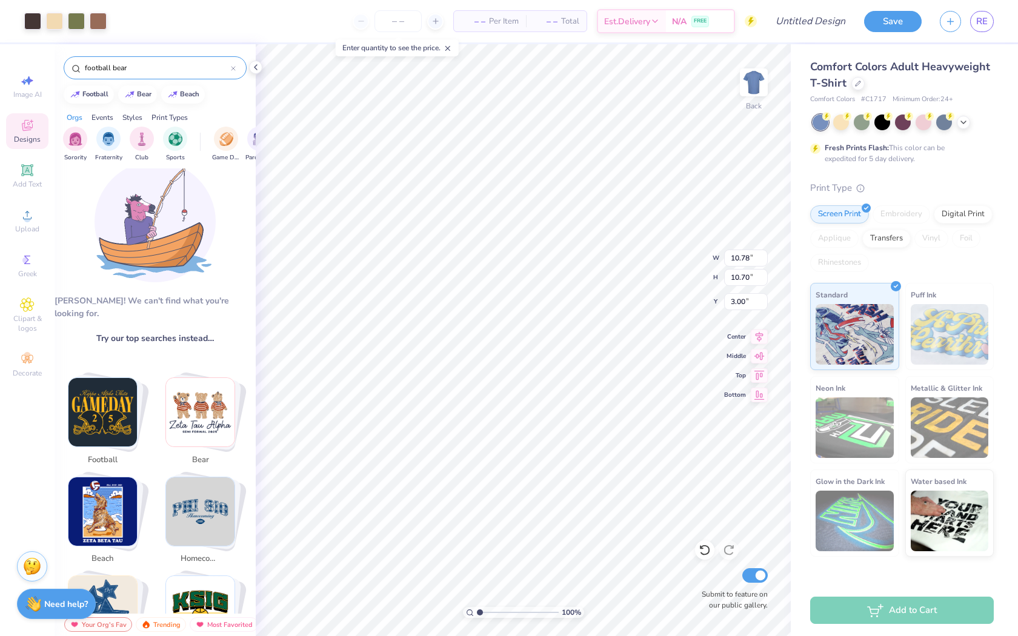
scroll to position [6, 0]
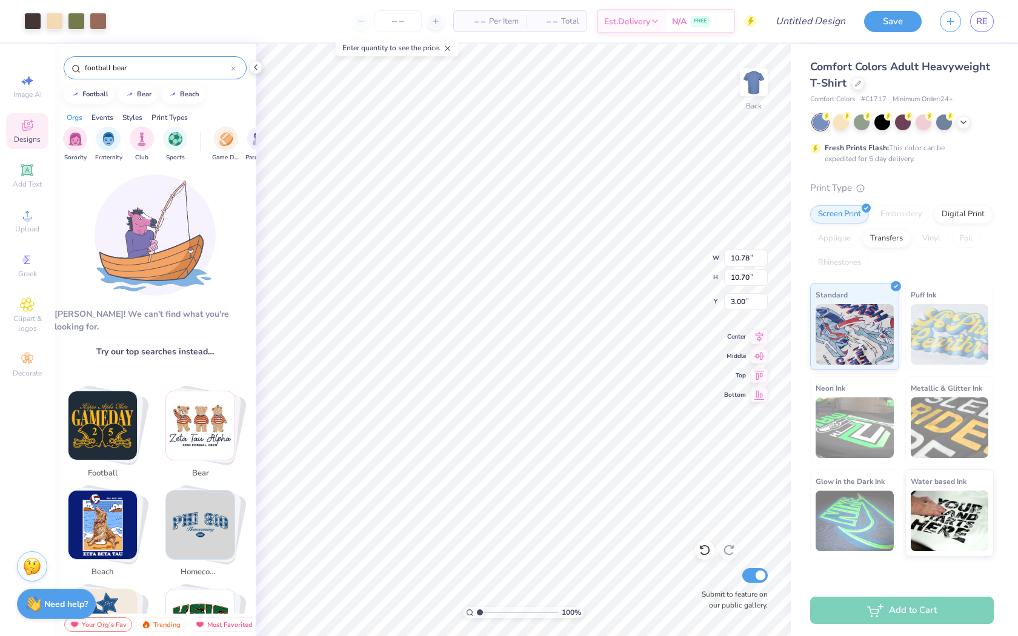
click at [102, 67] on input "football bear" at bounding box center [157, 68] width 147 height 12
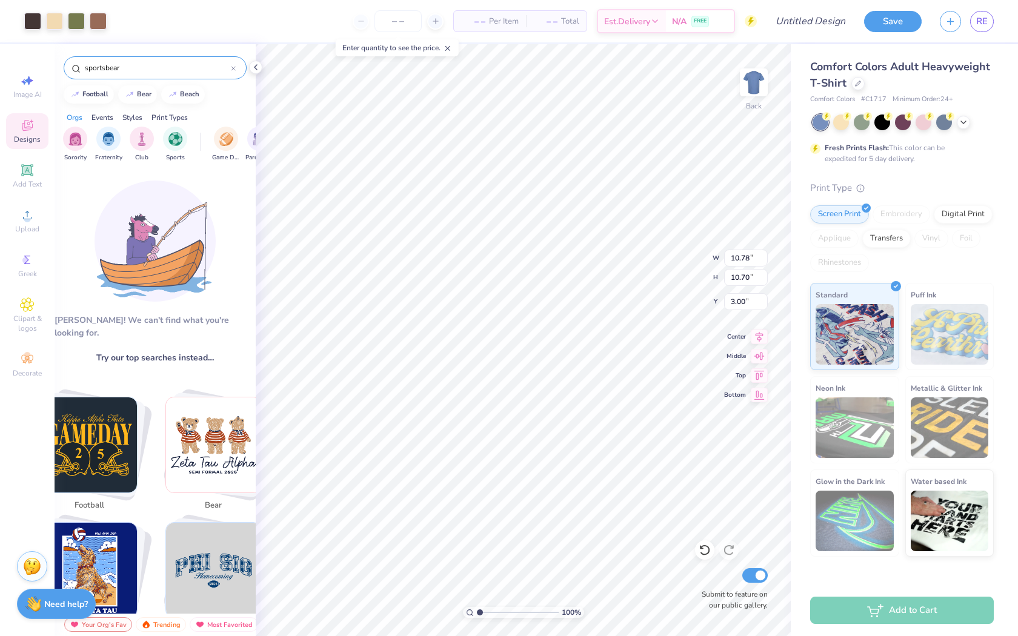
drag, startPoint x: 136, startPoint y: 69, endPoint x: 108, endPoint y: 66, distance: 28.0
click at [108, 67] on input "sportsbear" at bounding box center [157, 68] width 147 height 12
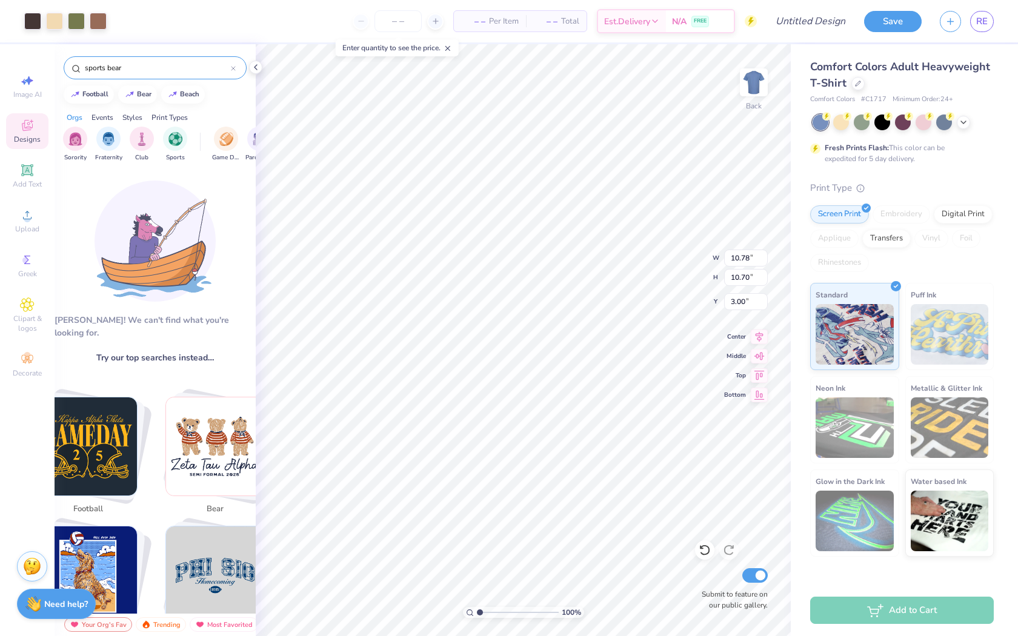
drag, startPoint x: 134, startPoint y: 70, endPoint x: 0, endPoint y: 62, distance: 134.1
click at [0, 62] on div "Art colors – – Per Item – – Total Est. Delivery N/A FREE Design Title Save RE I…" at bounding box center [509, 318] width 1018 height 636
type input "bear"
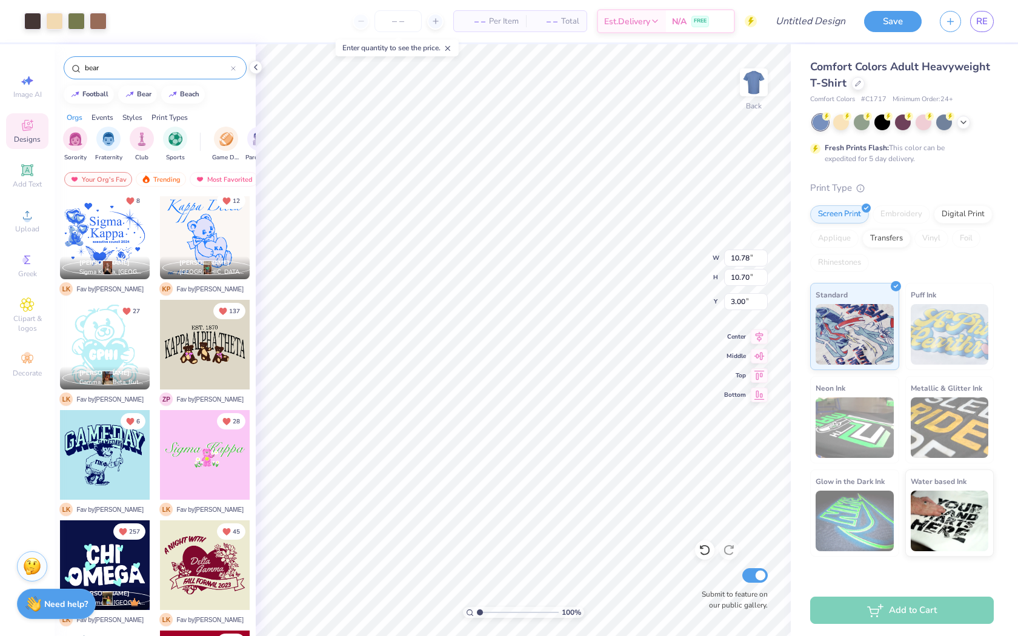
scroll to position [344, 0]
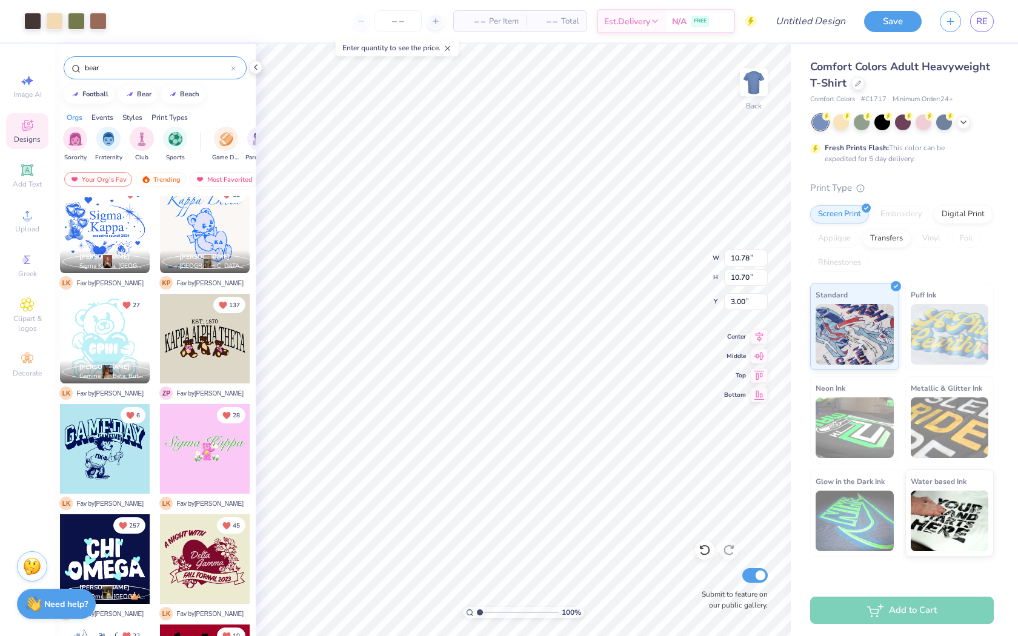
click at [121, 472] on div at bounding box center [105, 449] width 90 height 90
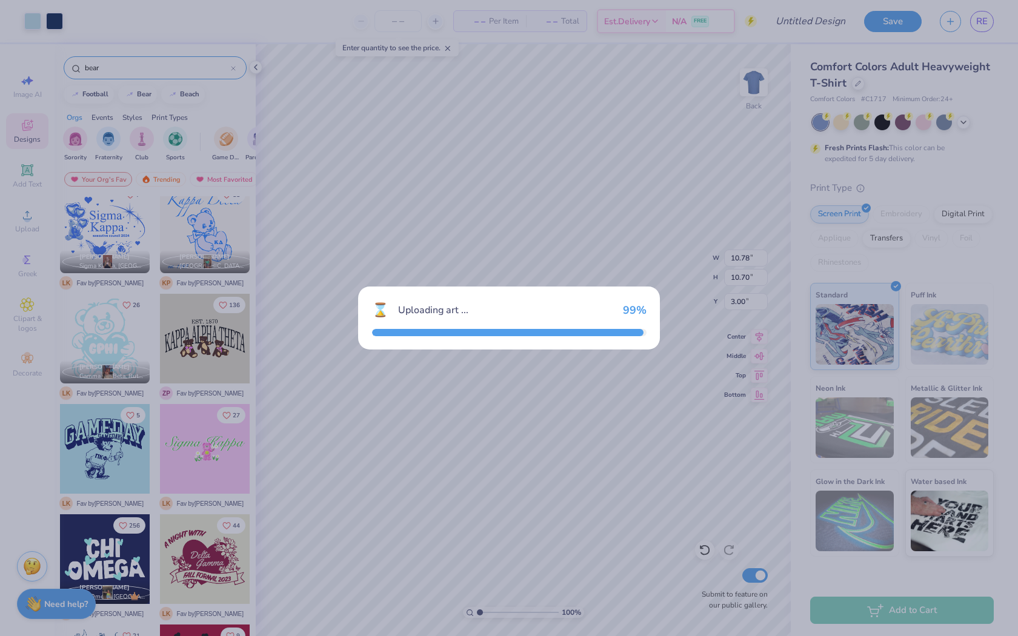
type input "11.53"
type input "9.07"
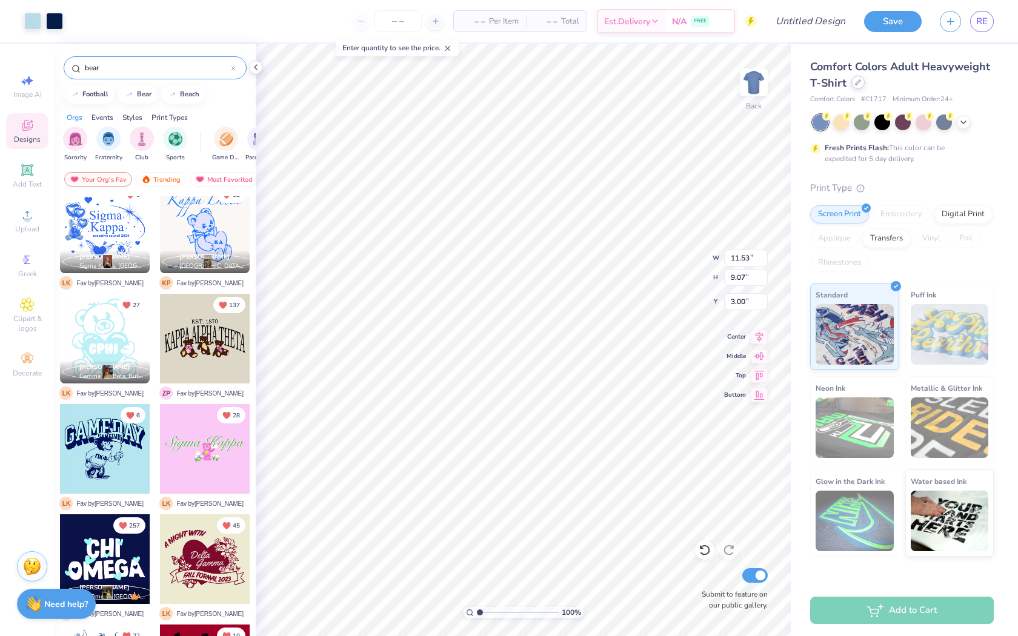
click at [853, 84] on div at bounding box center [858, 82] width 13 height 13
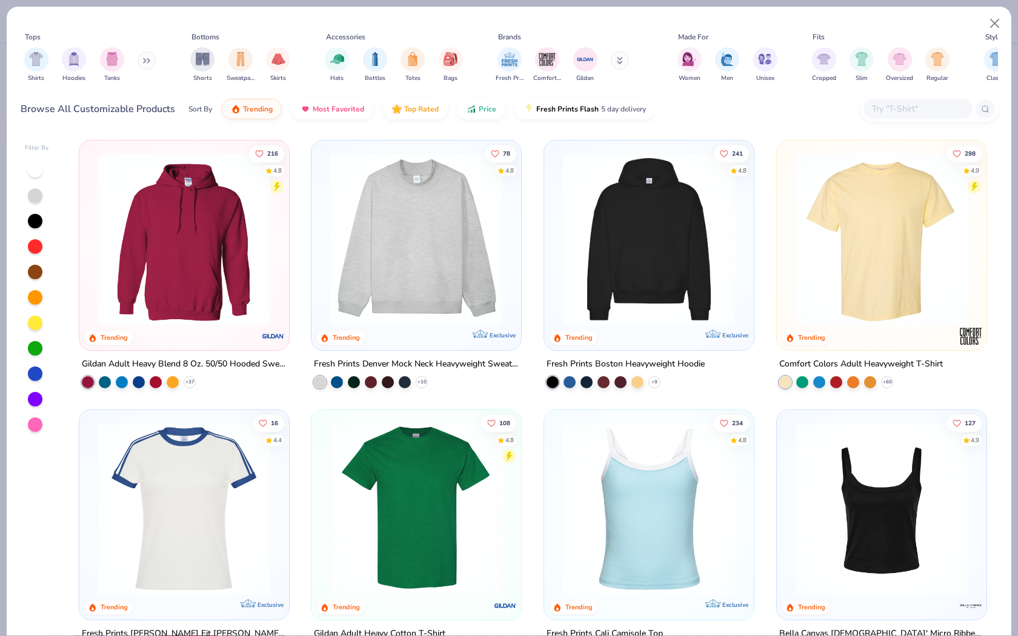
click at [906, 281] on img at bounding box center [881, 239] width 185 height 173
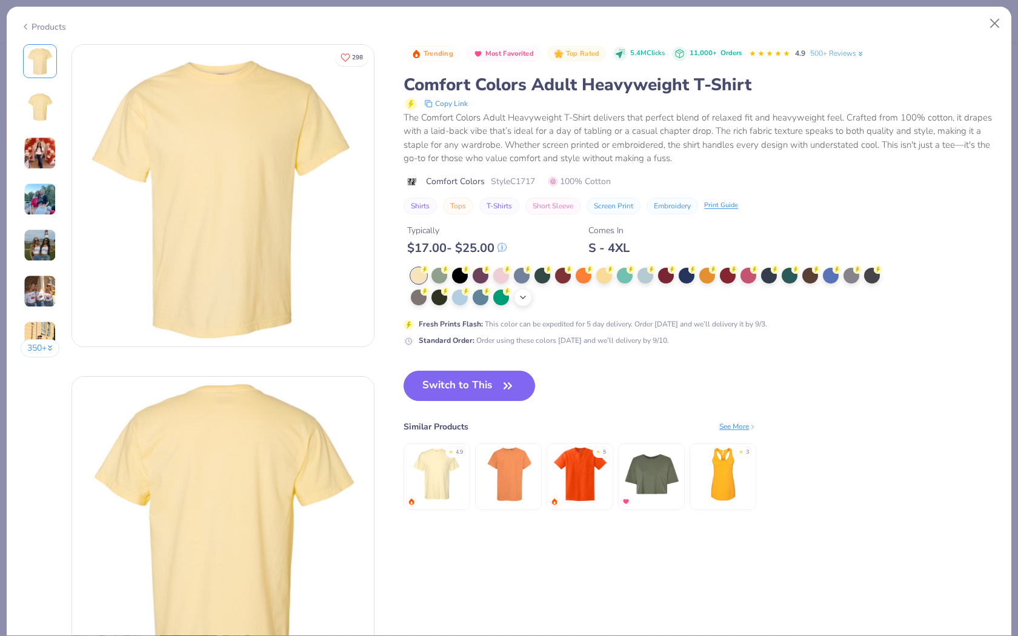
click at [527, 298] on icon at bounding box center [523, 298] width 10 height 10
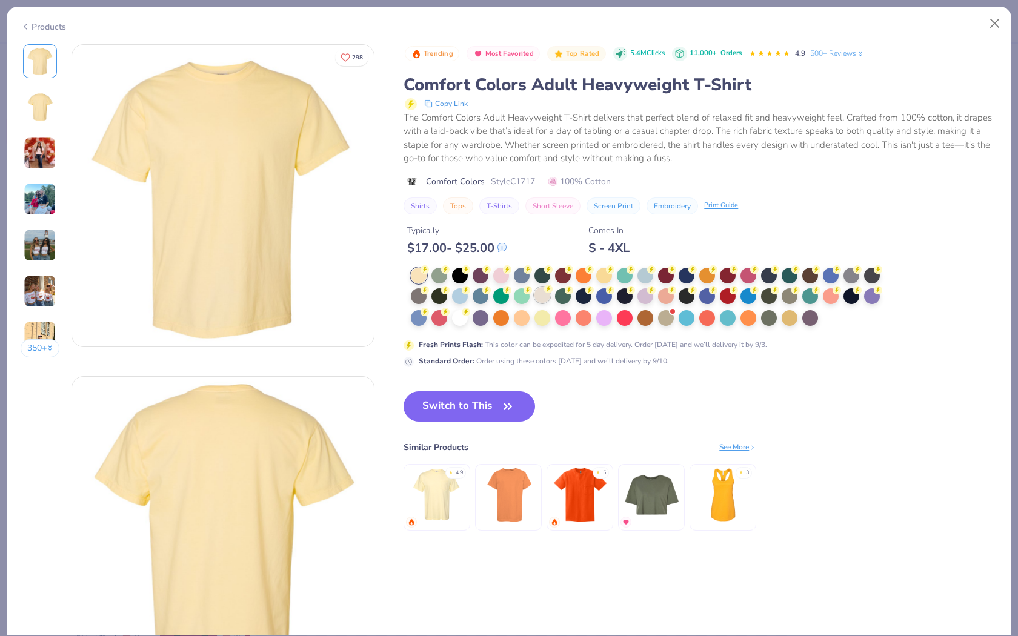
click at [538, 296] on div at bounding box center [543, 295] width 16 height 16
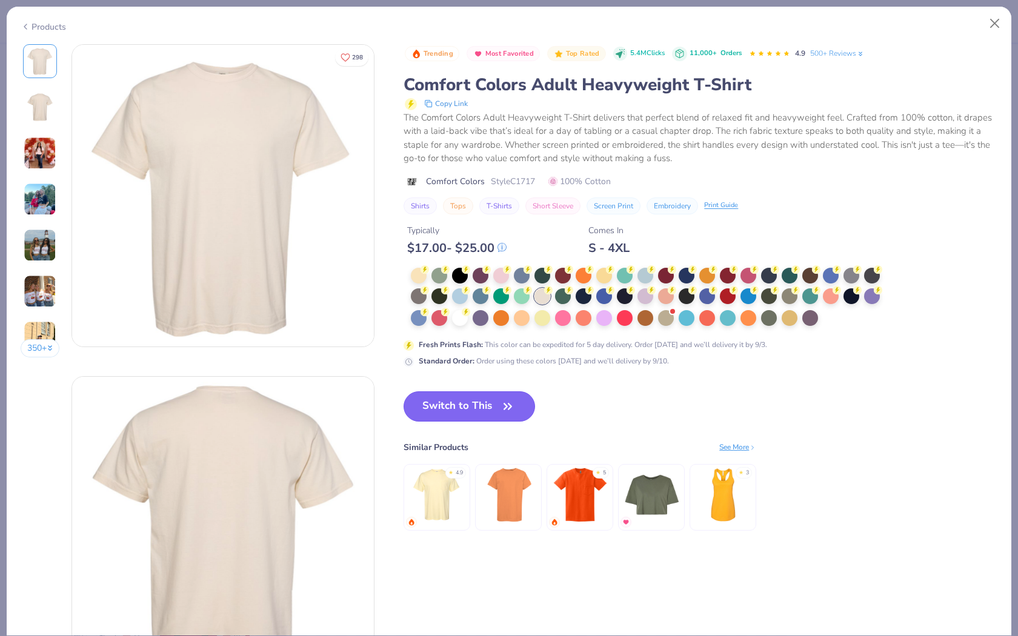
click at [510, 410] on icon "button" at bounding box center [507, 406] width 17 height 17
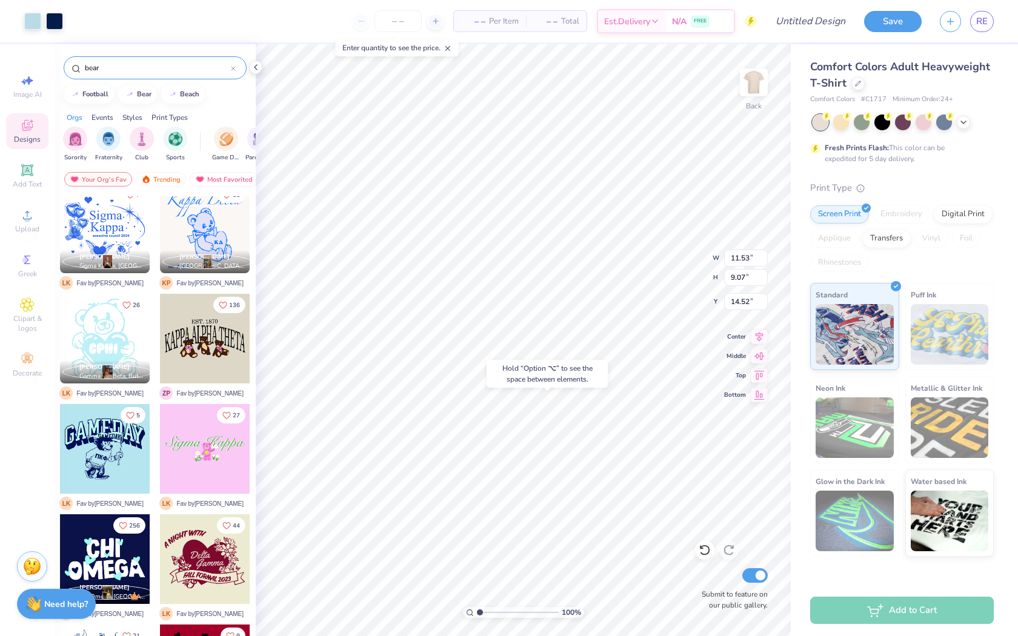
type input "14.52"
type input "6.00"
click at [752, 82] on img at bounding box center [754, 82] width 48 height 48
type input "7.76"
type input "6.46"
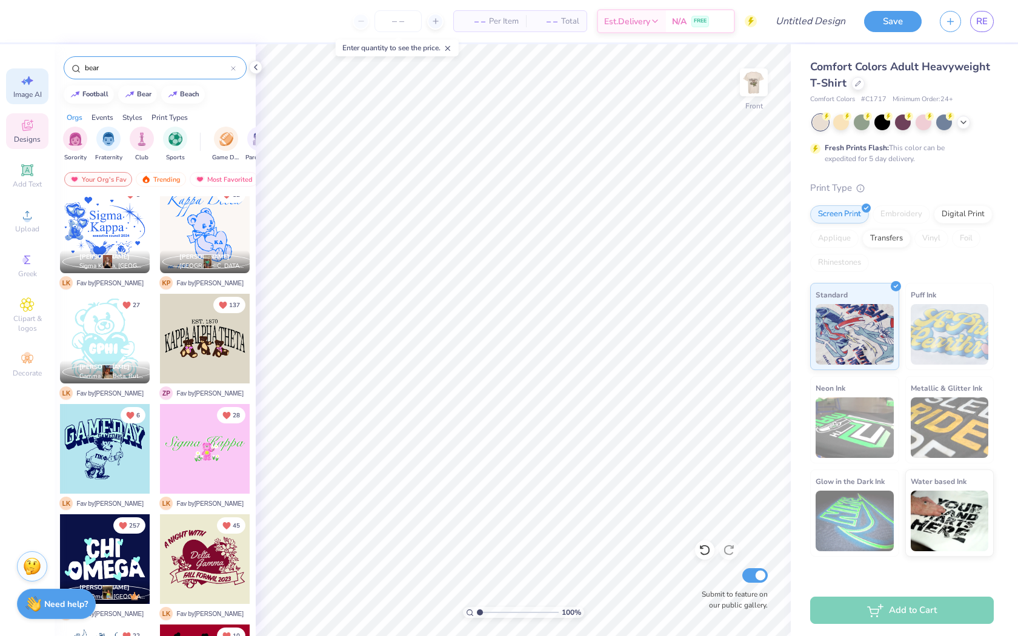
click at [33, 90] on span "Image AI" at bounding box center [27, 95] width 28 height 10
select select "4"
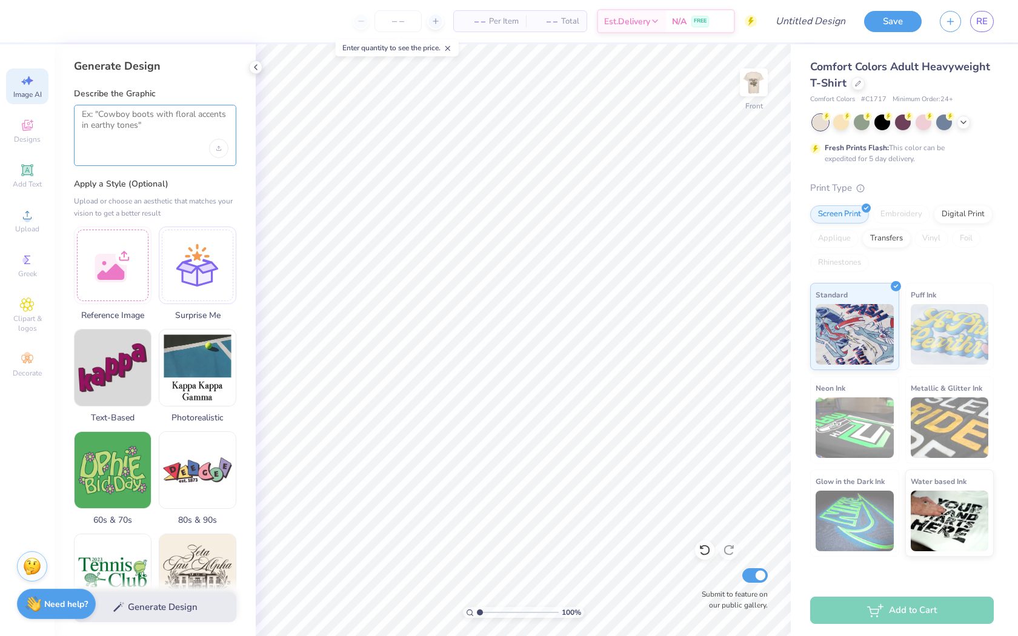
click at [165, 115] on textarea at bounding box center [155, 124] width 147 height 30
type textarea "teddy bear with football helmet"
click at [216, 147] on div "Upload image" at bounding box center [218, 148] width 19 height 19
click at [199, 610] on button "Generate Design" at bounding box center [155, 605] width 162 height 30
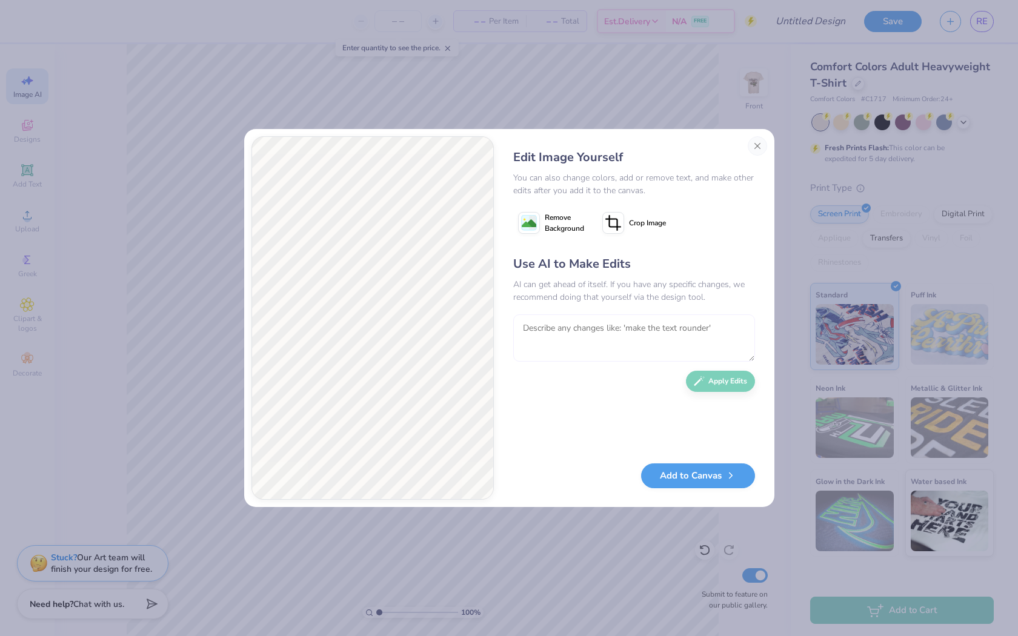
click at [642, 319] on textarea at bounding box center [634, 338] width 242 height 47
type textarea "make it look more like a teddy bear a child would own"
click at [733, 376] on button "Apply Edits" at bounding box center [720, 378] width 69 height 21
click at [647, 347] on textarea "make it look more like a teddy bear a child would own" at bounding box center [634, 338] width 242 height 47
type textarea "add shamrocks and footballs and make it say family weekend 2025 and kappa delta…"
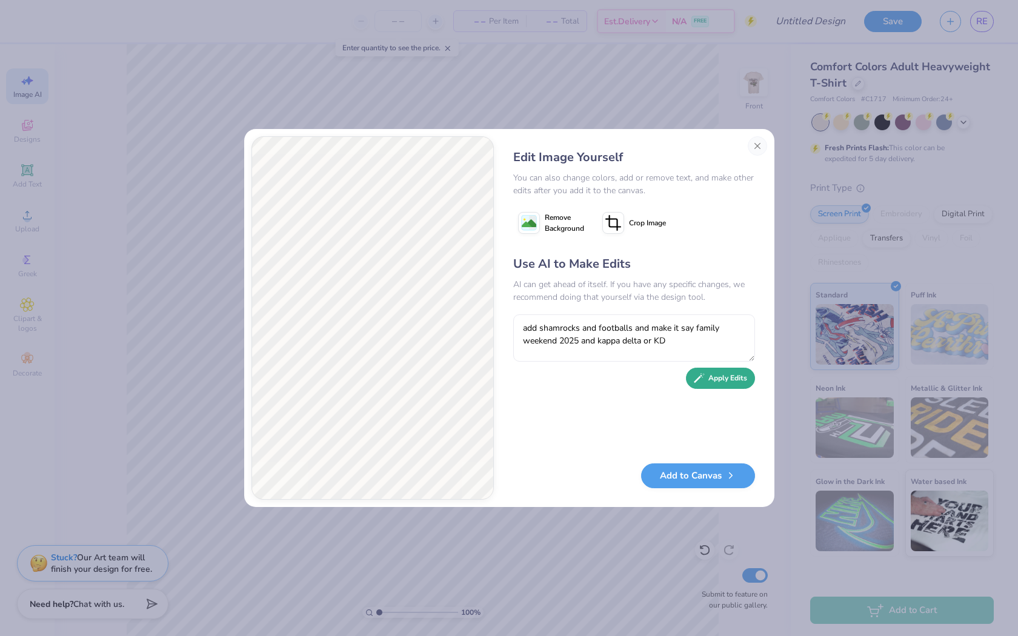
click at [718, 378] on button "Apply Edits" at bounding box center [720, 378] width 69 height 21
